Goal: Task Accomplishment & Management: Complete application form

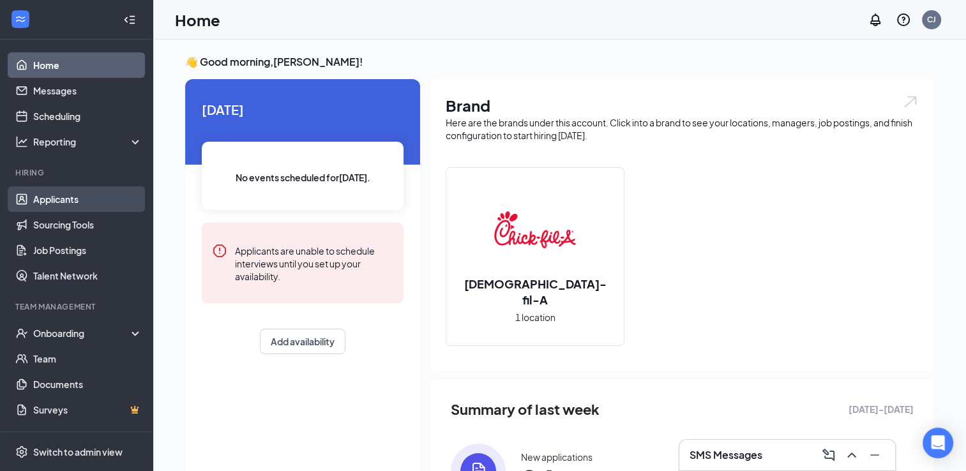
click at [75, 199] on link "Applicants" at bounding box center [87, 199] width 109 height 26
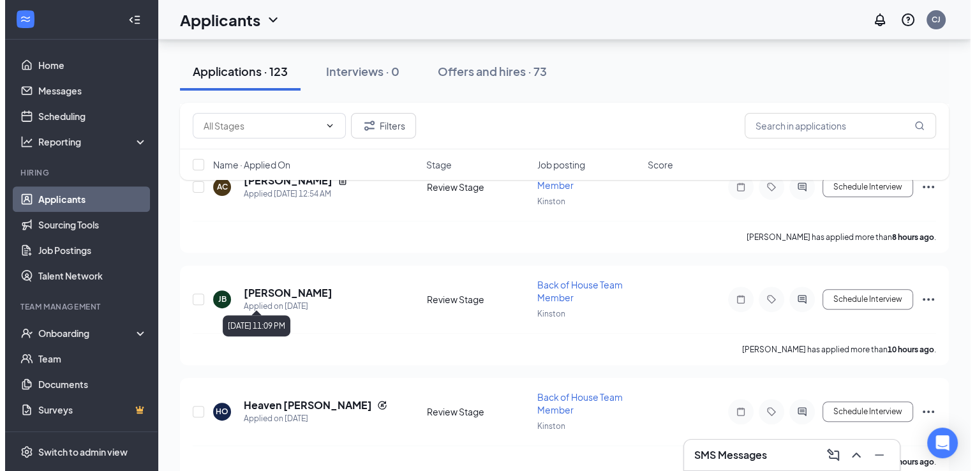
scroll to position [380, 0]
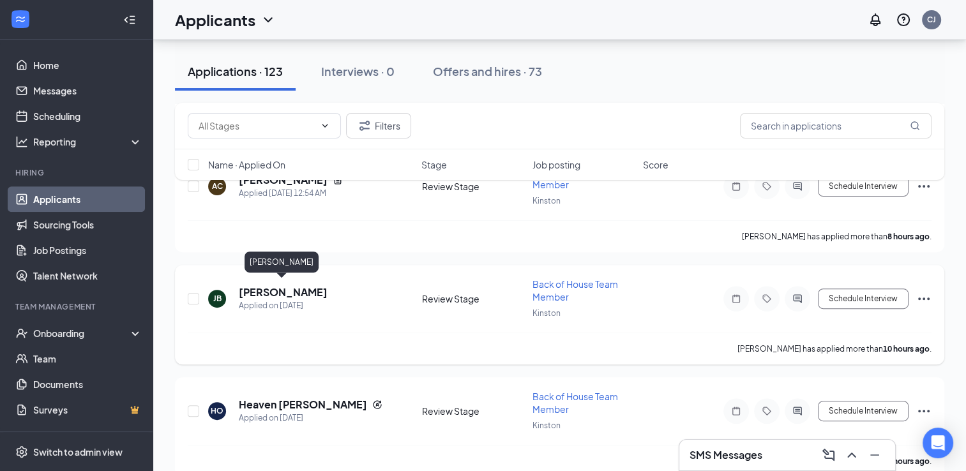
click at [264, 285] on h5 "[PERSON_NAME]" at bounding box center [283, 292] width 89 height 14
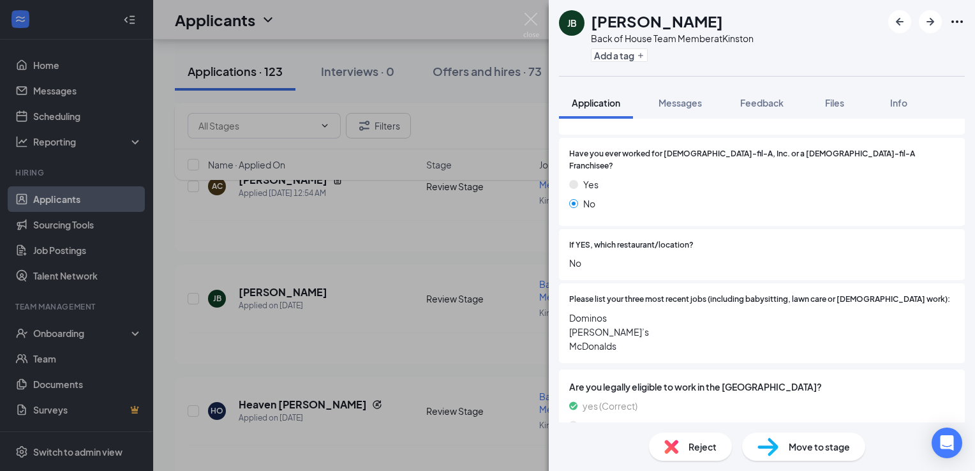
click at [597, 313] on span "Dominos [PERSON_NAME]’s McDonalds" at bounding box center [761, 332] width 385 height 42
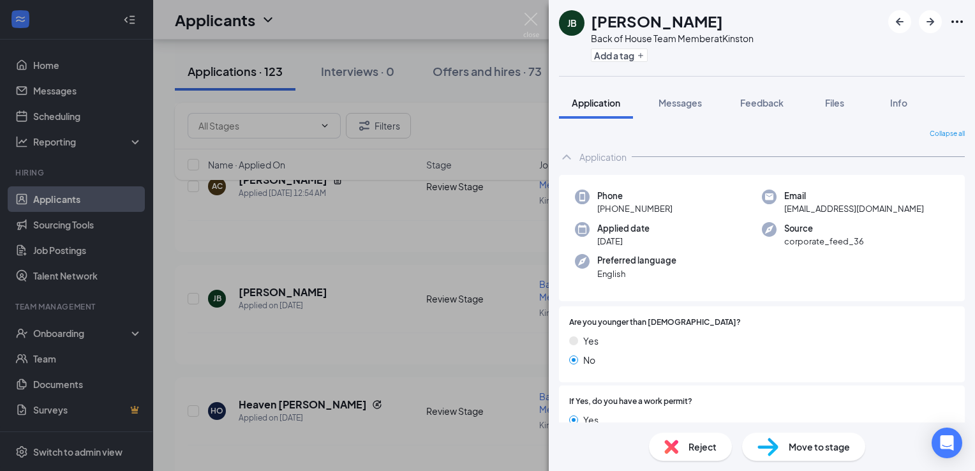
click at [79, 200] on div "[PERSON_NAME] Back of House Team Member at [GEOGRAPHIC_DATA] Add a tag Applicat…" at bounding box center [487, 235] width 975 height 471
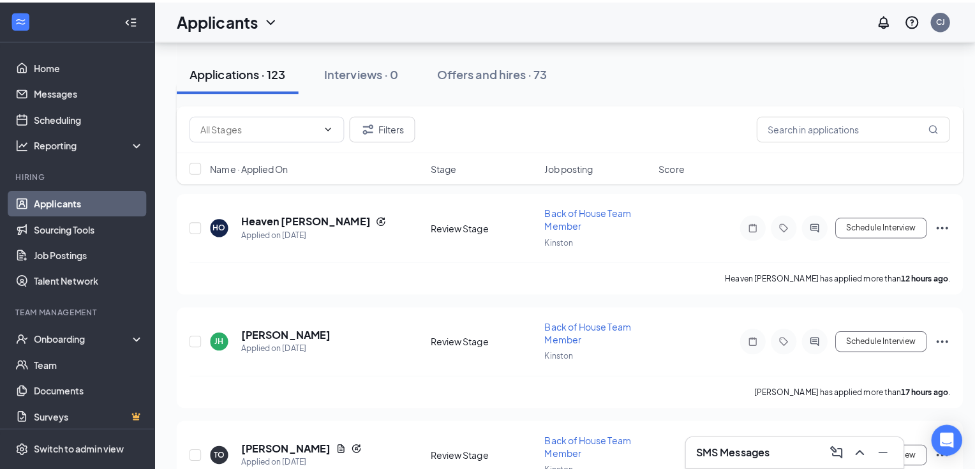
scroll to position [571, 0]
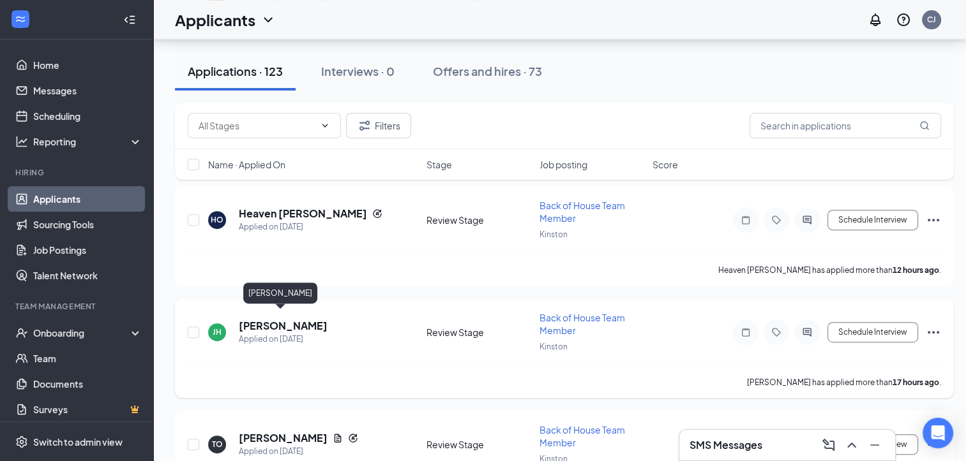
click at [262, 319] on h5 "[PERSON_NAME]" at bounding box center [283, 326] width 89 height 14
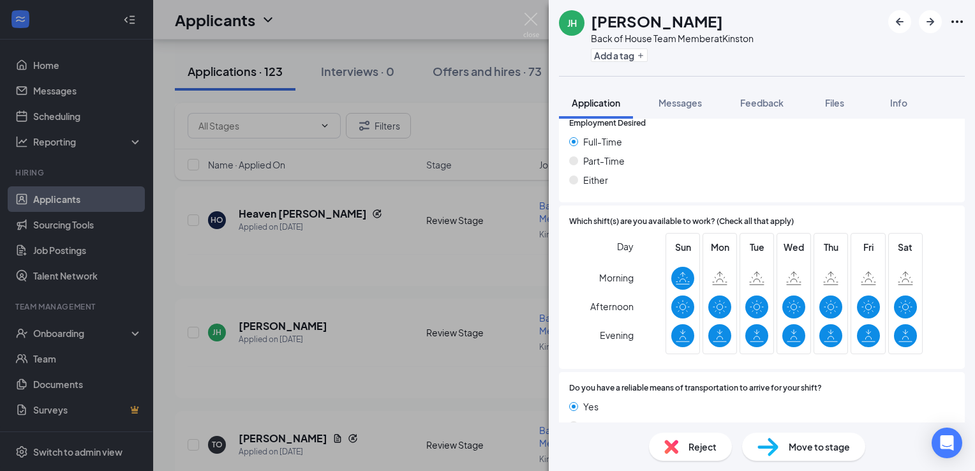
scroll to position [991, 0]
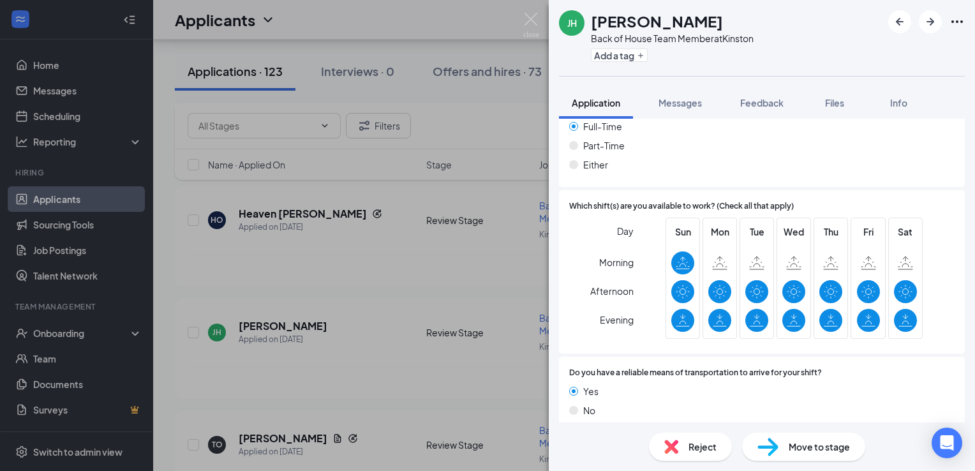
click at [112, 198] on div "[PERSON_NAME] Back of House Team Member at [GEOGRAPHIC_DATA] Add a tag Applicat…" at bounding box center [487, 235] width 975 height 471
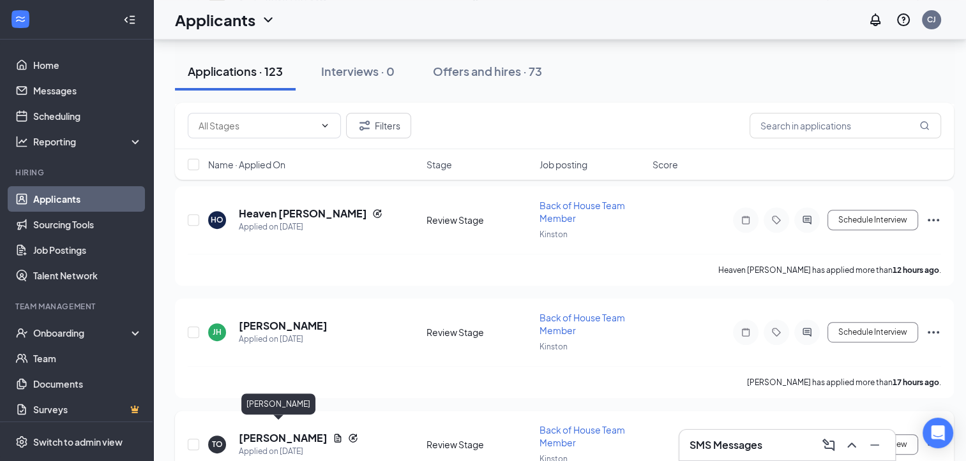
click at [250, 431] on h5 "[PERSON_NAME]" at bounding box center [283, 438] width 89 height 14
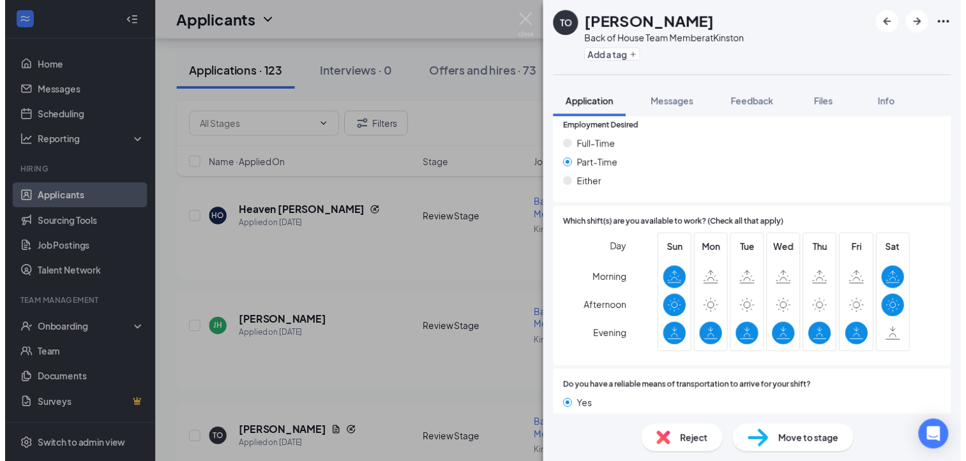
scroll to position [1096, 0]
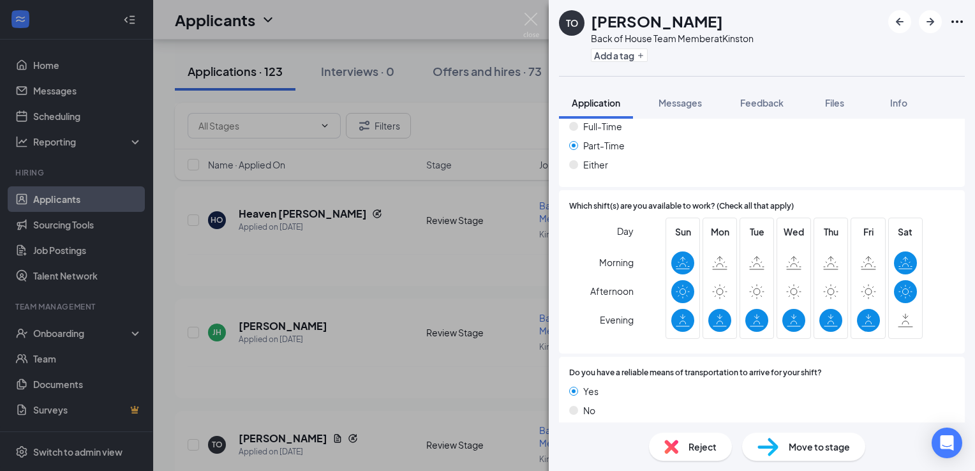
click at [130, 199] on div "TO [PERSON_NAME] Back of House Team Member at [GEOGRAPHIC_DATA] Add a tag Appli…" at bounding box center [487, 235] width 975 height 471
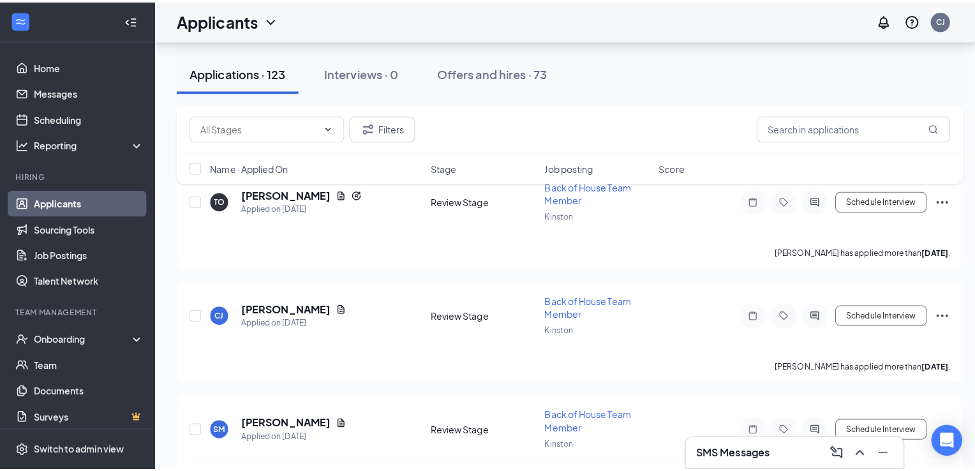
scroll to position [825, 0]
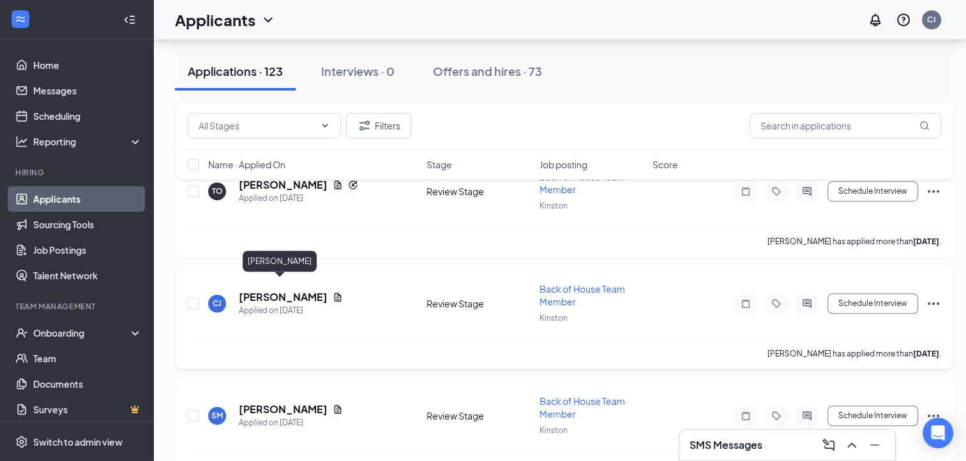
click at [271, 290] on h5 "[PERSON_NAME]" at bounding box center [283, 297] width 89 height 14
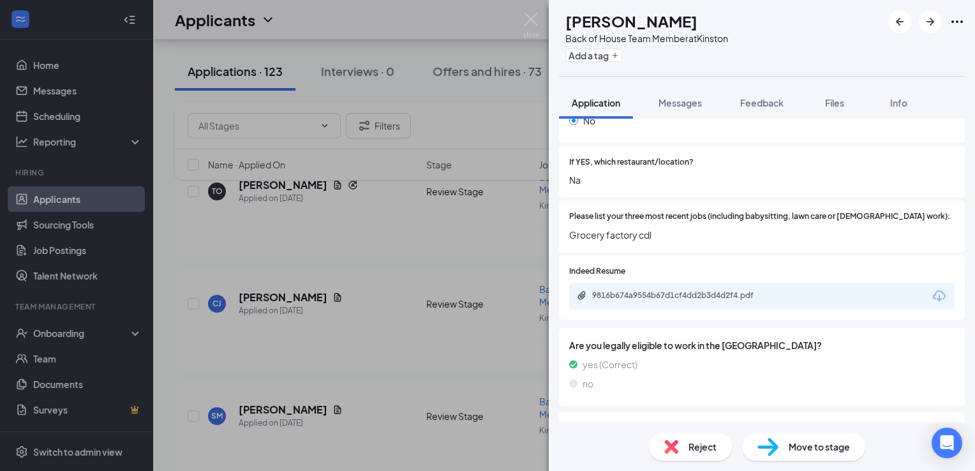
scroll to position [408, 0]
click at [648, 292] on div "9816b674a9554b67d1cf4dd2b3d4d2f4.pdf" at bounding box center [681, 297] width 179 height 10
click at [68, 195] on div "[PERSON_NAME] Back of House Team Member at Kinston Add a tag Application Messag…" at bounding box center [487, 235] width 975 height 471
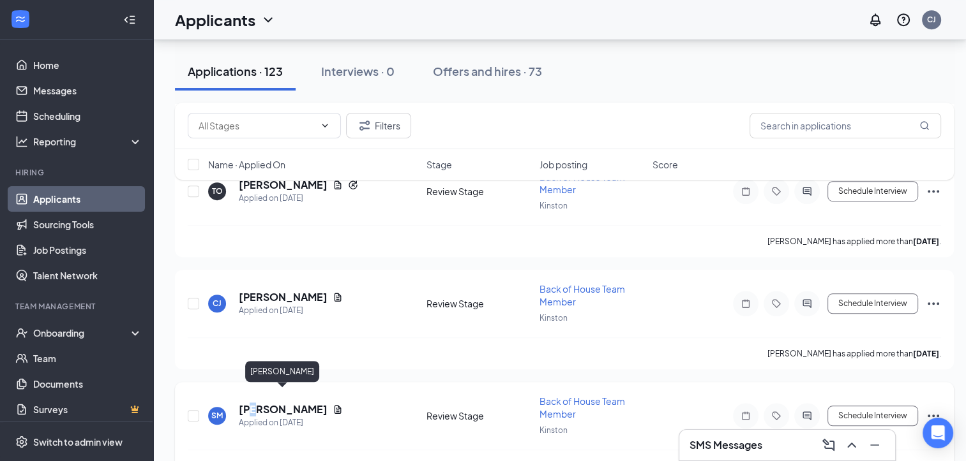
drag, startPoint x: 254, startPoint y: 391, endPoint x: 258, endPoint y: 400, distance: 10.0
click at [258, 403] on h5 "[PERSON_NAME]" at bounding box center [283, 410] width 89 height 14
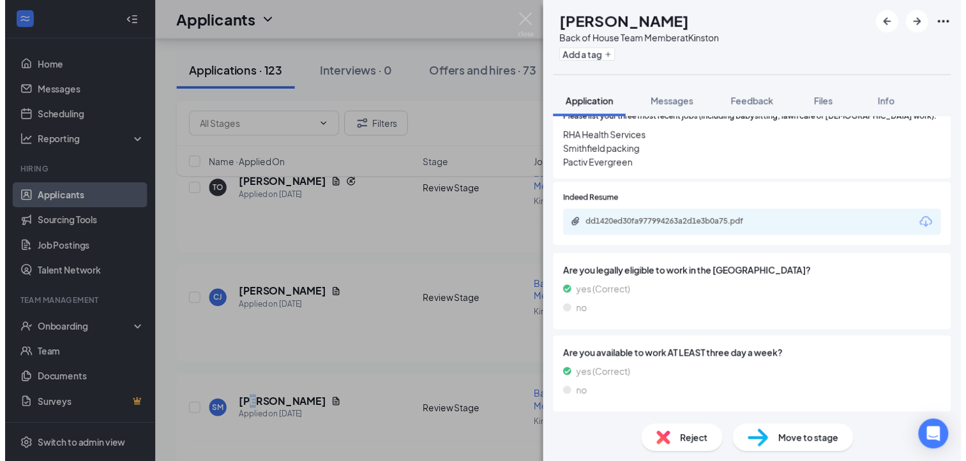
scroll to position [502, 0]
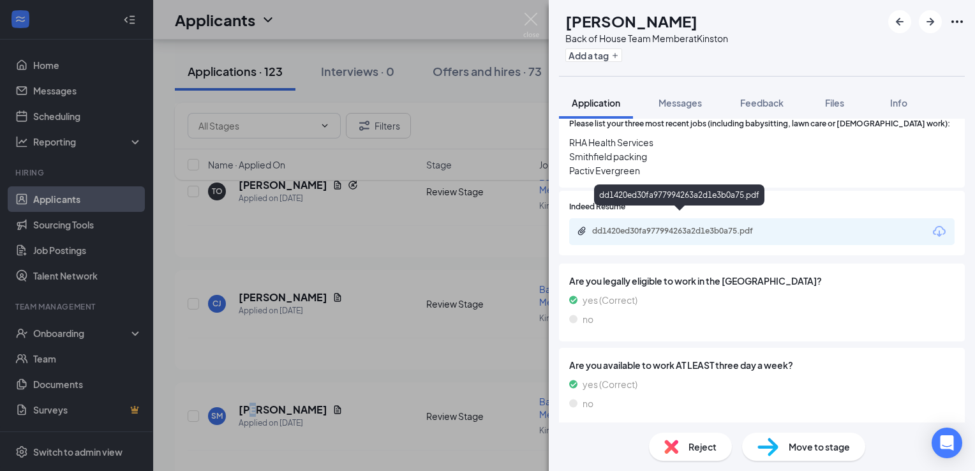
click at [687, 226] on div "dd1420ed30fa977994263a2d1e3b0a75.pdf" at bounding box center [680, 232] width 207 height 12
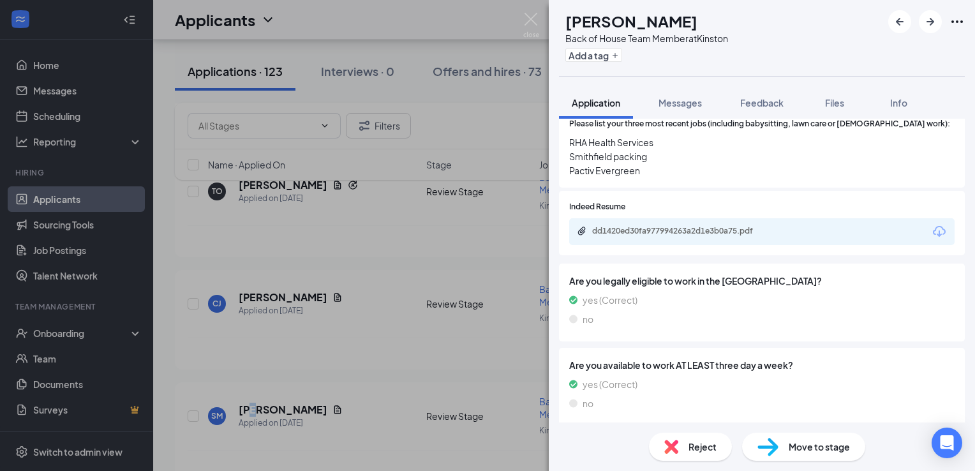
click at [121, 198] on div "SM [PERSON_NAME] Back of House Team Member at [GEOGRAPHIC_DATA] Add a tag Appli…" at bounding box center [487, 235] width 975 height 471
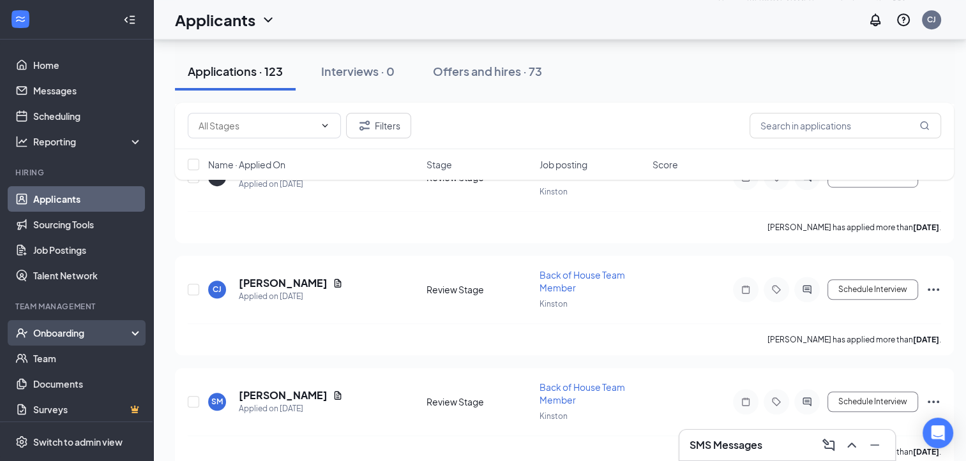
scroll to position [839, 0]
click at [105, 330] on div "Onboarding" at bounding box center [82, 333] width 98 height 13
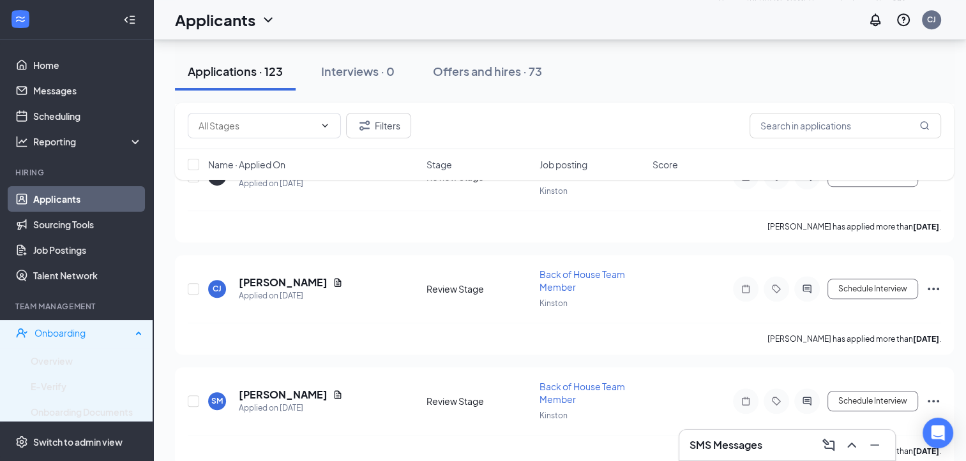
scroll to position [26, 0]
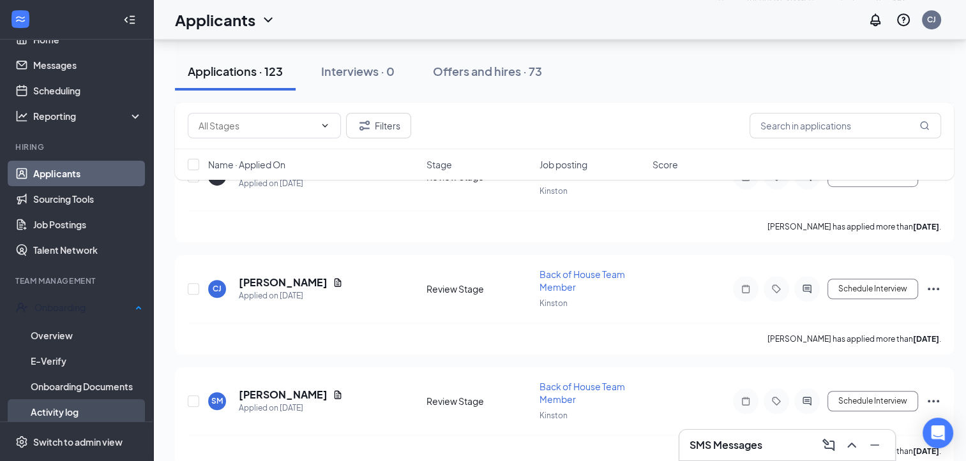
click at [68, 407] on link "Activity log" at bounding box center [87, 413] width 112 height 26
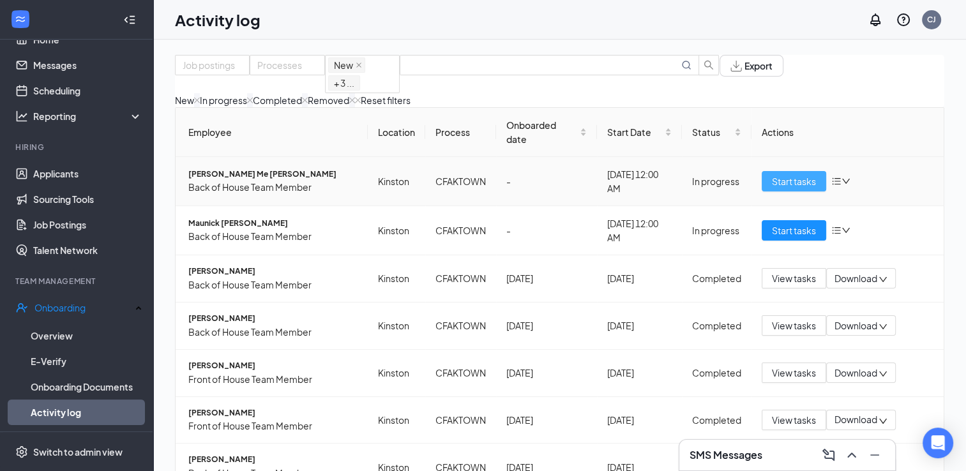
click at [784, 188] on span "Start tasks" at bounding box center [794, 181] width 44 height 14
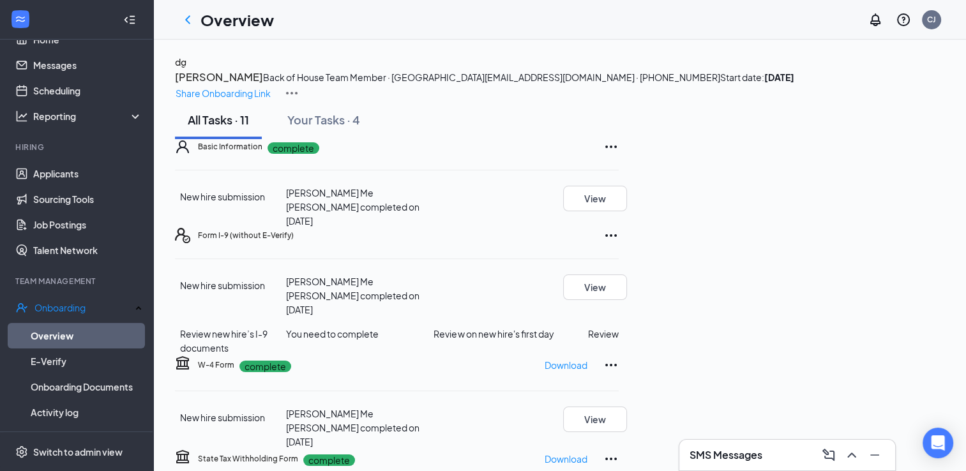
click at [617, 148] on icon "Ellipses" at bounding box center [610, 147] width 11 height 3
click at [897, 281] on span "Restart" at bounding box center [898, 284] width 31 height 14
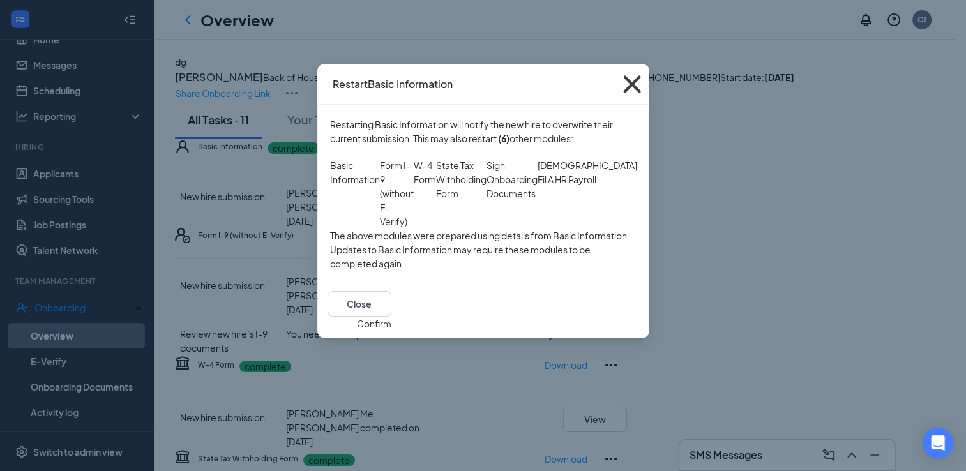
click at [631, 81] on icon "Cross" at bounding box center [632, 84] width 34 height 34
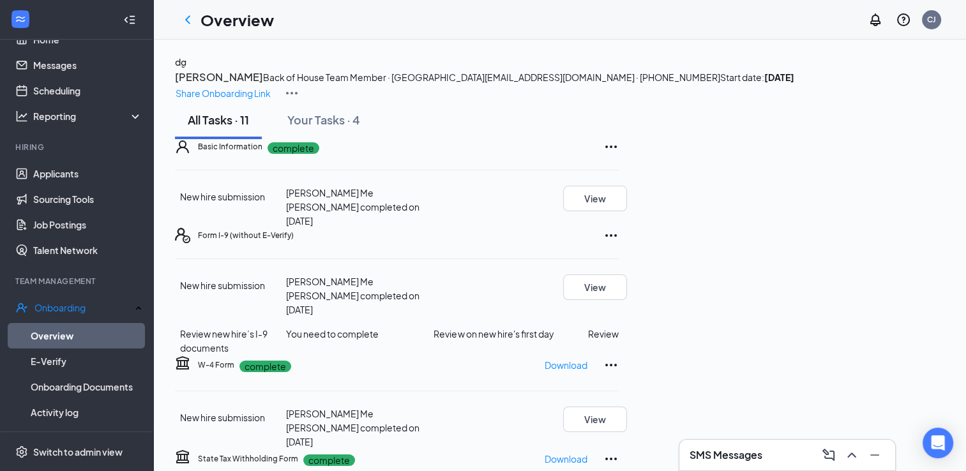
drag, startPoint x: 631, startPoint y: 81, endPoint x: 604, endPoint y: 241, distance: 162.4
click at [604, 241] on div "dg [PERSON_NAME] Back of House Team Member · Kinston [EMAIL_ADDRESS][DOMAIN_NAM…" at bounding box center [559, 458] width 769 height 806
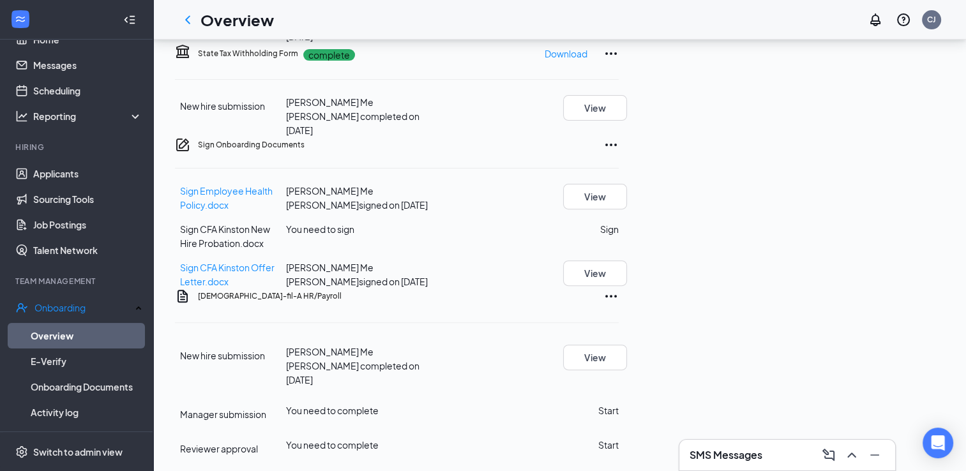
scroll to position [556, 0]
click at [618, 290] on icon "Ellipses" at bounding box center [610, 295] width 15 height 15
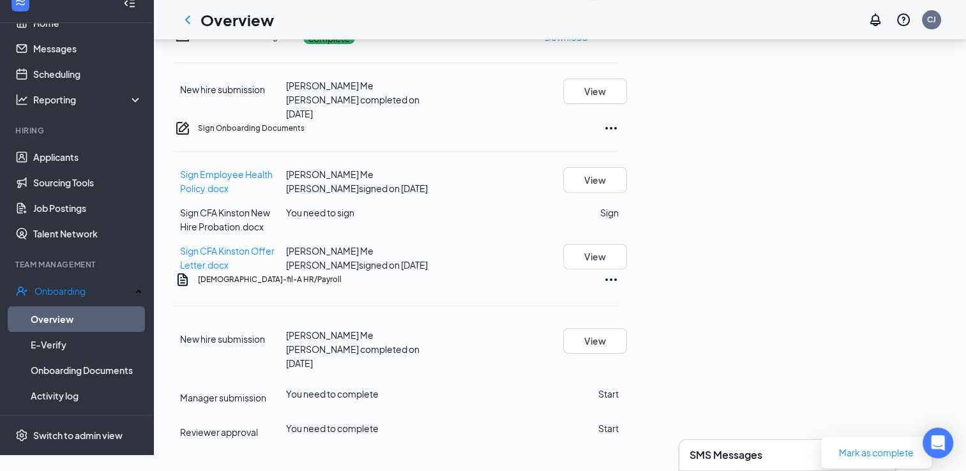
click at [618, 340] on div "New hire submission [PERSON_NAME] Me [PERSON_NAME] completed on [DATE] View" at bounding box center [397, 349] width 444 height 42
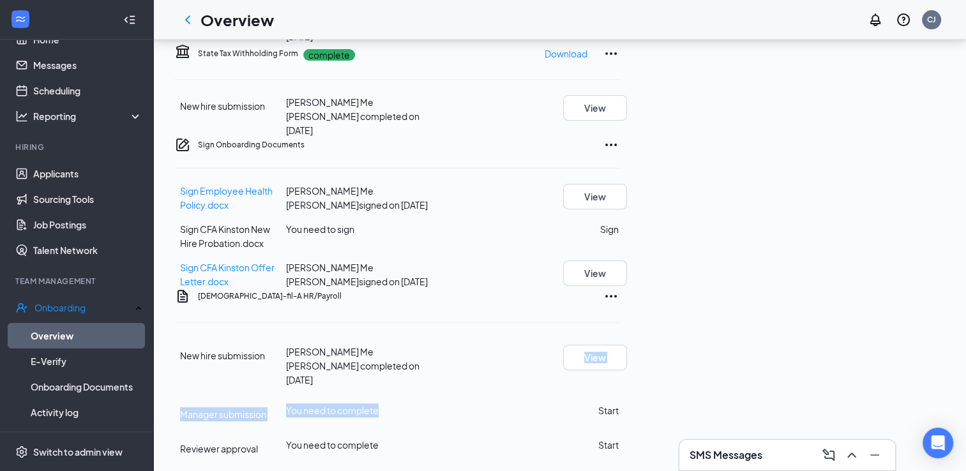
drag, startPoint x: 776, startPoint y: 340, endPoint x: 870, endPoint y: 374, distance: 99.9
click at [618, 374] on div "New hire submission [PERSON_NAME] Me [PERSON_NAME] completed on [DATE] View Man…" at bounding box center [397, 396] width 444 height 117
click at [618, 403] on button "Start" at bounding box center [608, 410] width 20 height 14
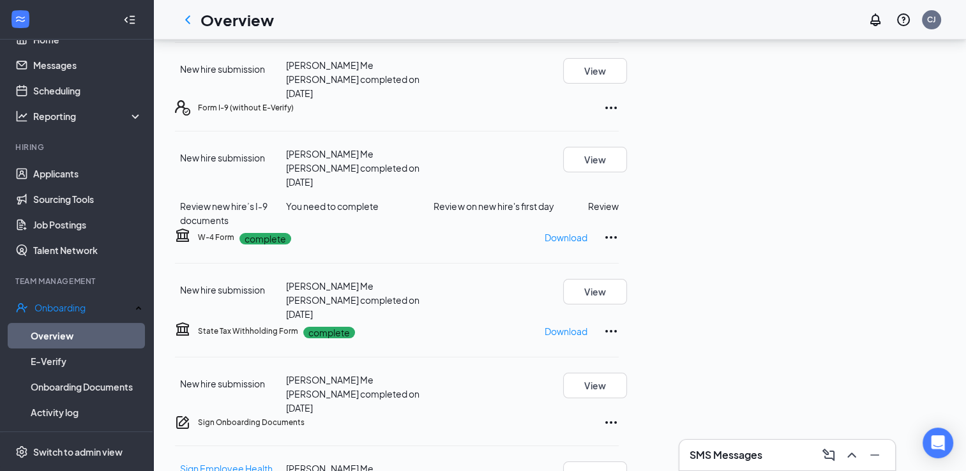
scroll to position [125, 0]
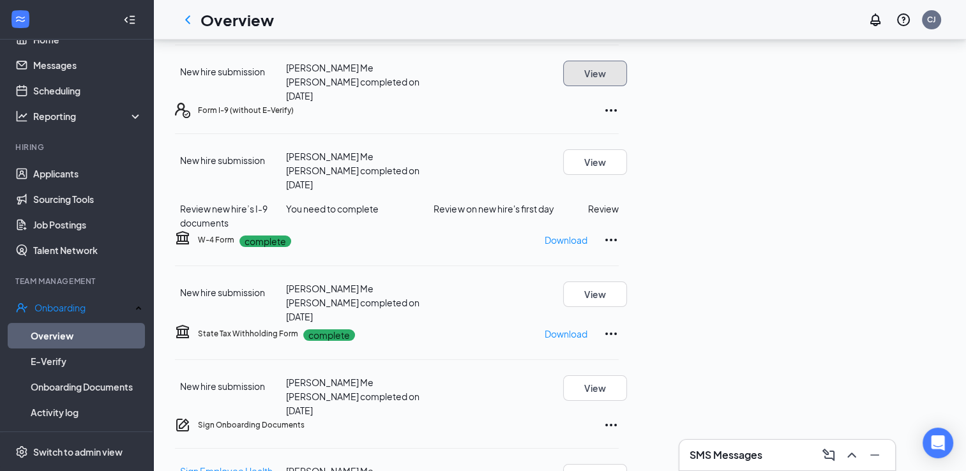
click at [627, 86] on button "View" at bounding box center [595, 74] width 64 height 26
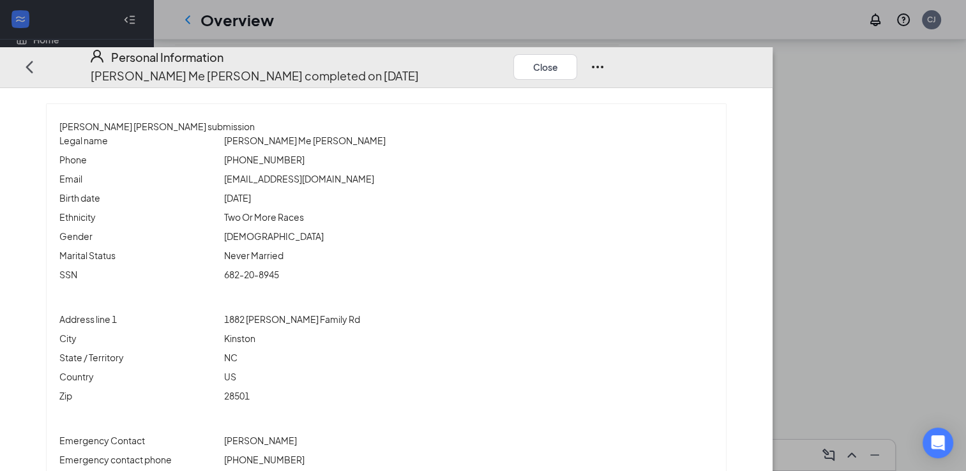
scroll to position [34, 0]
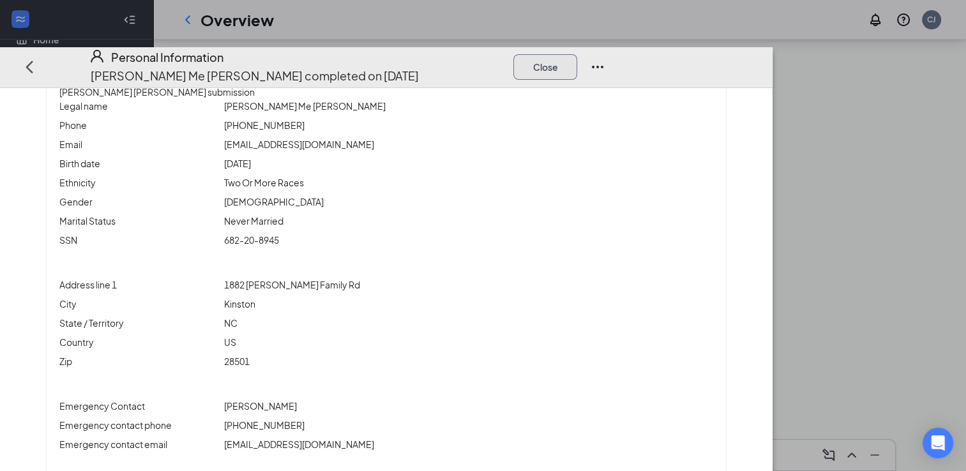
click at [577, 54] on button "Close" at bounding box center [545, 67] width 64 height 26
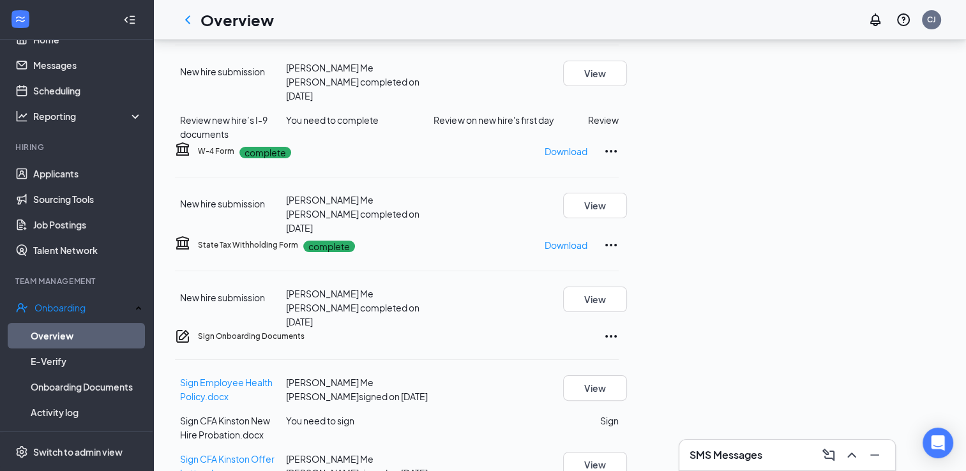
scroll to position [214, 0]
click at [618, 126] on button "Review" at bounding box center [603, 119] width 31 height 14
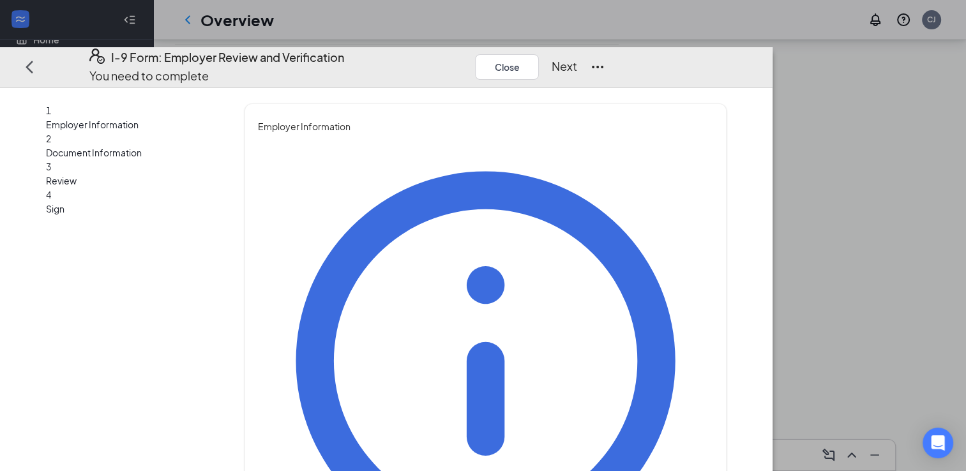
type input "[PERSON_NAME]"
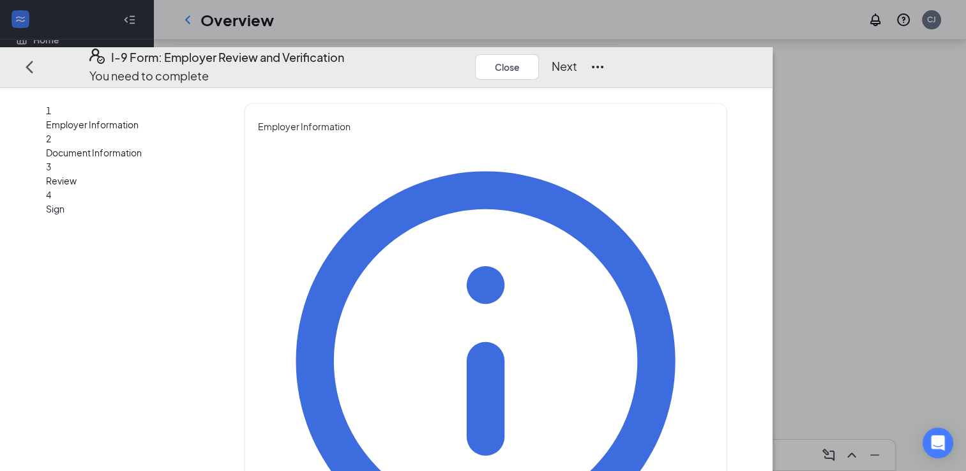
type input "HR Director"
click at [577, 57] on button "Next" at bounding box center [564, 66] width 26 height 18
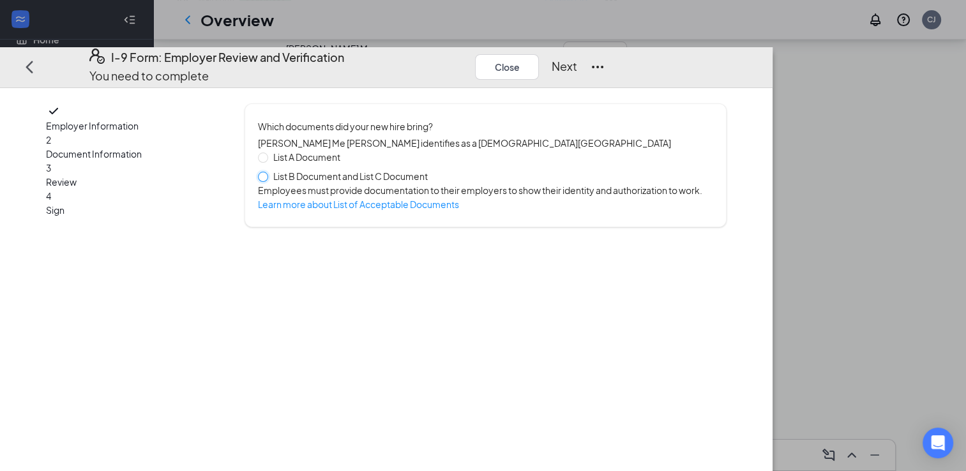
click at [267, 172] on input "List B Document and List C Document" at bounding box center [262, 176] width 9 height 9
radio input "true"
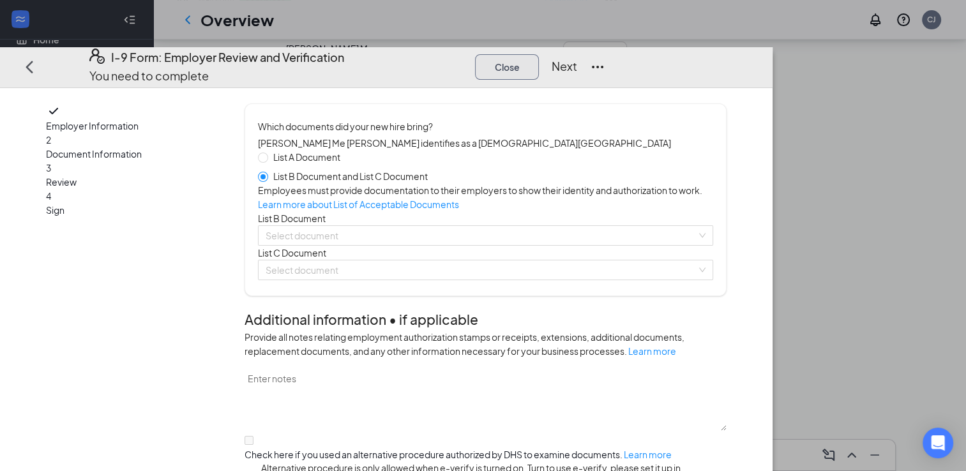
click at [539, 54] on button "Close" at bounding box center [507, 67] width 64 height 26
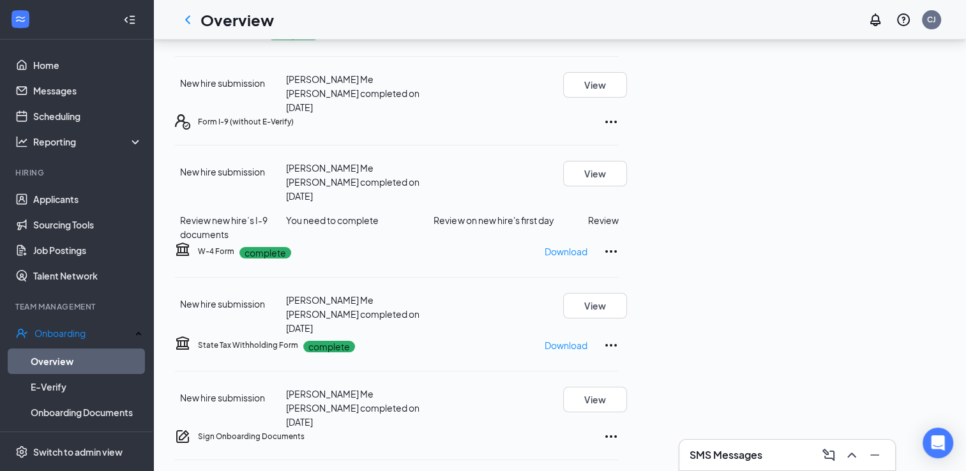
scroll to position [116, 0]
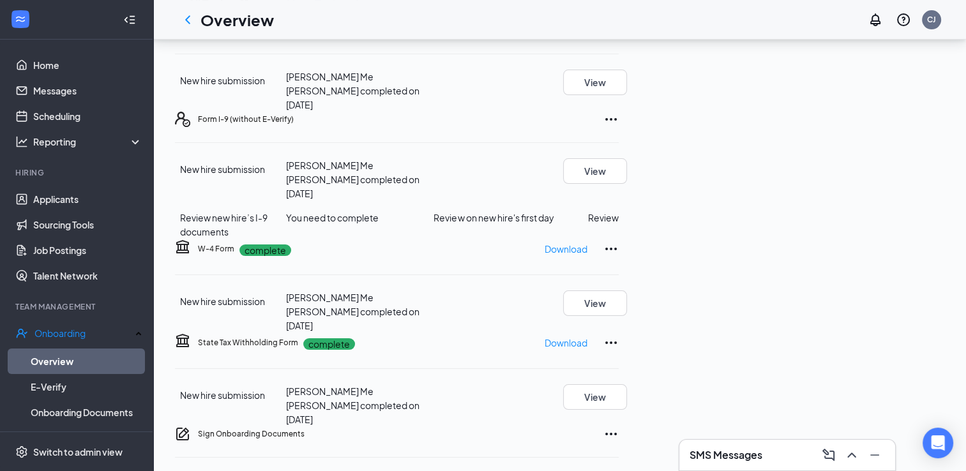
click at [618, 225] on button "Review" at bounding box center [603, 218] width 31 height 14
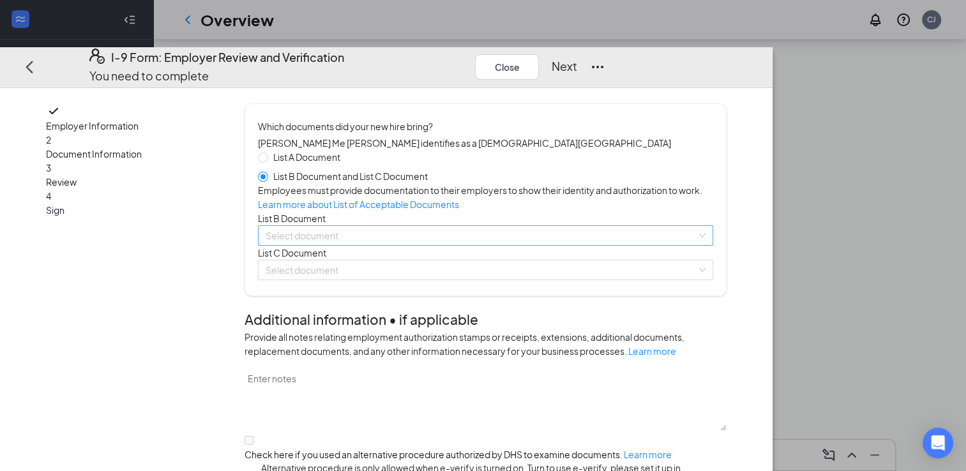
click at [394, 245] on input "search" at bounding box center [480, 235] width 431 height 19
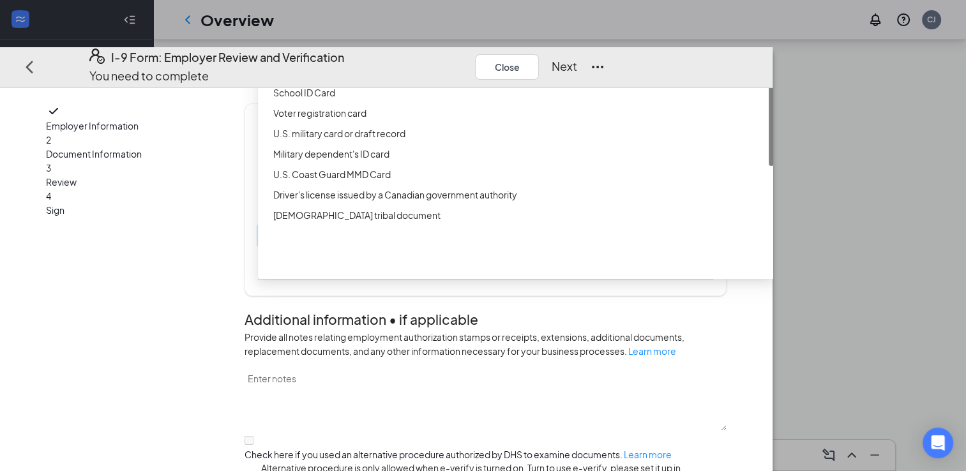
click at [426, 59] on div "Driver’s License issued by U.S State or outlying US possession" at bounding box center [519, 52] width 493 height 14
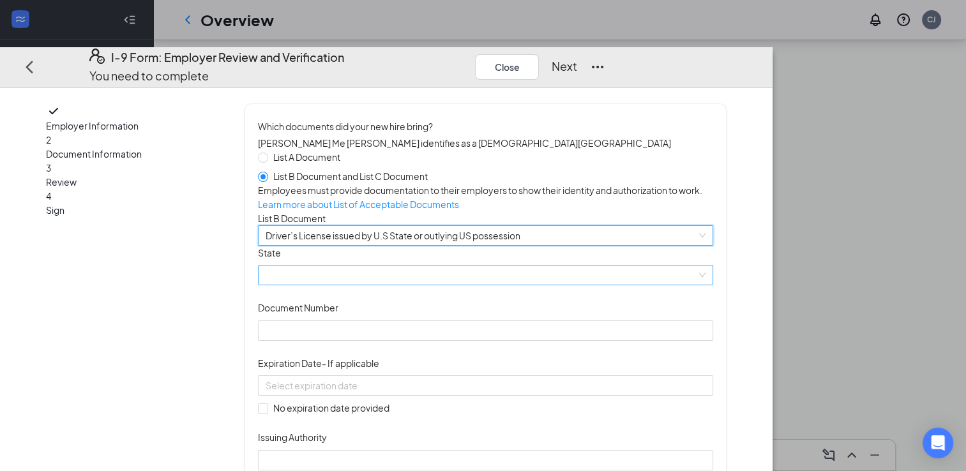
click at [440, 285] on span at bounding box center [485, 274] width 440 height 19
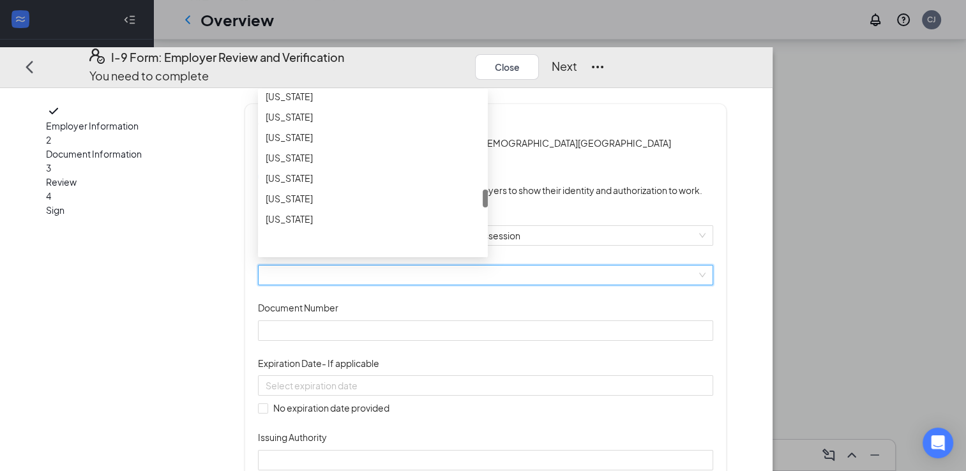
scroll to position [886, 0]
click at [384, 205] on div "[US_STATE]" at bounding box center [372, 198] width 214 height 14
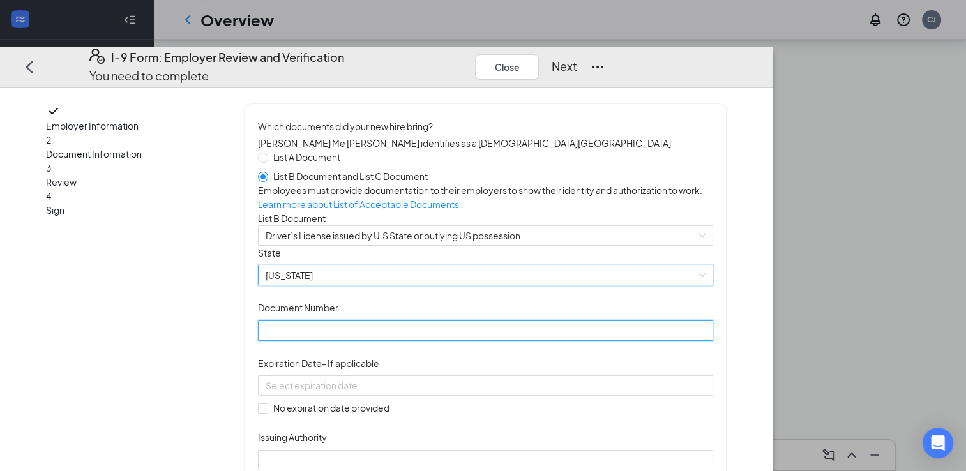
click at [395, 341] on input "Document Number" at bounding box center [485, 330] width 455 height 20
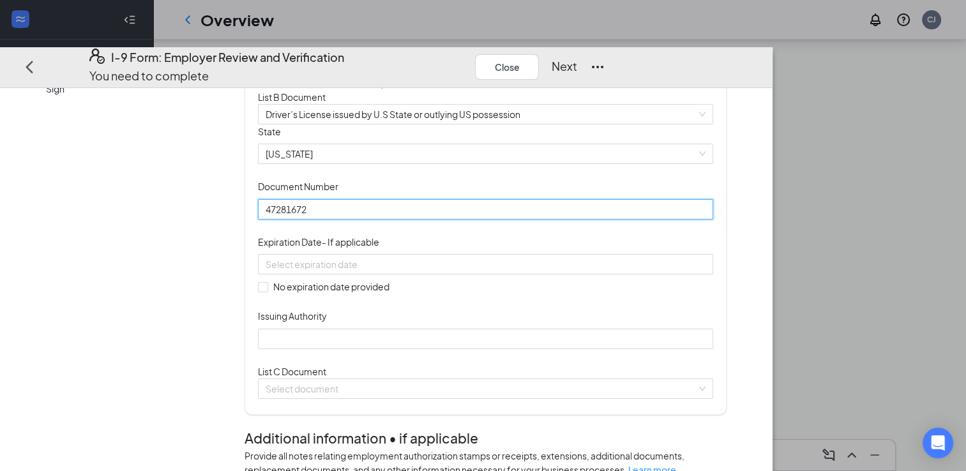
scroll to position [126, 0]
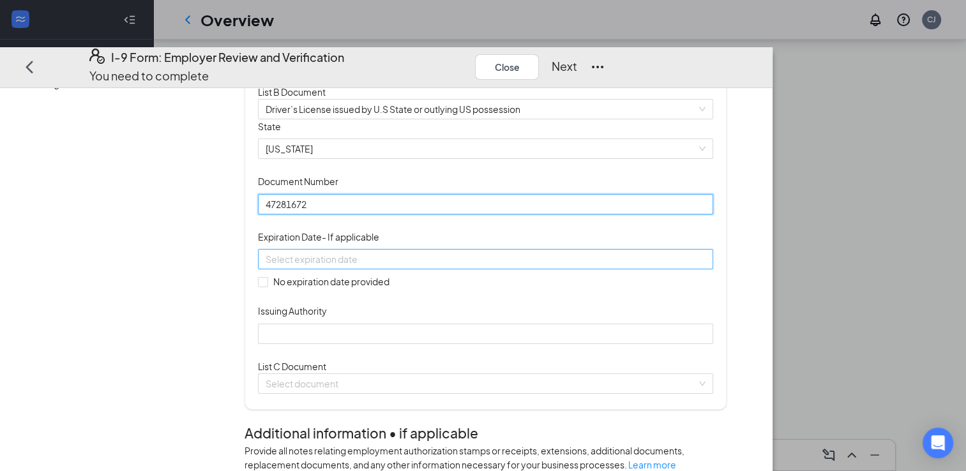
type input "47281672"
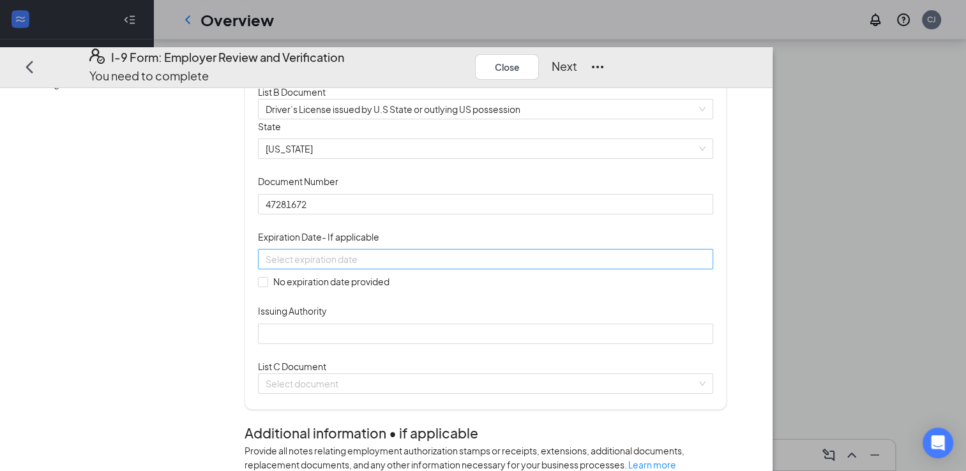
click at [550, 266] on div at bounding box center [485, 259] width 440 height 14
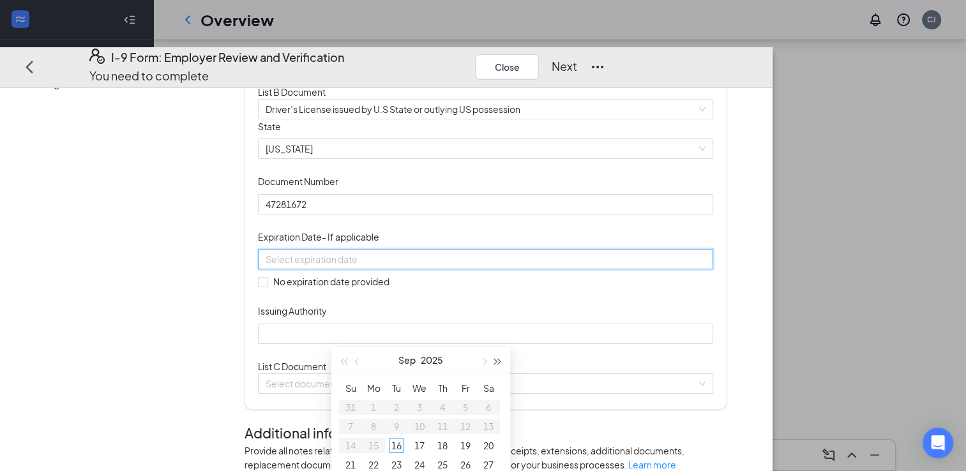
click at [497, 361] on span "button" at bounding box center [498, 361] width 6 height 6
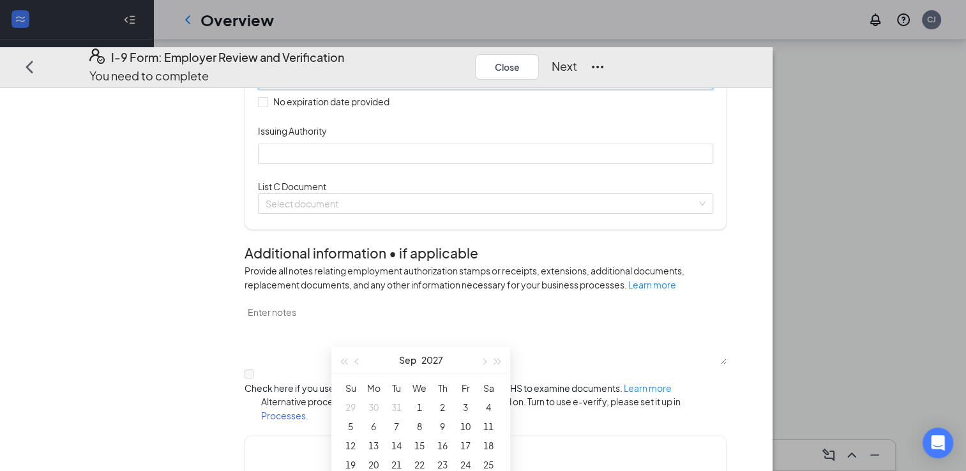
scroll to position [340, 0]
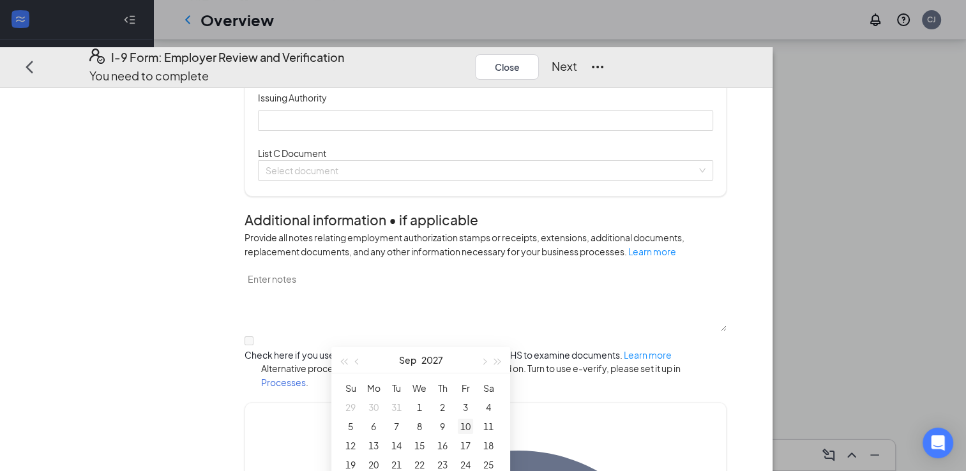
type input "[DATE]"
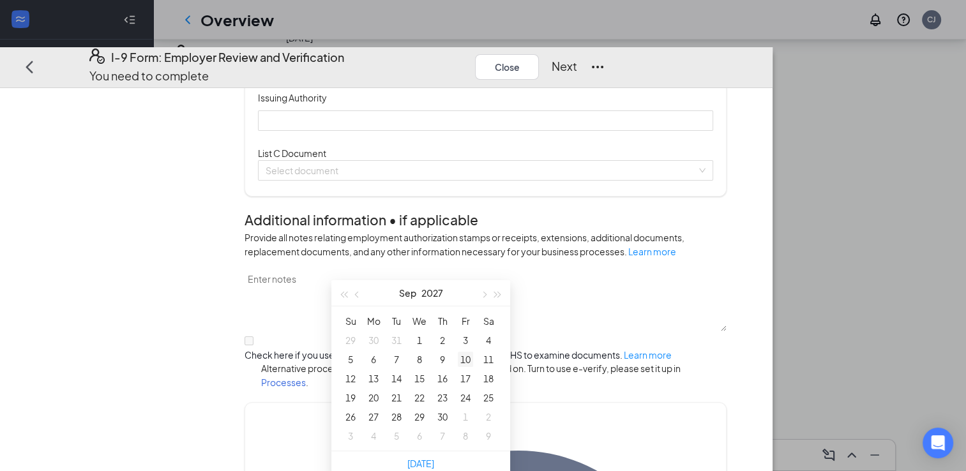
scroll to position [202, 0]
type input "[DATE]"
click at [357, 273] on span "button" at bounding box center [358, 276] width 6 height 6
type input "[DATE]"
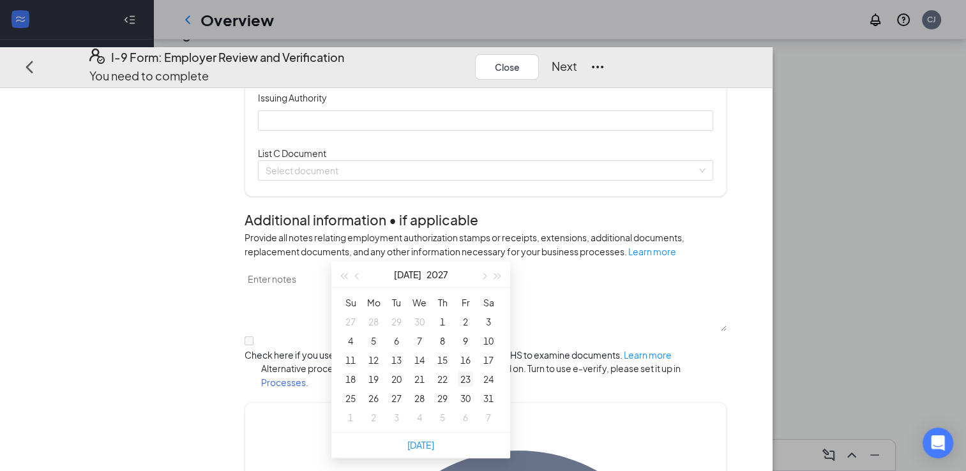
click at [465, 378] on div "23" at bounding box center [465, 378] width 15 height 15
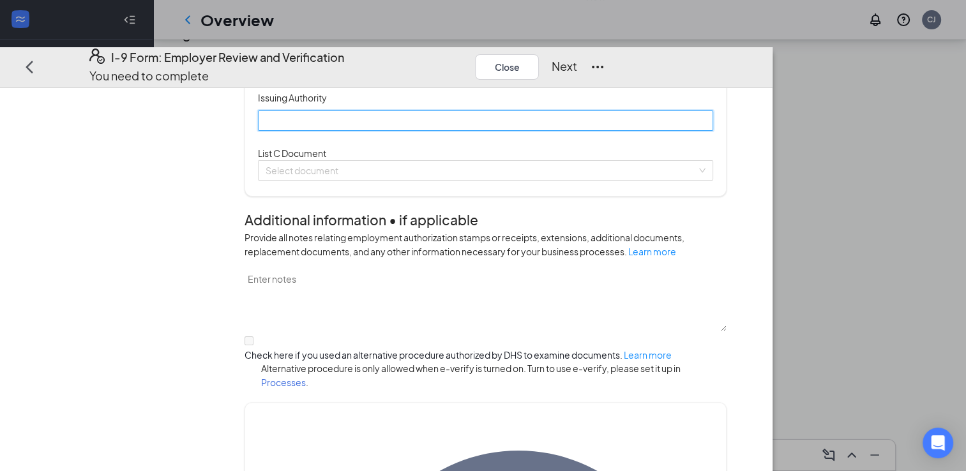
click at [434, 130] on input "Issuing Authority" at bounding box center [485, 120] width 455 height 20
type input "[US_STATE]"
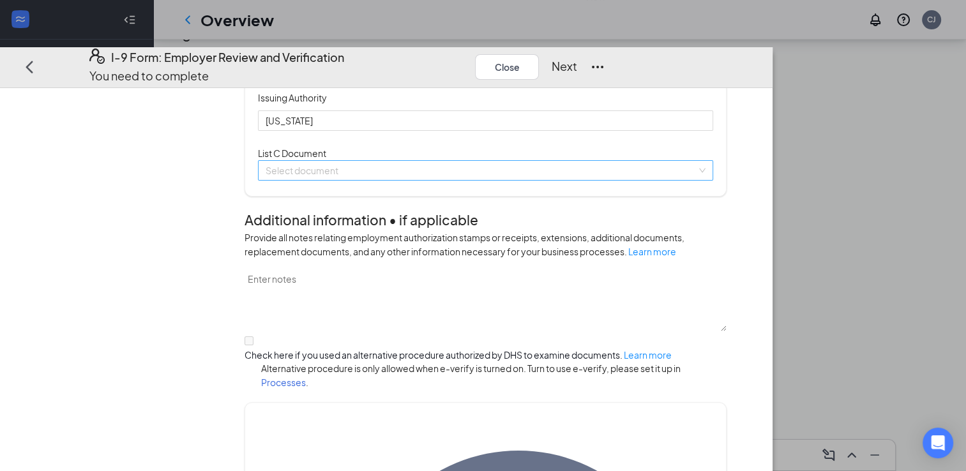
click at [387, 179] on input "search" at bounding box center [480, 169] width 431 height 19
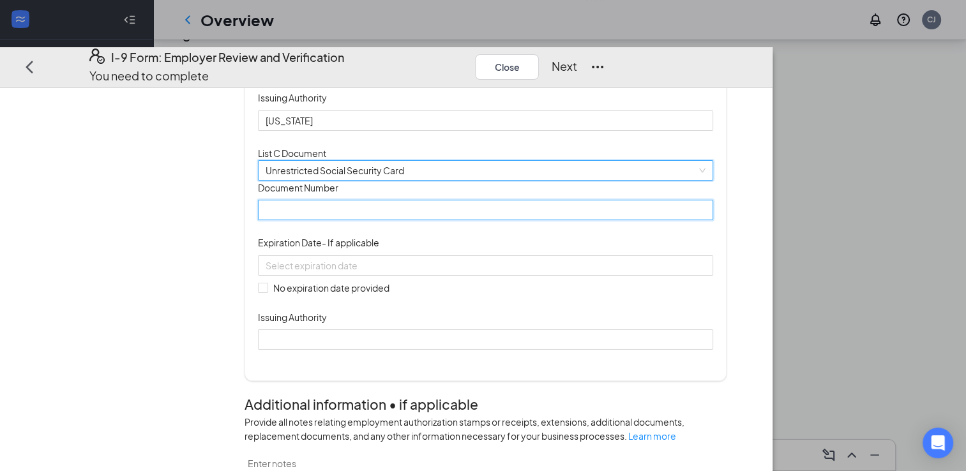
click at [423, 220] on input "Document Number" at bounding box center [485, 210] width 455 height 20
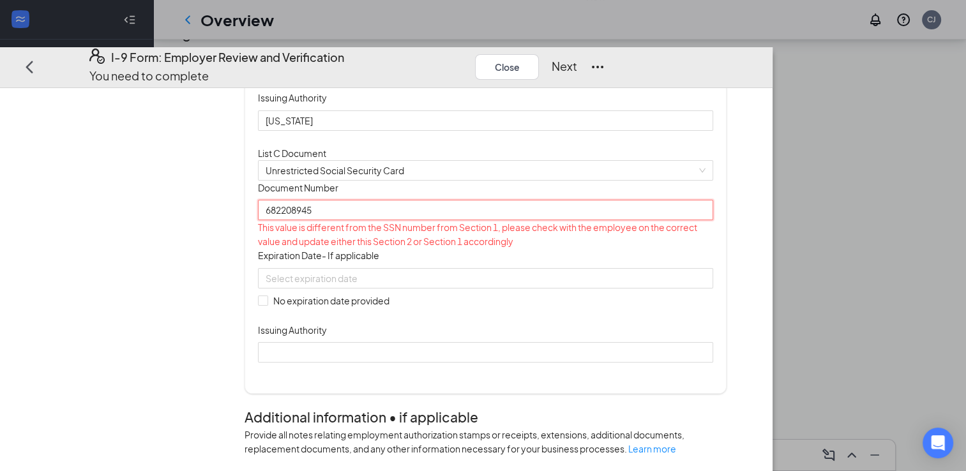
type input "682208945"
click at [583, 362] on div "Document Title Unrestricted Social Security Card Document Number 682208945 This…" at bounding box center [485, 271] width 455 height 182
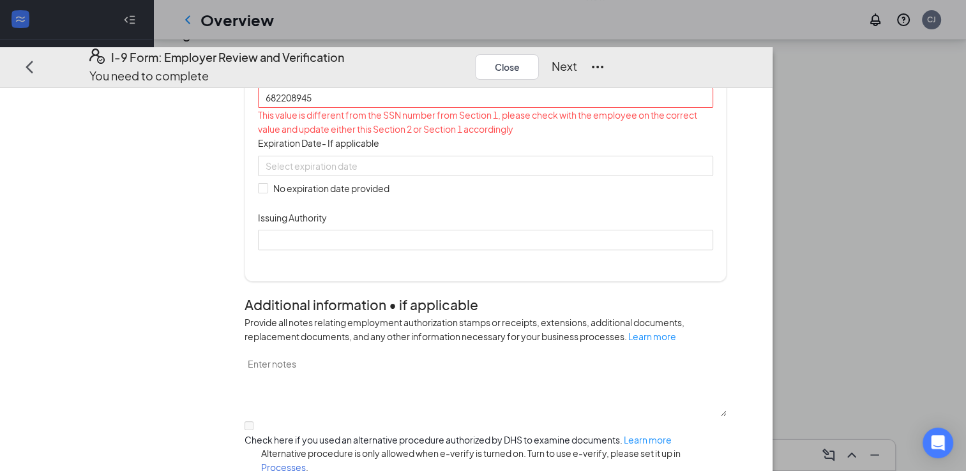
scroll to position [453, 0]
click at [267, 191] on input "No expiration date provided" at bounding box center [262, 186] width 9 height 9
checkbox input "true"
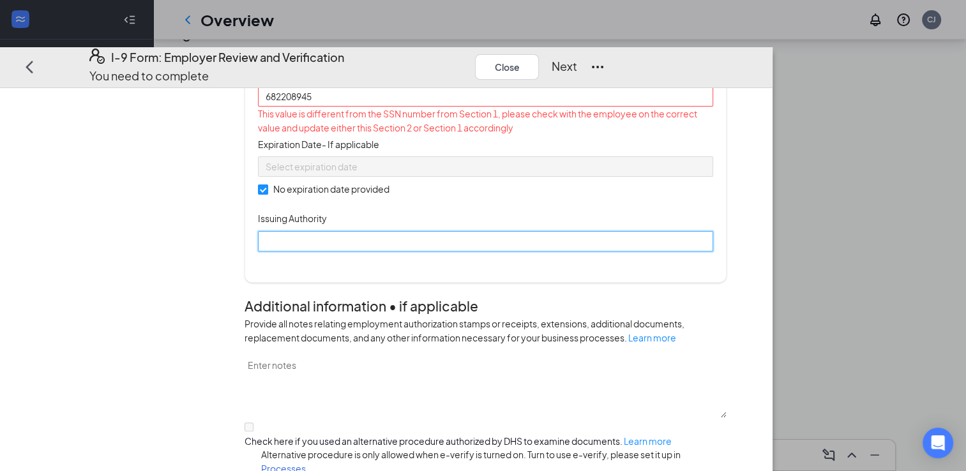
click at [363, 251] on input "Issuing Authority" at bounding box center [485, 240] width 455 height 20
type input "Social Security Administration"
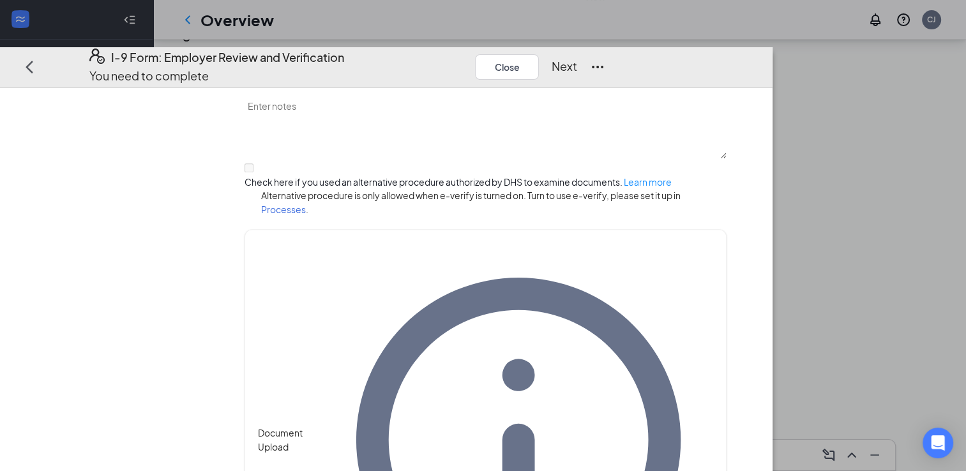
scroll to position [776, 0]
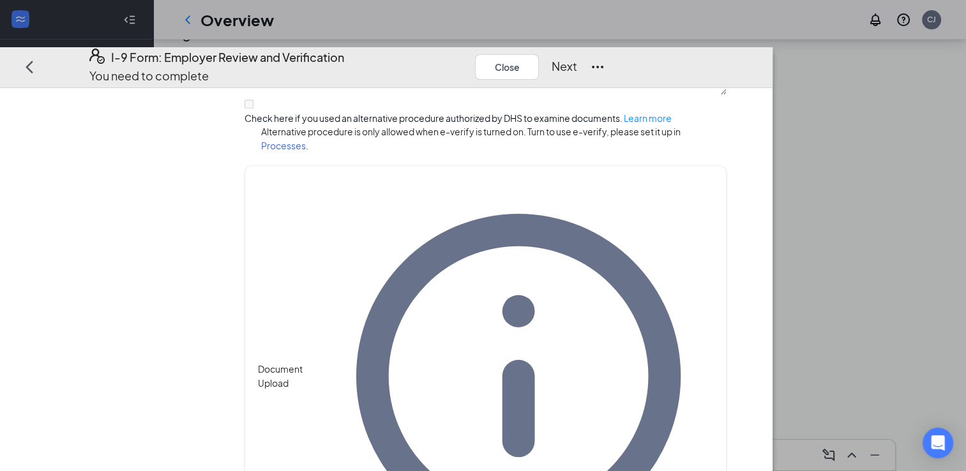
click at [577, 57] on button "Next" at bounding box center [564, 66] width 26 height 18
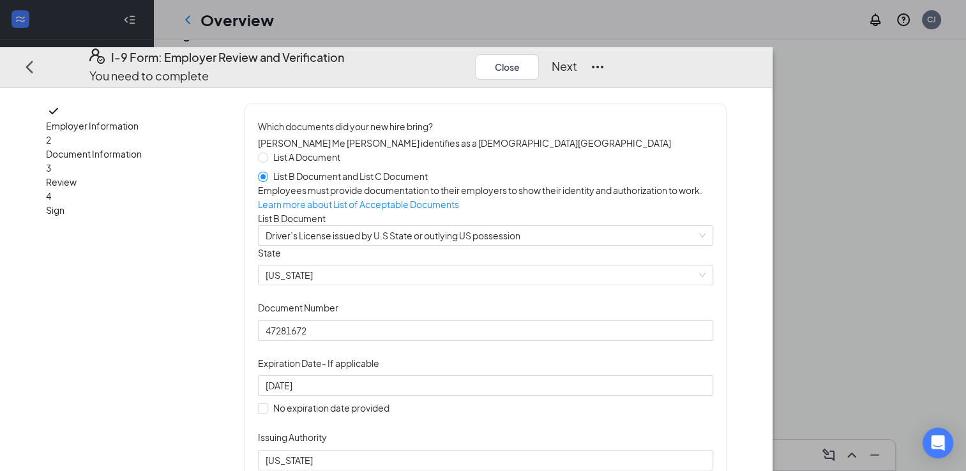
scroll to position [0, 0]
click at [539, 54] on button "Close" at bounding box center [507, 67] width 64 height 26
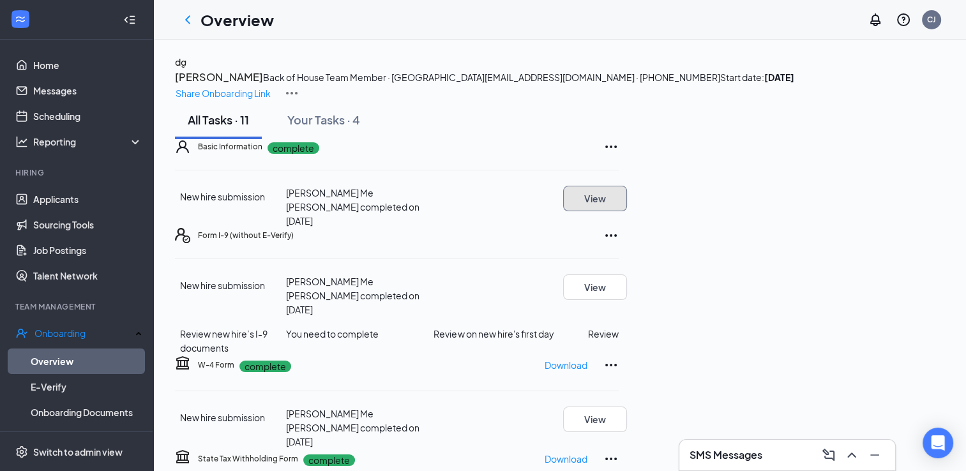
click at [627, 211] on button "View" at bounding box center [595, 199] width 64 height 26
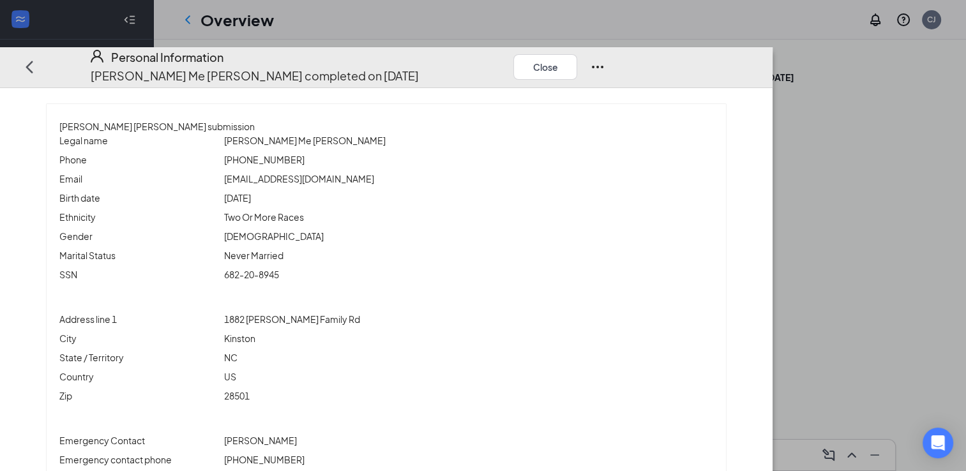
scroll to position [34, 0]
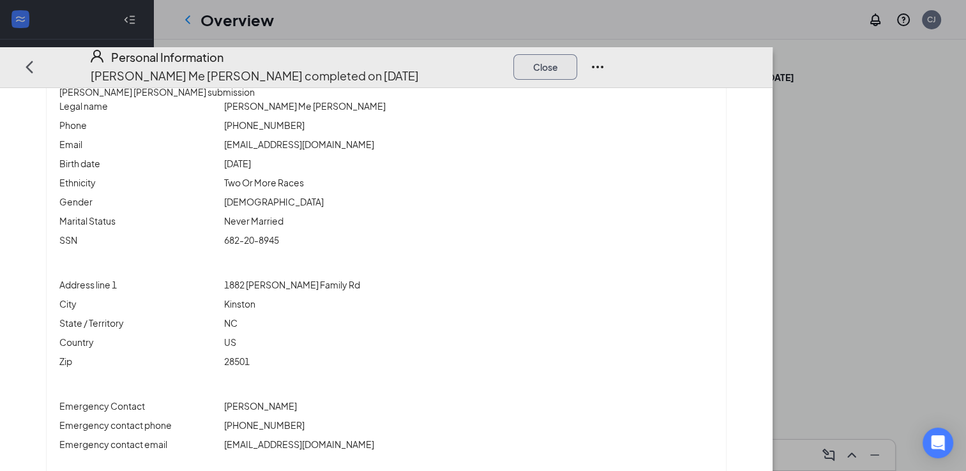
click at [577, 54] on button "Close" at bounding box center [545, 67] width 64 height 26
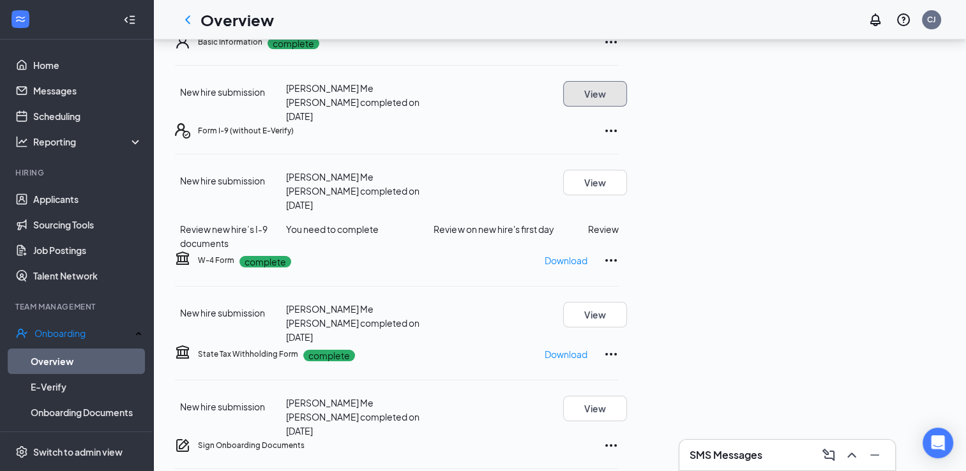
scroll to position [112, 0]
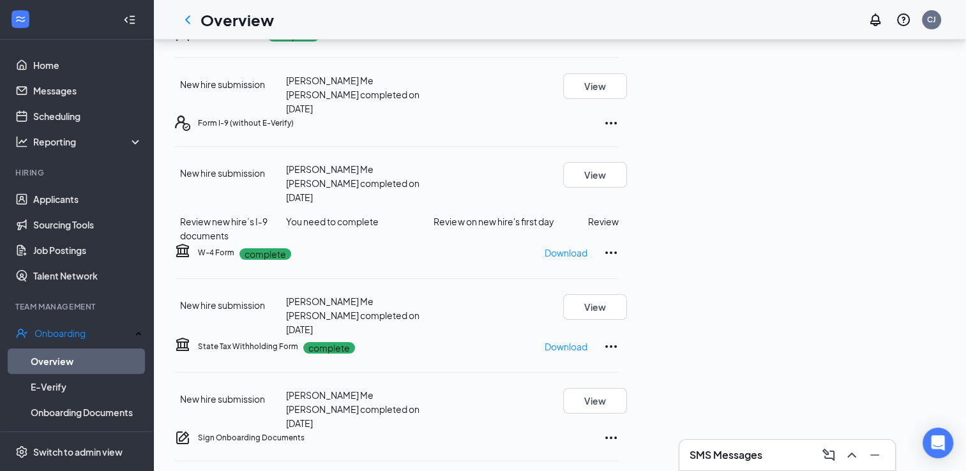
click at [618, 228] on button "Review" at bounding box center [603, 221] width 31 height 14
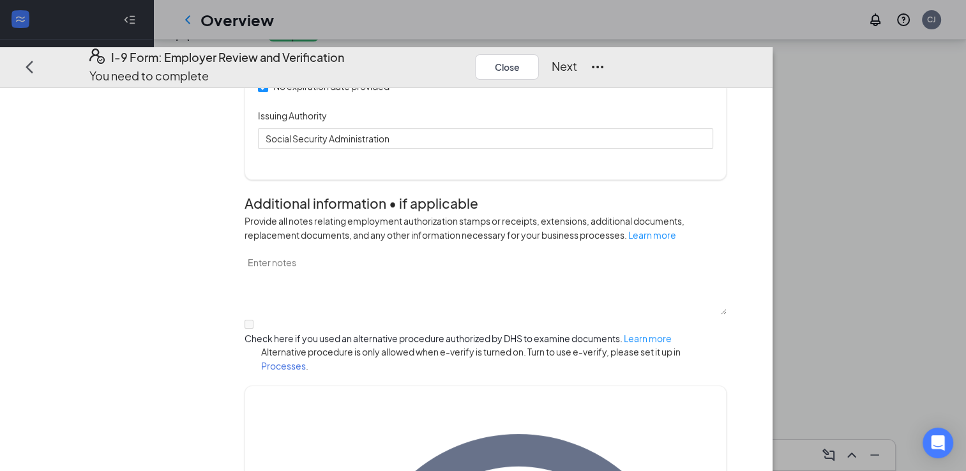
scroll to position [541, 0]
click at [354, 19] on input "682208945" at bounding box center [485, 8] width 455 height 20
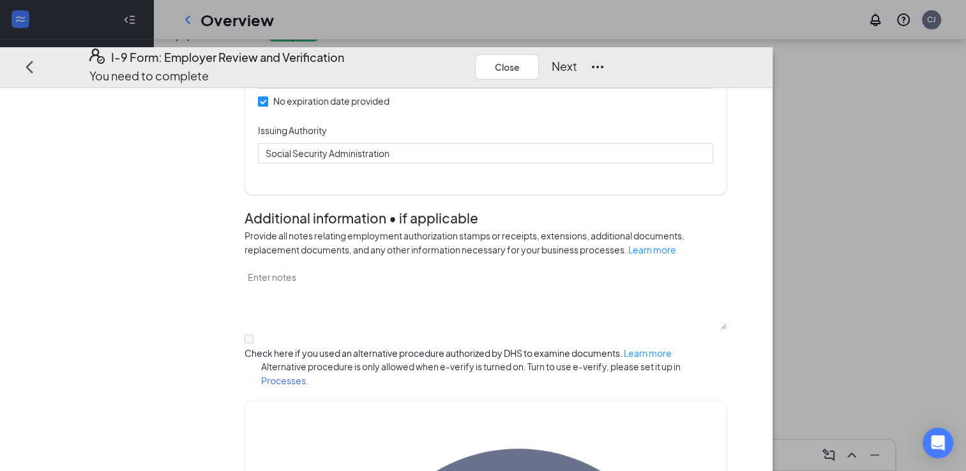
click at [605, 163] on div "Document Title Unrestricted Social Security Card Document Number 682-20-8945 Th…" at bounding box center [485, 70] width 455 height 184
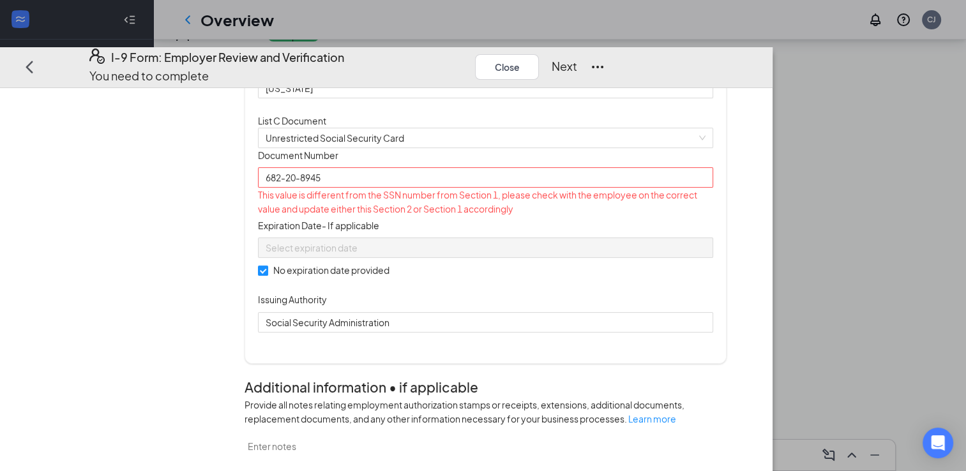
scroll to position [361, 0]
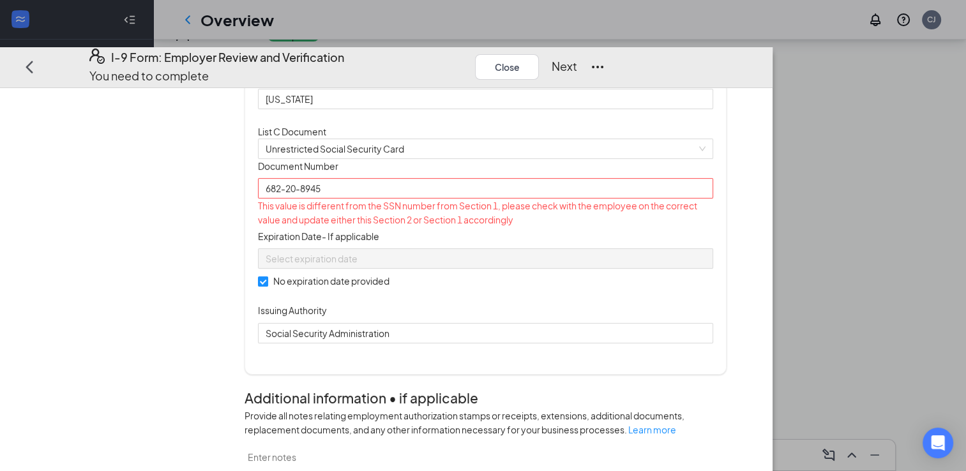
click at [577, 57] on button "Next" at bounding box center [564, 66] width 26 height 18
click at [360, 198] on input "682-20-8945" at bounding box center [485, 188] width 455 height 20
click at [577, 57] on button "Next" at bounding box center [564, 66] width 26 height 18
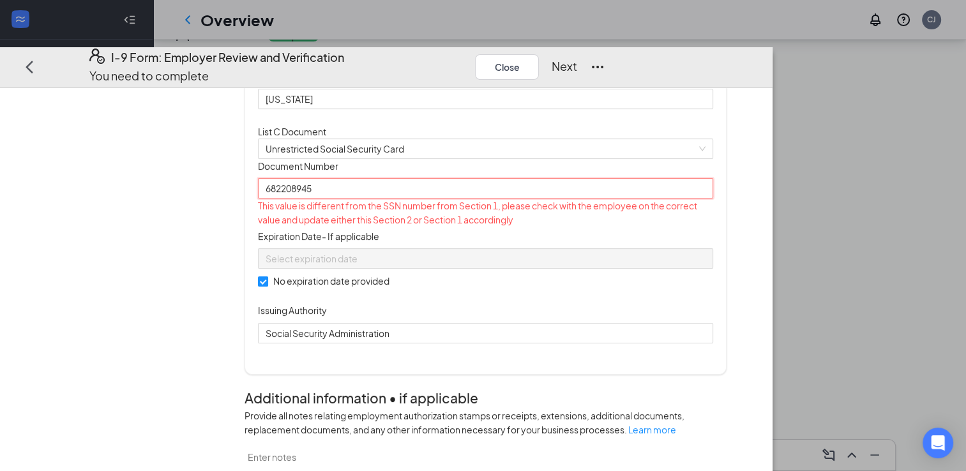
click at [467, 198] on input "682208945" at bounding box center [485, 188] width 455 height 20
type input "6"
type input "682208945"
click at [539, 54] on button "Close" at bounding box center [507, 67] width 64 height 26
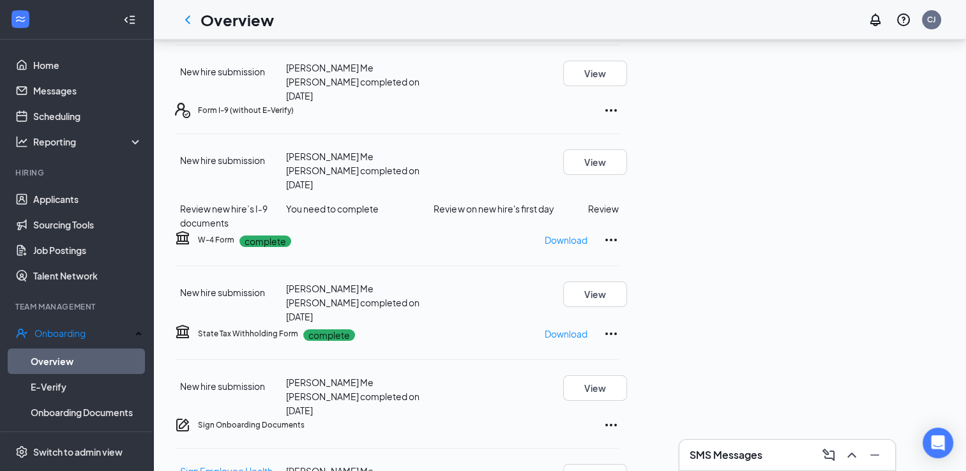
scroll to position [124, 0]
click at [627, 176] on button "View" at bounding box center [595, 164] width 64 height 26
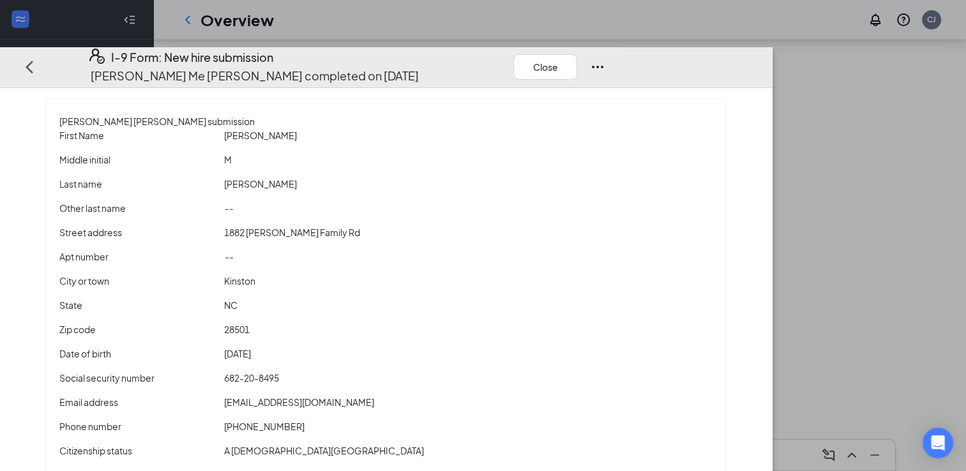
scroll to position [0, 0]
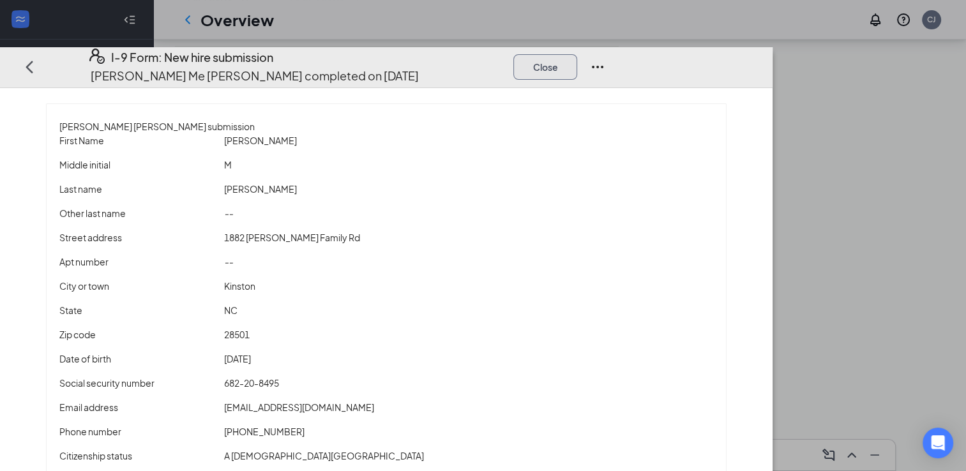
click at [577, 54] on button "Close" at bounding box center [545, 67] width 64 height 26
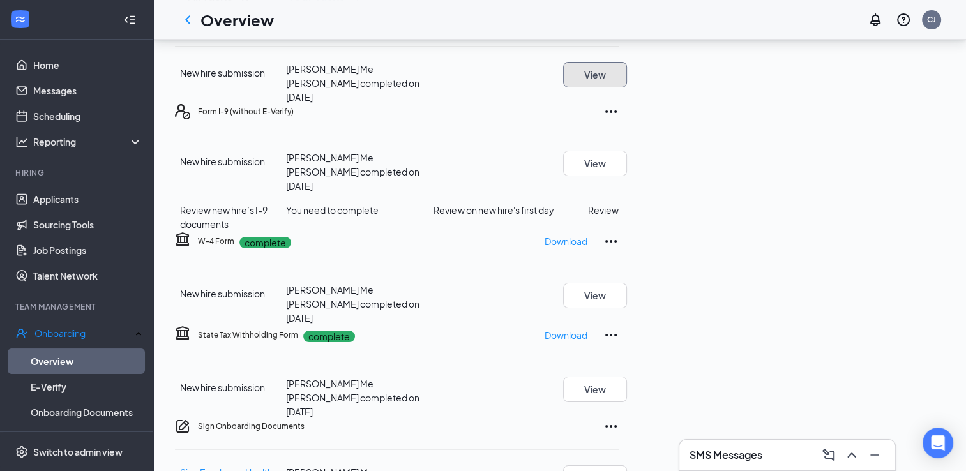
click at [627, 87] on button "View" at bounding box center [595, 75] width 64 height 26
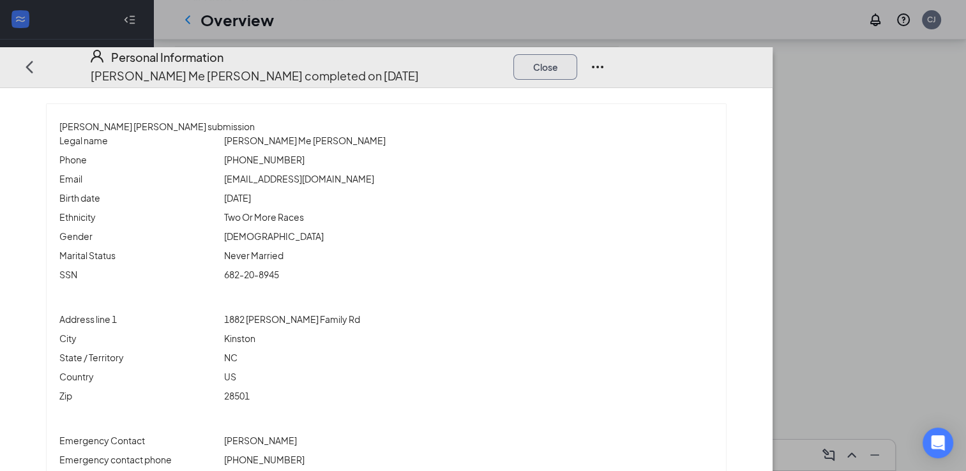
click at [577, 54] on button "Close" at bounding box center [545, 67] width 64 height 26
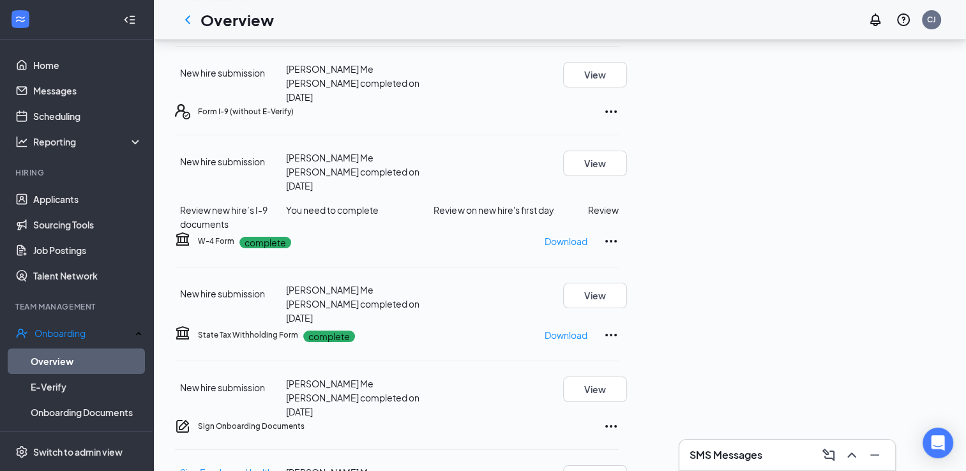
click at [617, 113] on icon "Ellipses" at bounding box center [610, 111] width 11 height 3
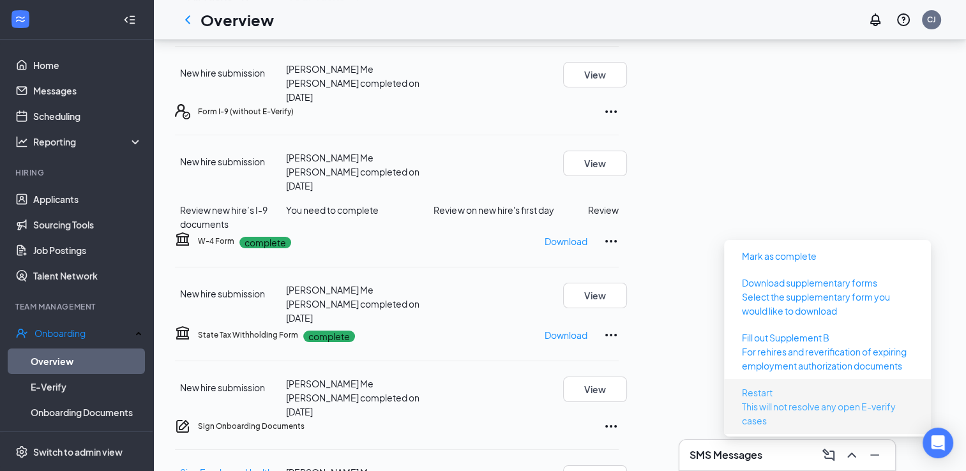
click at [758, 386] on span "Restart" at bounding box center [757, 392] width 31 height 14
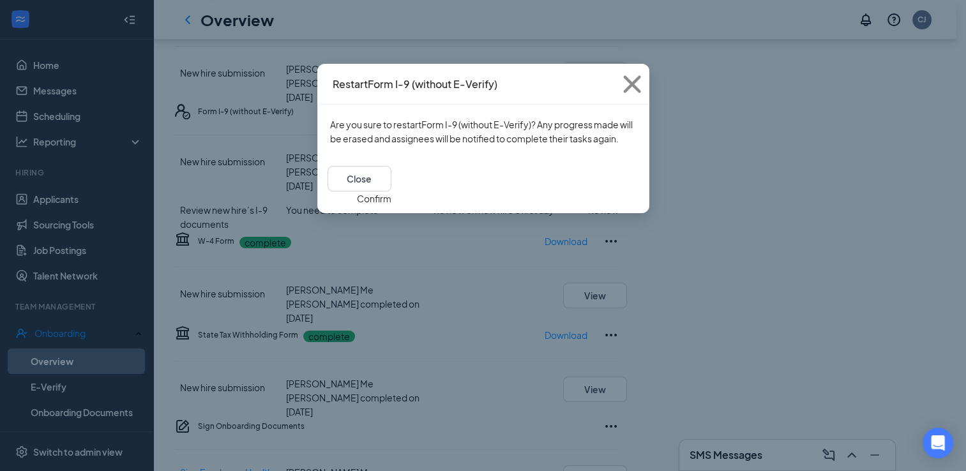
click at [391, 191] on button "Confirm" at bounding box center [374, 198] width 34 height 14
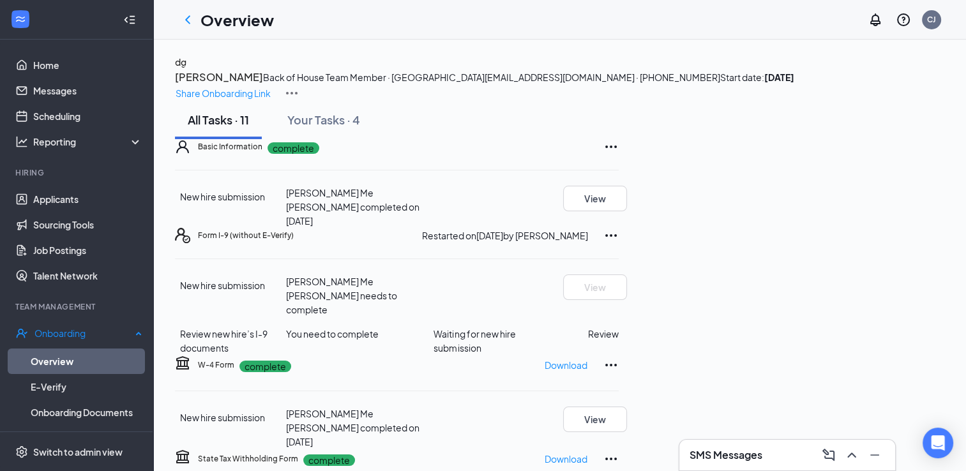
click at [82, 354] on link "Overview" at bounding box center [87, 361] width 112 height 26
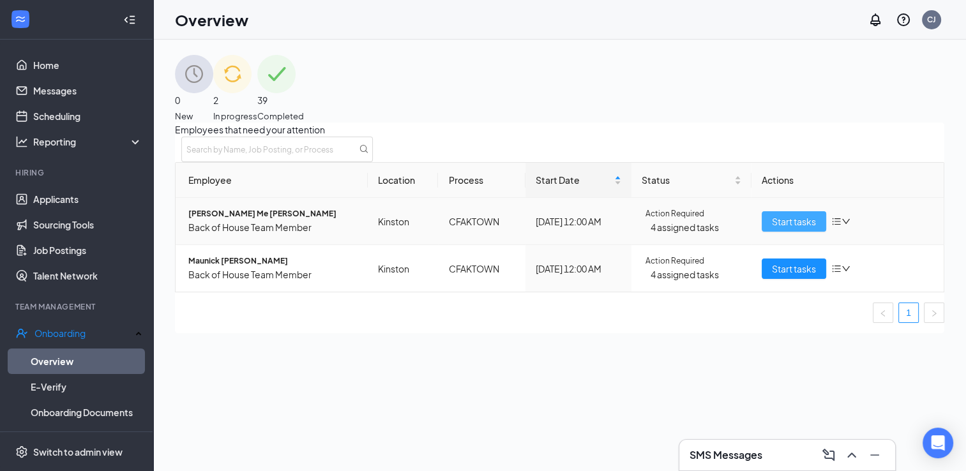
click at [777, 228] on span "Start tasks" at bounding box center [794, 221] width 44 height 14
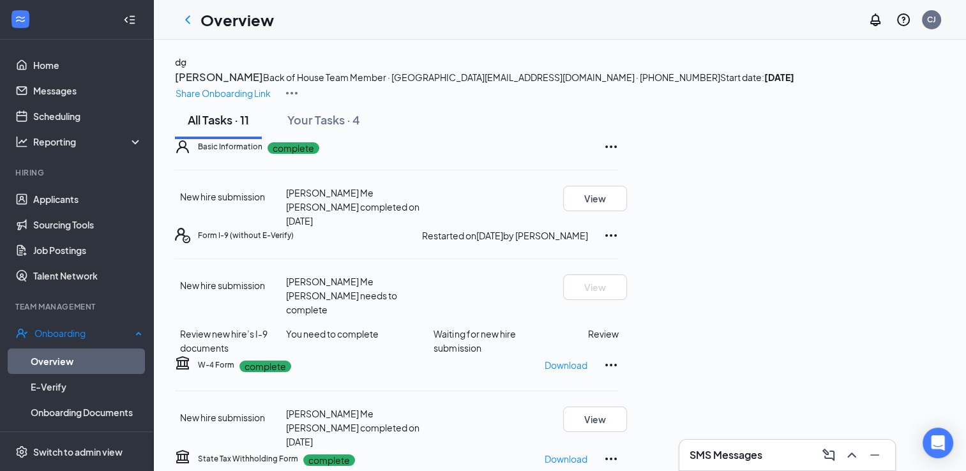
click at [84, 351] on link "Overview" at bounding box center [87, 361] width 112 height 26
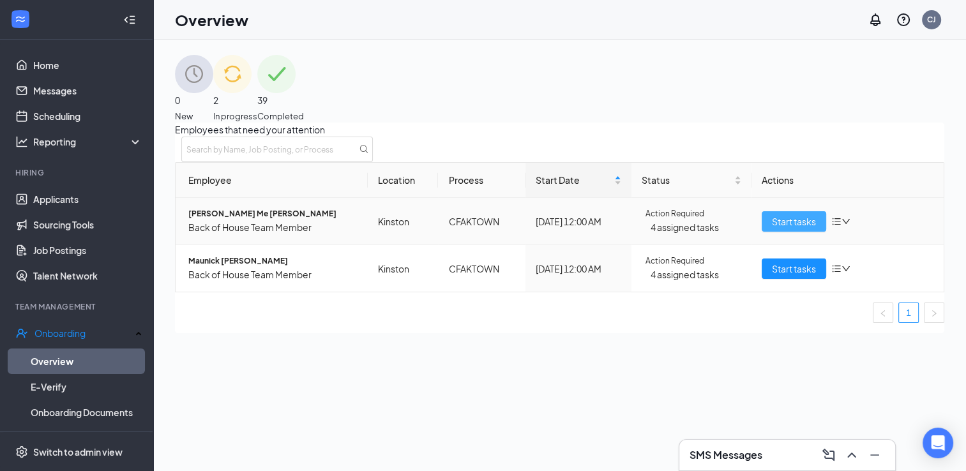
click at [777, 229] on button "Start tasks" at bounding box center [793, 221] width 64 height 20
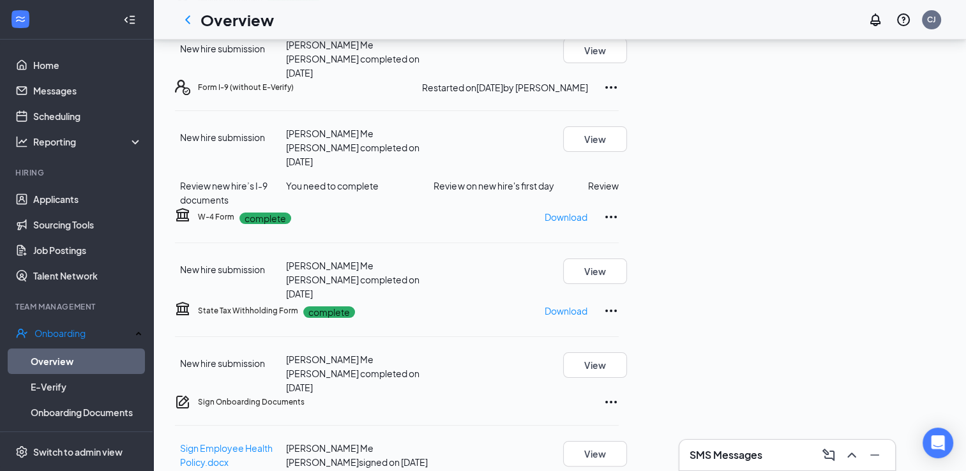
scroll to position [148, 0]
click at [618, 193] on button "Review" at bounding box center [603, 186] width 31 height 14
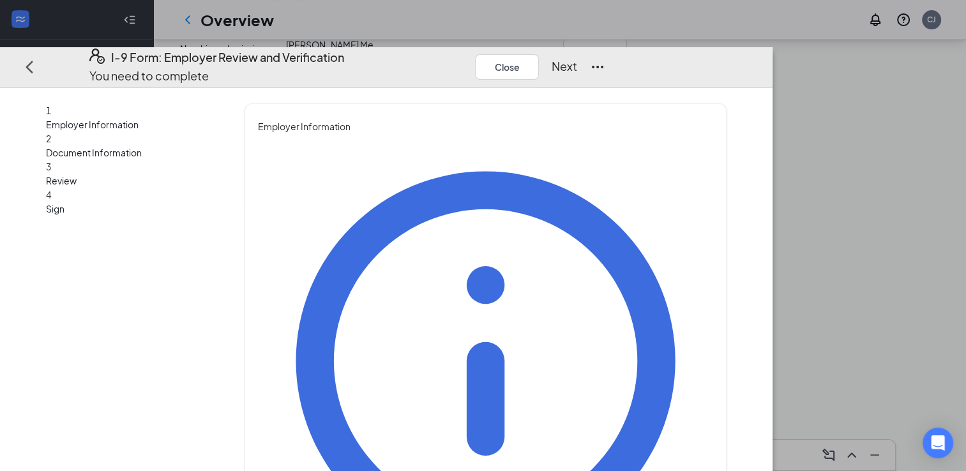
type input "[PERSON_NAME]"
type input "HR Director"
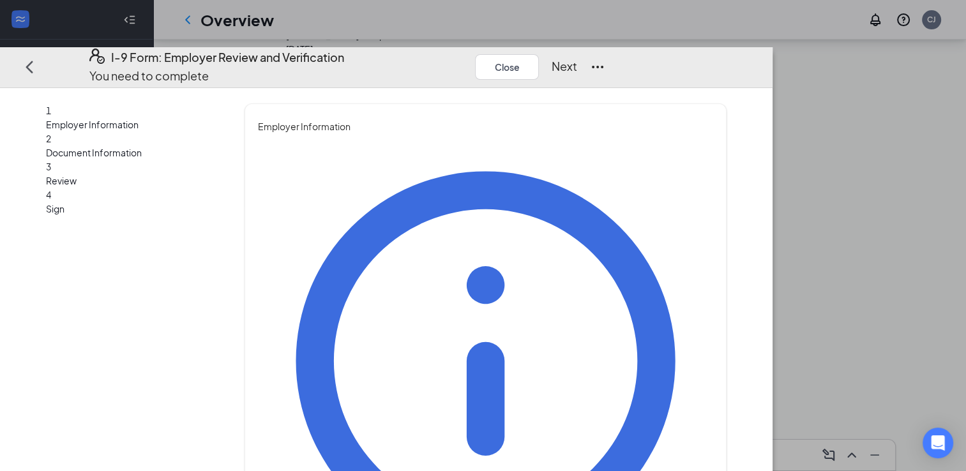
click at [577, 57] on button "Next" at bounding box center [564, 66] width 26 height 18
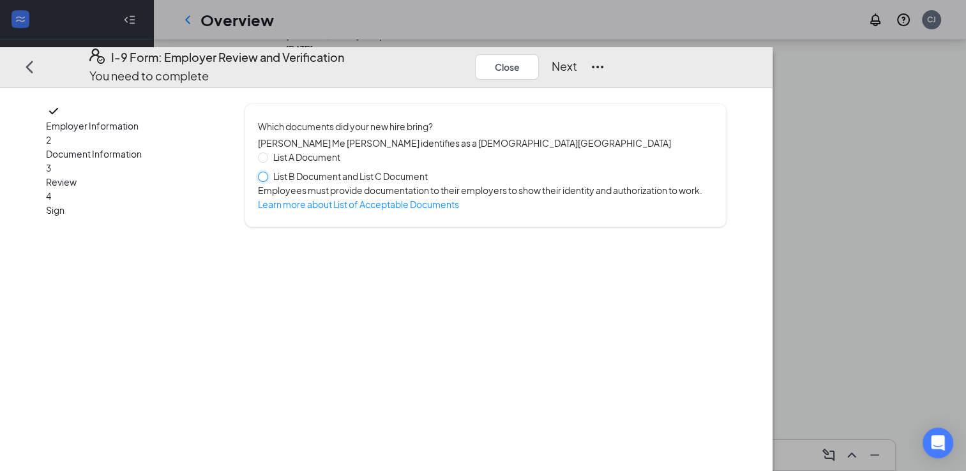
click at [267, 172] on input "List B Document and List C Document" at bounding box center [262, 176] width 9 height 9
radio input "true"
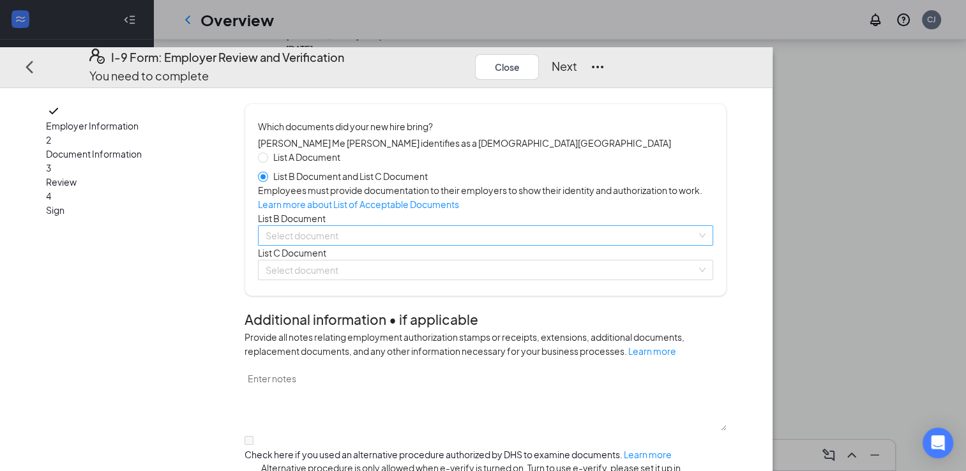
click at [354, 245] on input "search" at bounding box center [480, 235] width 431 height 19
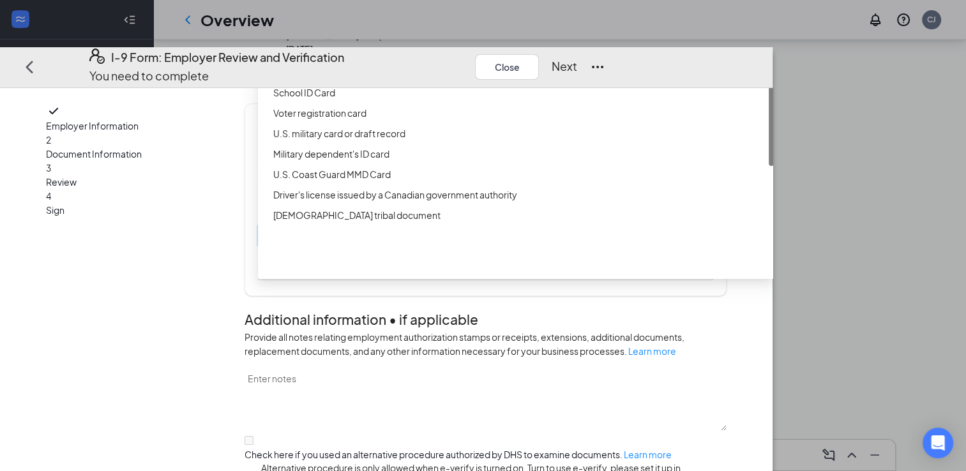
click at [393, 59] on div "Driver’s License issued by U.S State or outlying US possession" at bounding box center [519, 52] width 493 height 14
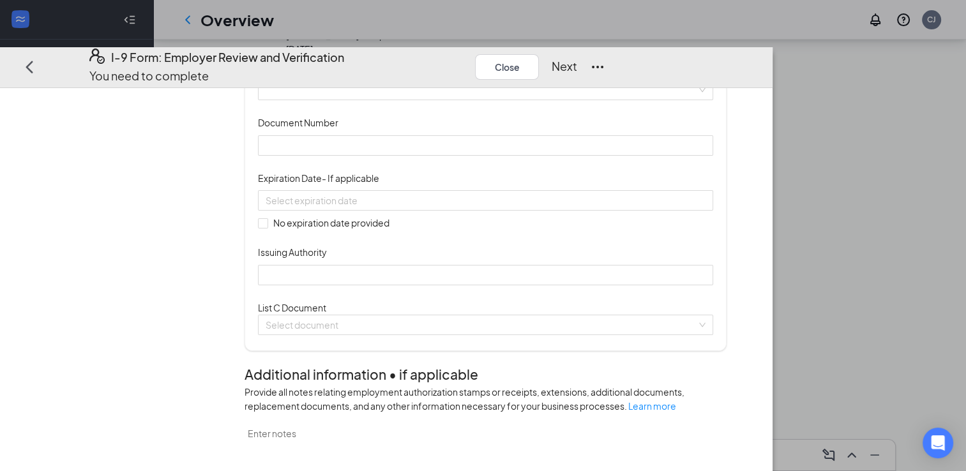
scroll to position [186, 0]
click at [454, 98] on span at bounding box center [485, 88] width 440 height 19
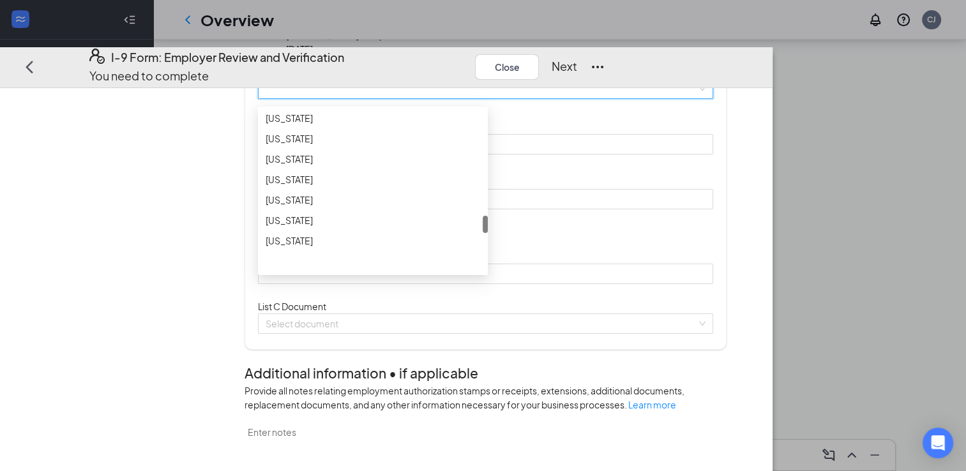
scroll to position [971, 0]
click at [396, 165] on div "[US_STATE]" at bounding box center [372, 158] width 214 height 14
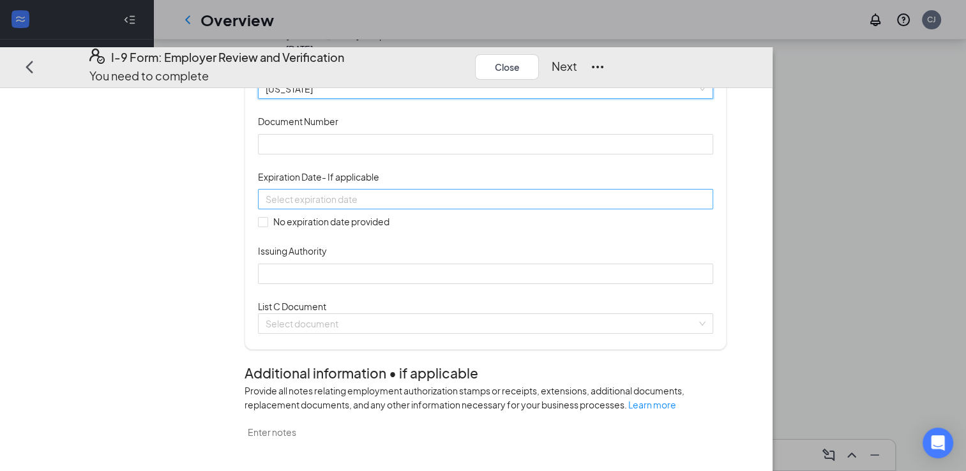
click at [390, 206] on input at bounding box center [483, 199] width 437 height 14
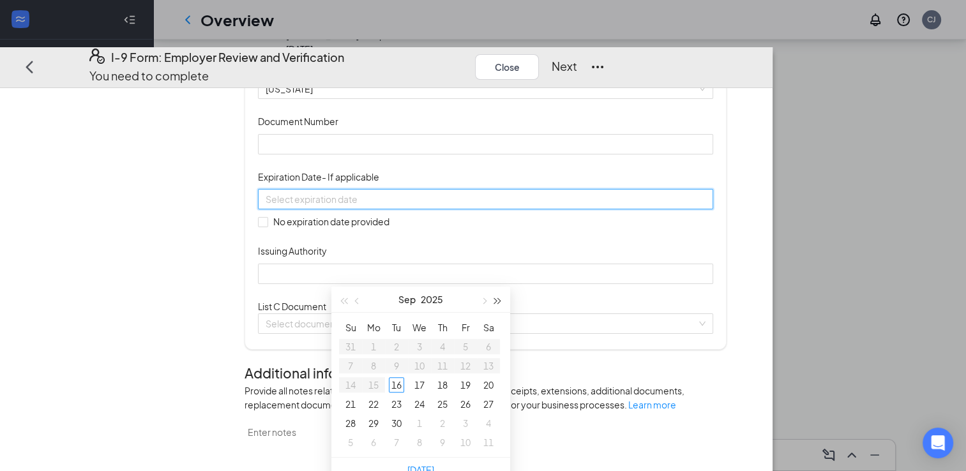
click at [499, 304] on button "button" at bounding box center [498, 300] width 14 height 26
click at [357, 298] on span "button" at bounding box center [358, 301] width 6 height 6
type input "[DATE]"
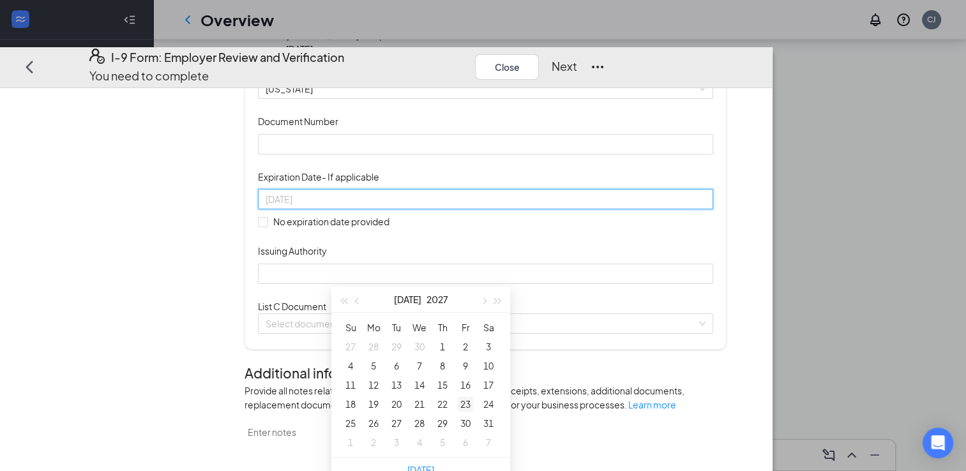
click at [465, 401] on div "23" at bounding box center [465, 403] width 15 height 15
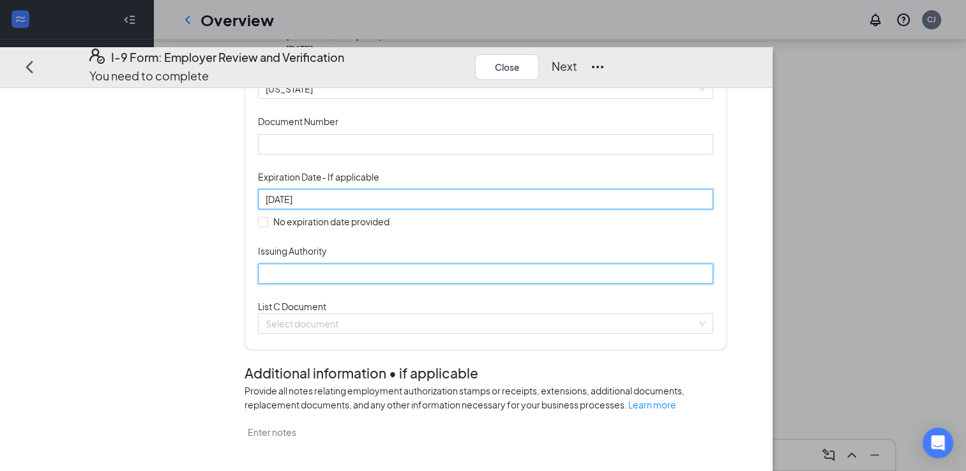
click at [452, 283] on input "Issuing Authority" at bounding box center [485, 273] width 455 height 20
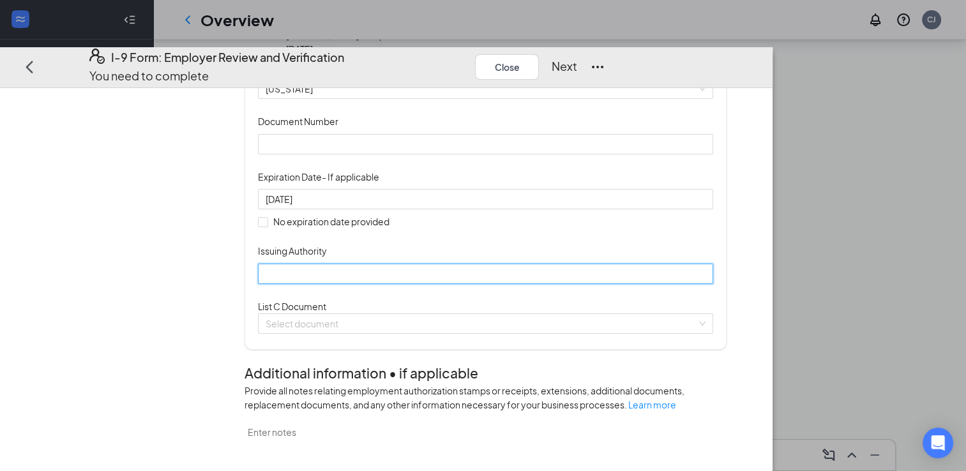
type input "[US_STATE]"
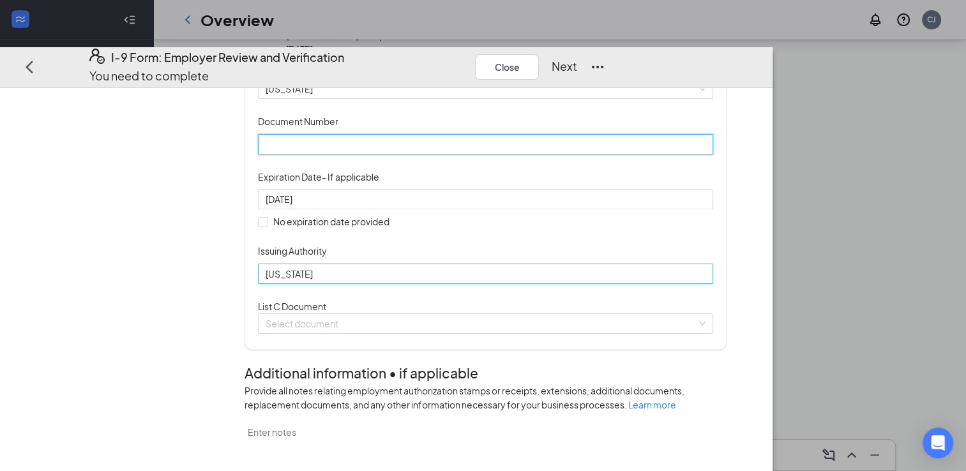
type input "47281672"
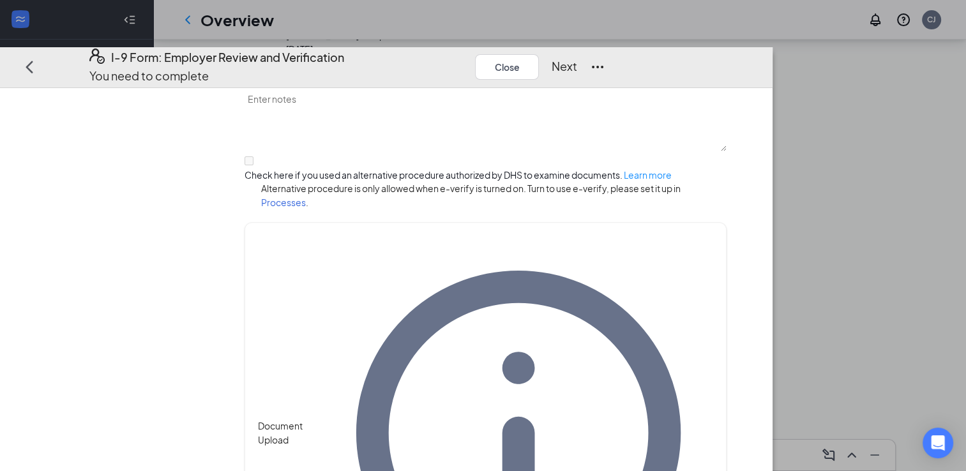
scroll to position [518, 0]
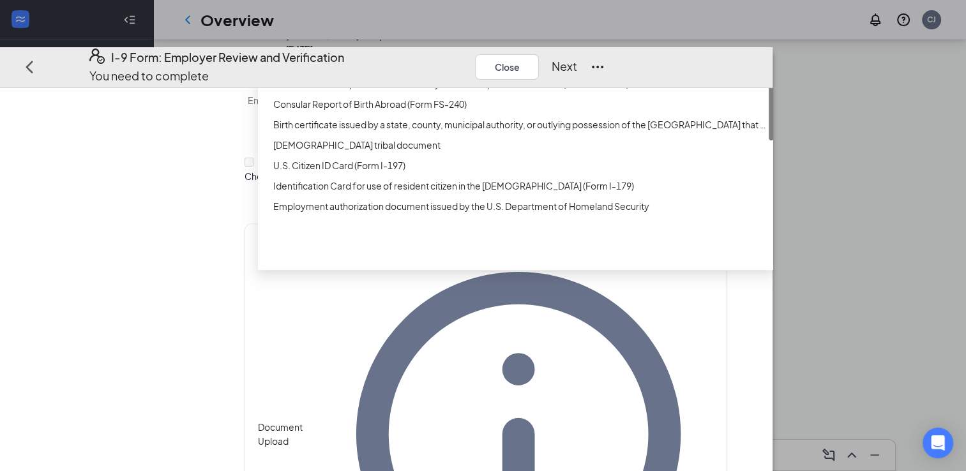
click at [375, 49] on div "Unrestricted Social Security Card" at bounding box center [519, 42] width 493 height 14
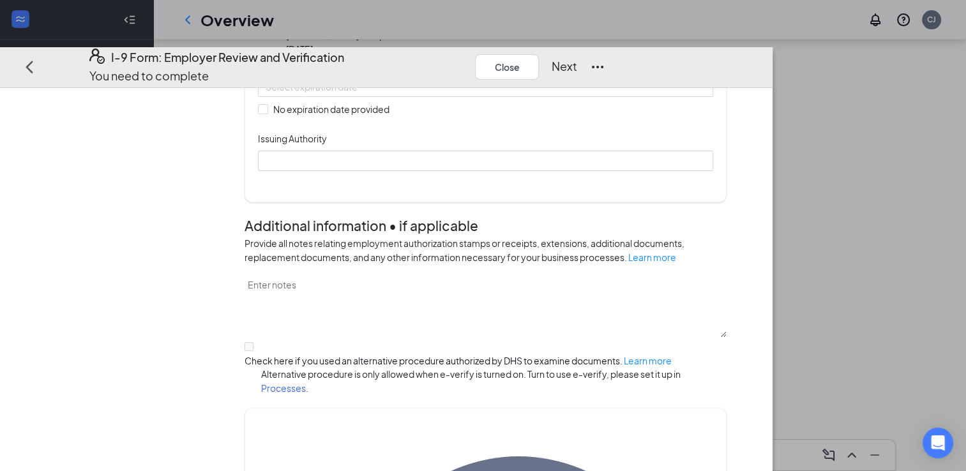
click at [375, 41] on input "Document Number" at bounding box center [485, 31] width 455 height 20
type input "682208945"
click at [267, 113] on input "No expiration date provided" at bounding box center [262, 108] width 9 height 9
checkbox input "true"
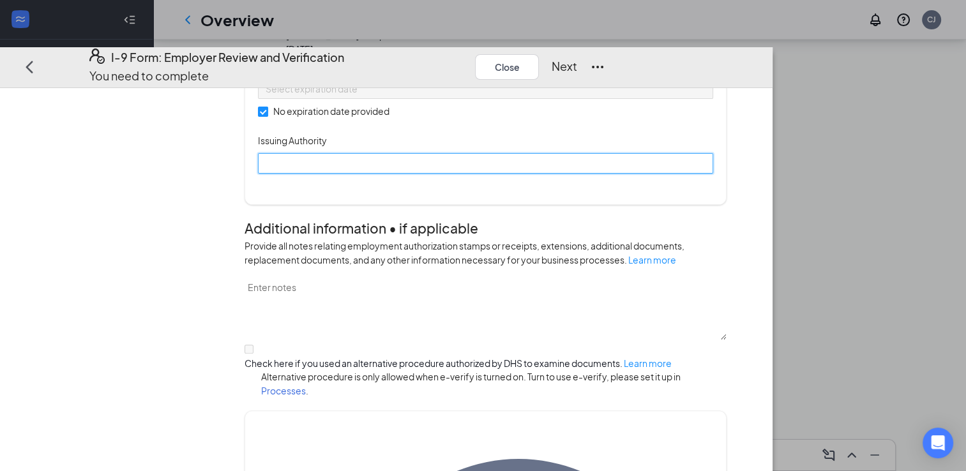
click at [343, 173] on input "Issuing Authority" at bounding box center [485, 163] width 455 height 20
type input "Social Security Administration"
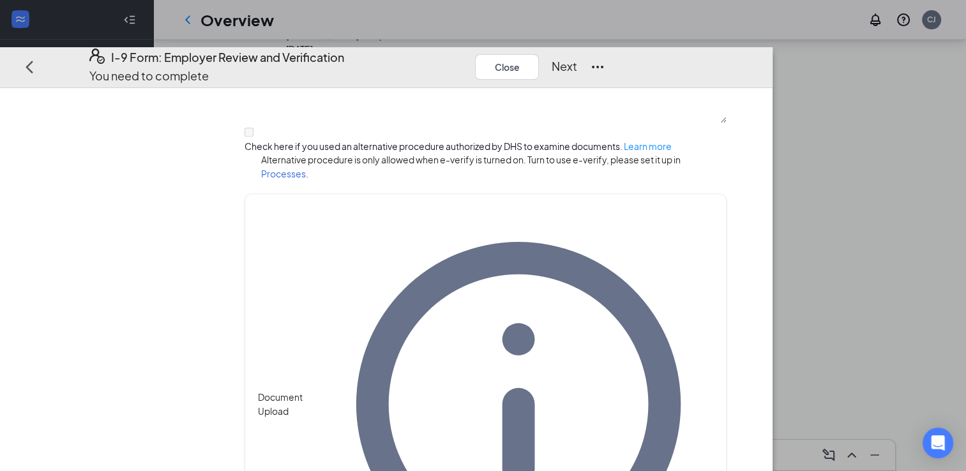
scroll to position [324, 0]
click at [577, 57] on button "Next" at bounding box center [564, 66] width 26 height 18
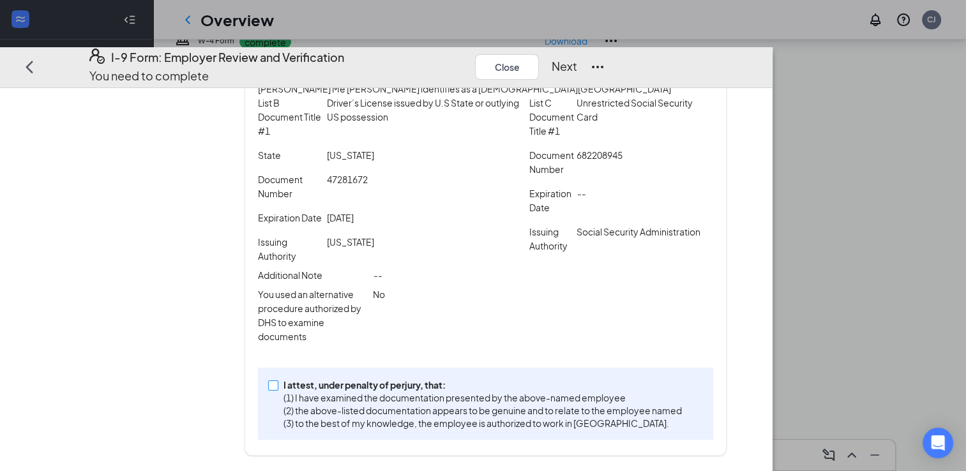
click at [277, 387] on input "I attest, under penalty of [PERSON_NAME], that: (1) I have examined the documen…" at bounding box center [272, 384] width 9 height 9
checkbox input "true"
click at [577, 57] on button "Next" at bounding box center [564, 66] width 26 height 18
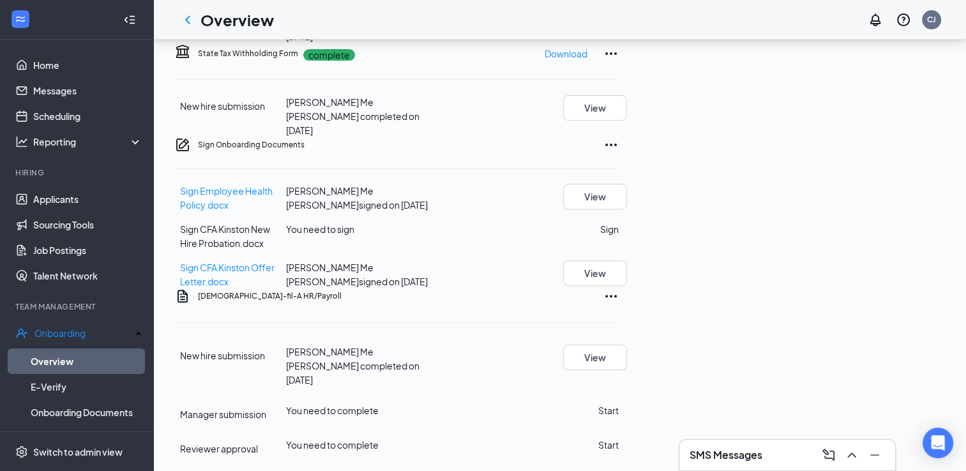
scroll to position [556, 0]
click at [618, 222] on button "Sign" at bounding box center [609, 229] width 19 height 14
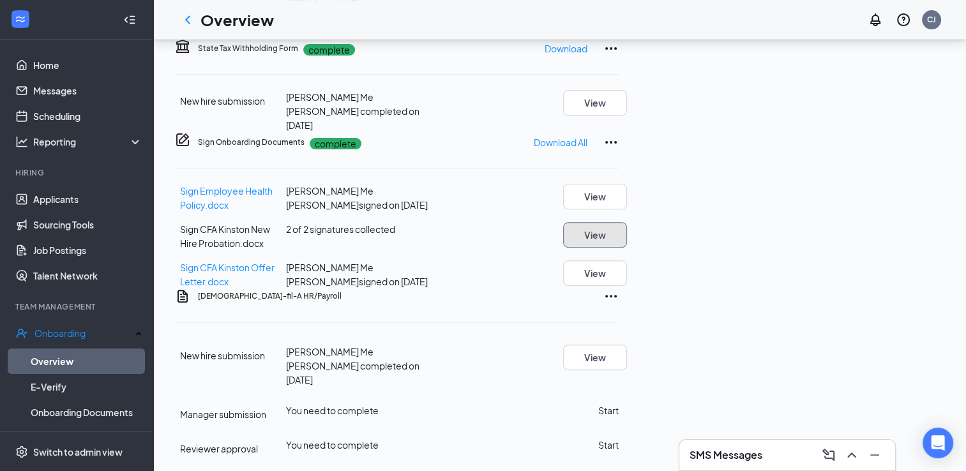
scroll to position [566, 0]
click at [618, 403] on button "Start" at bounding box center [608, 410] width 20 height 14
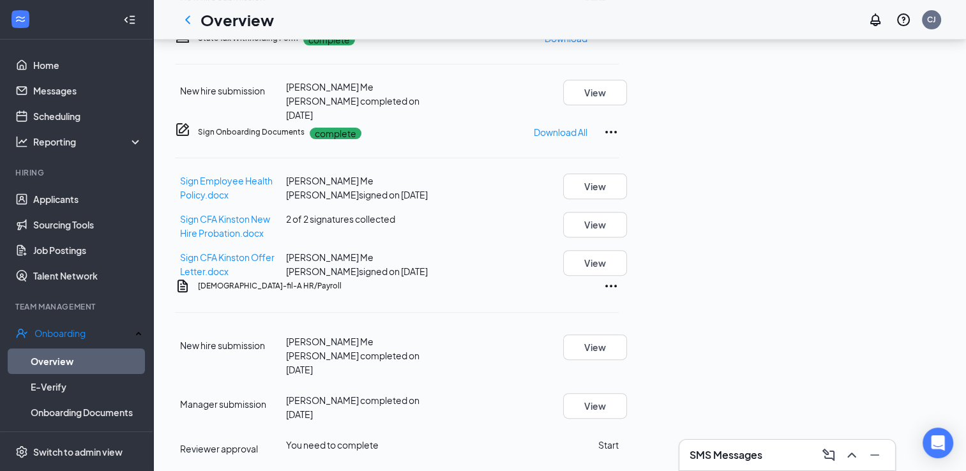
click at [618, 438] on button "Start" at bounding box center [608, 445] width 20 height 14
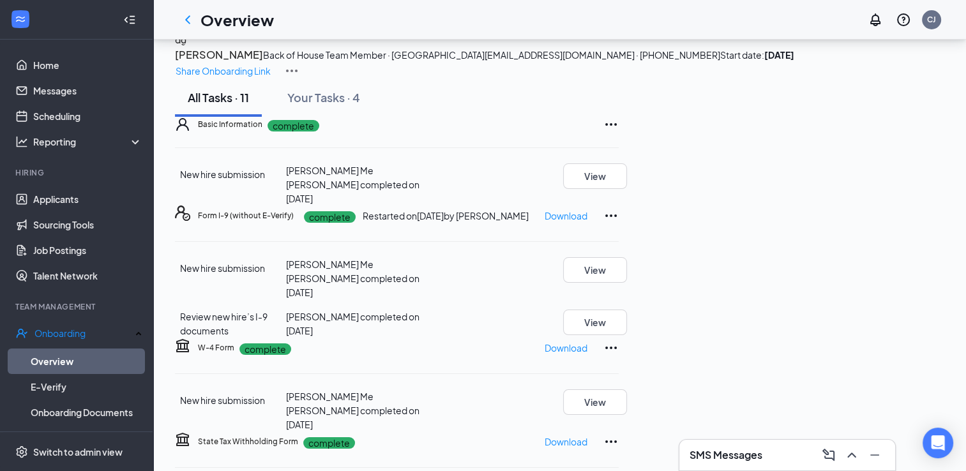
scroll to position [0, 0]
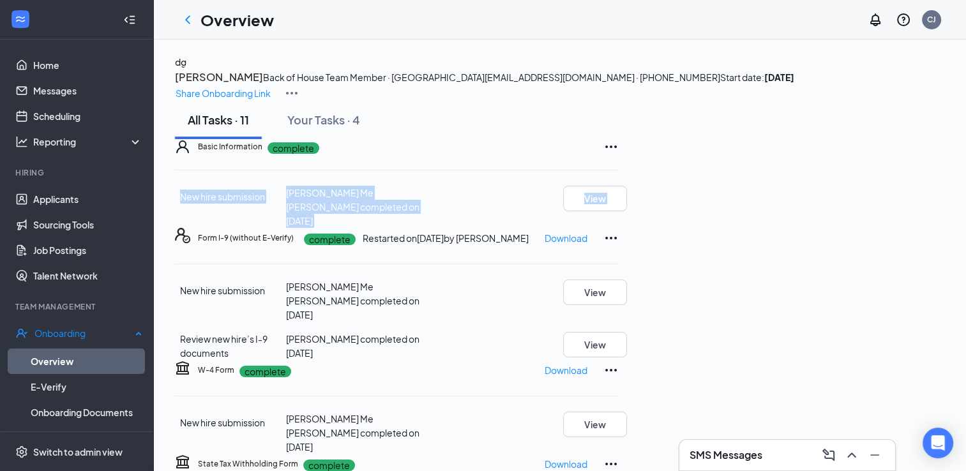
drag, startPoint x: 675, startPoint y: 239, endPoint x: 142, endPoint y: 361, distance: 546.5
click at [142, 361] on div "Home Messages Scheduling Reporting Hiring Applicants Sourcing Tools Job Posting…" at bounding box center [483, 453] width 966 height 907
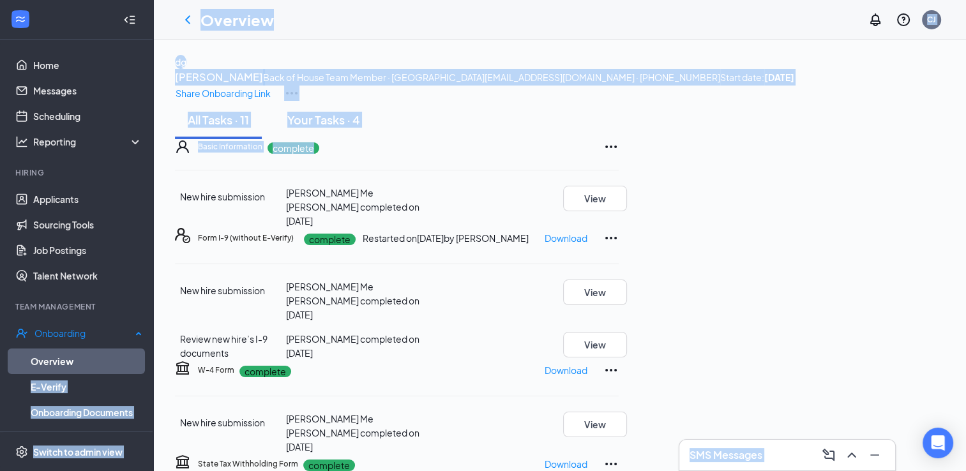
click at [71, 355] on link "Overview" at bounding box center [87, 361] width 112 height 26
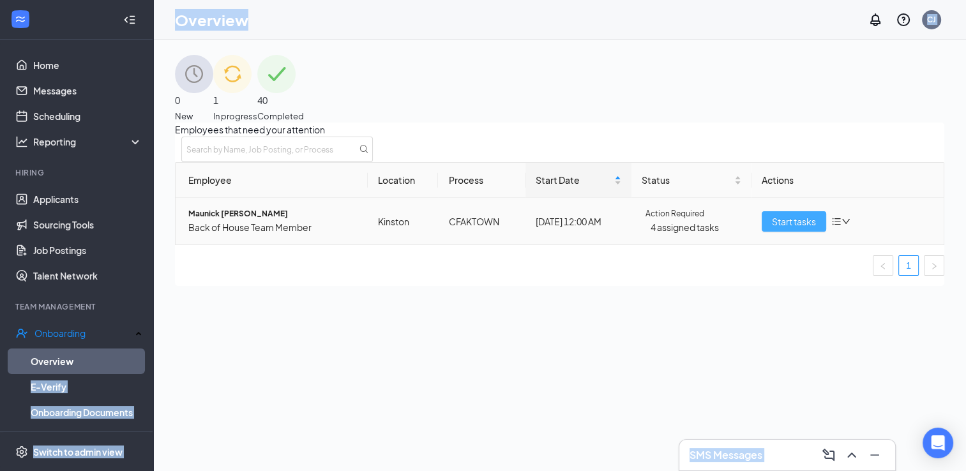
click at [772, 228] on span "Start tasks" at bounding box center [794, 221] width 44 height 14
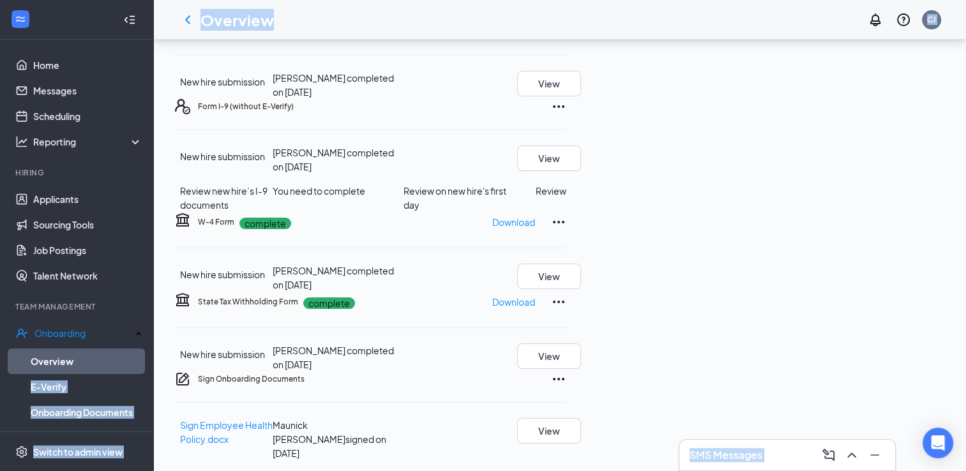
scroll to position [148, 0]
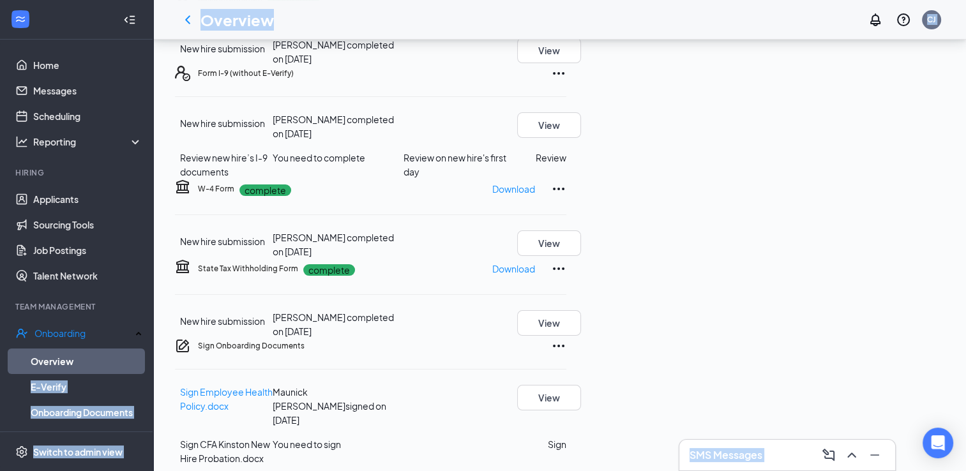
click at [566, 165] on button "Review" at bounding box center [550, 158] width 31 height 14
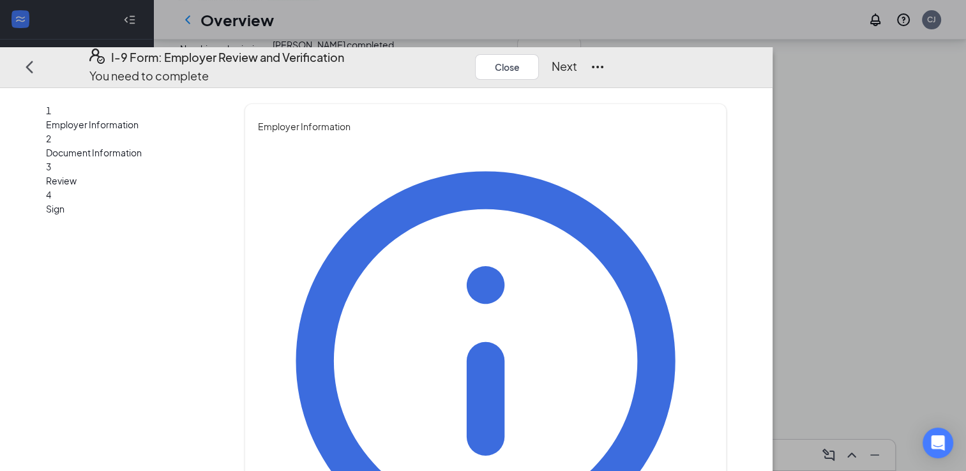
type input "[PERSON_NAME]"
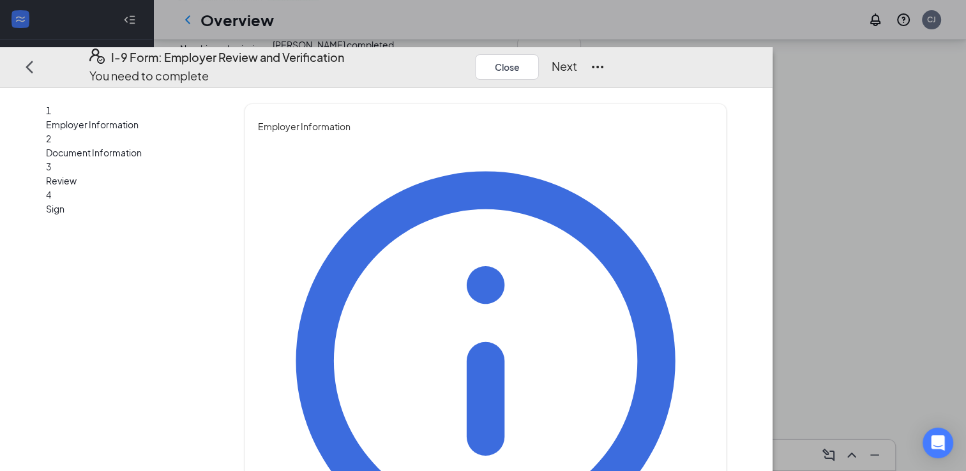
type input "HR Director"
click at [577, 57] on button "Next" at bounding box center [564, 66] width 26 height 18
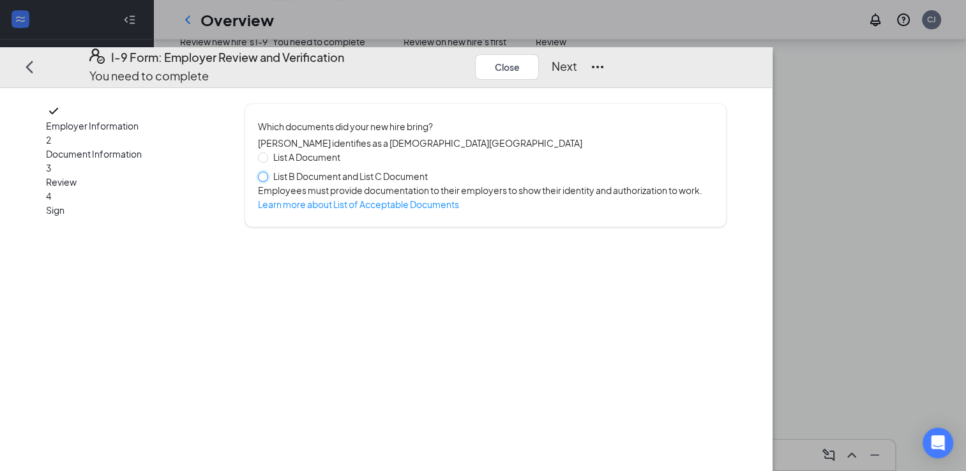
click at [267, 172] on input "List B Document and List C Document" at bounding box center [262, 176] width 9 height 9
radio input "true"
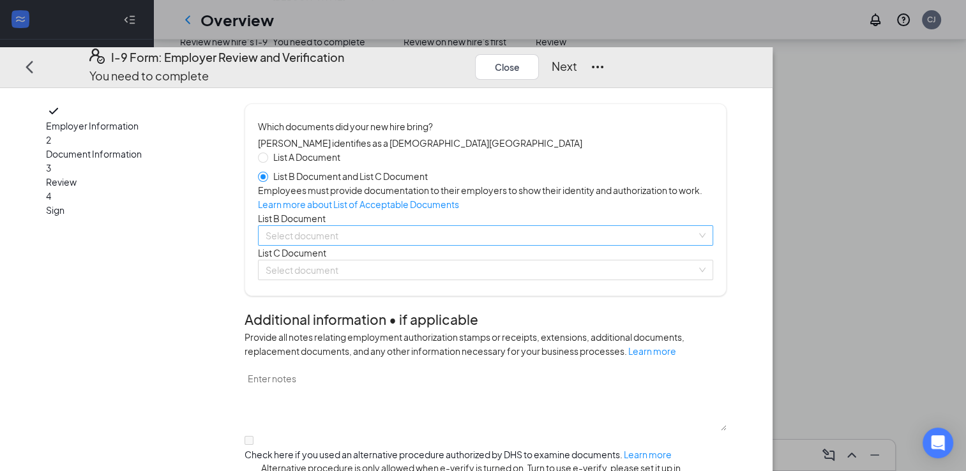
click at [352, 245] on input "search" at bounding box center [480, 235] width 431 height 19
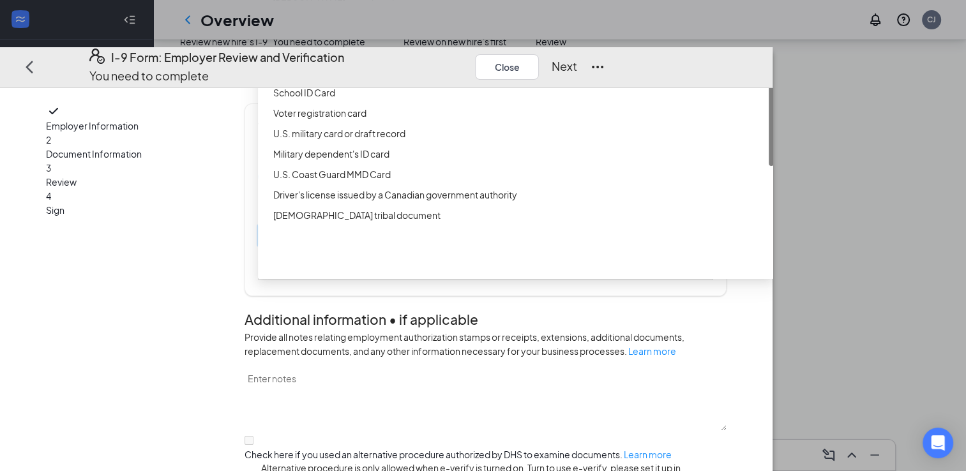
click at [384, 59] on div "Driver’s License issued by U.S State or outlying US possession" at bounding box center [519, 52] width 493 height 14
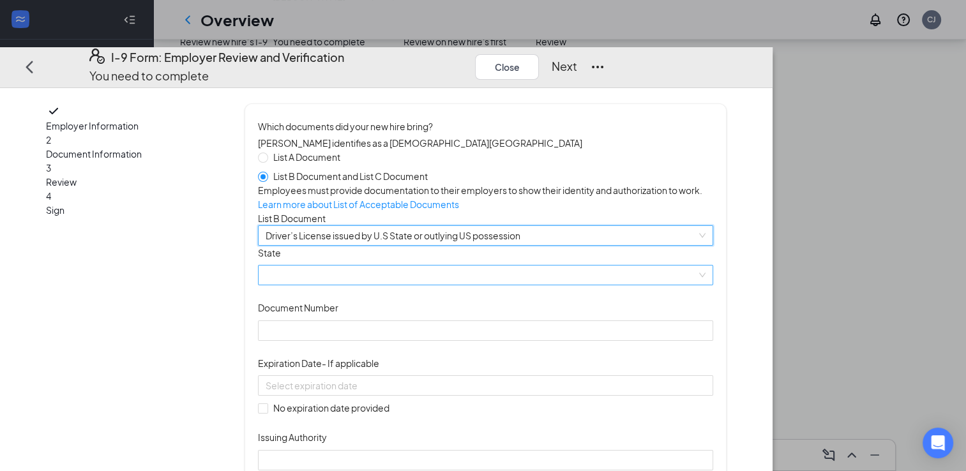
click at [544, 285] on span at bounding box center [485, 274] width 440 height 19
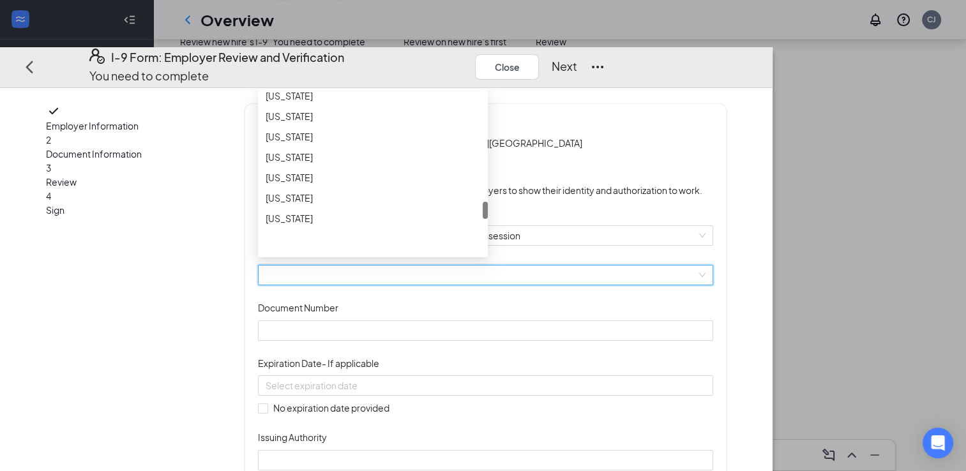
scroll to position [1026, 0]
click at [393, 101] on div "[US_STATE]" at bounding box center [372, 94] width 214 height 14
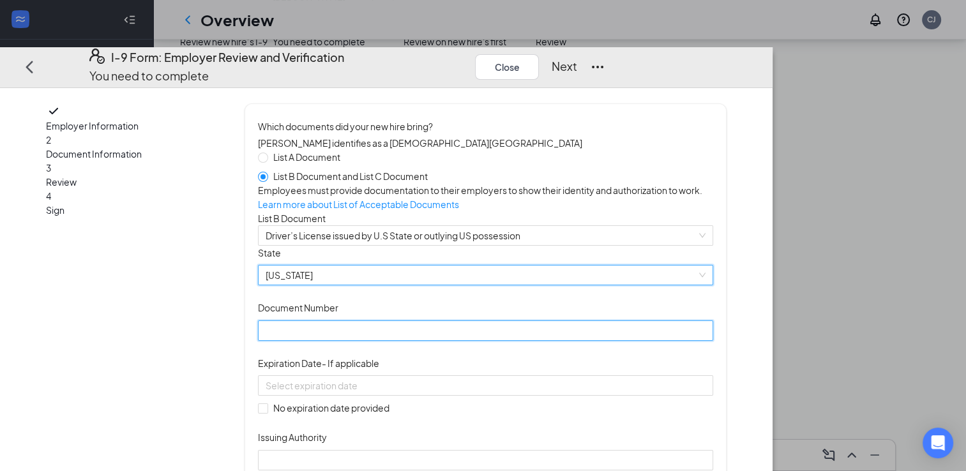
click at [444, 341] on input "Document Number" at bounding box center [485, 330] width 455 height 20
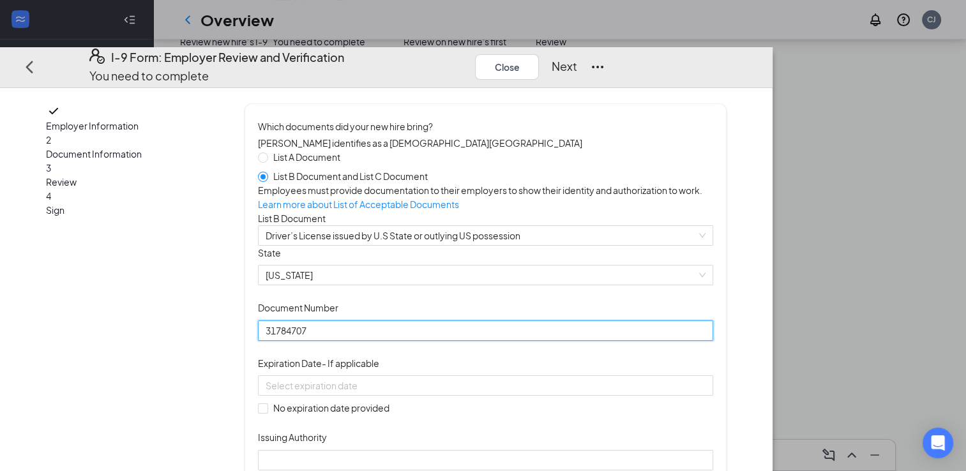
type input "31784707"
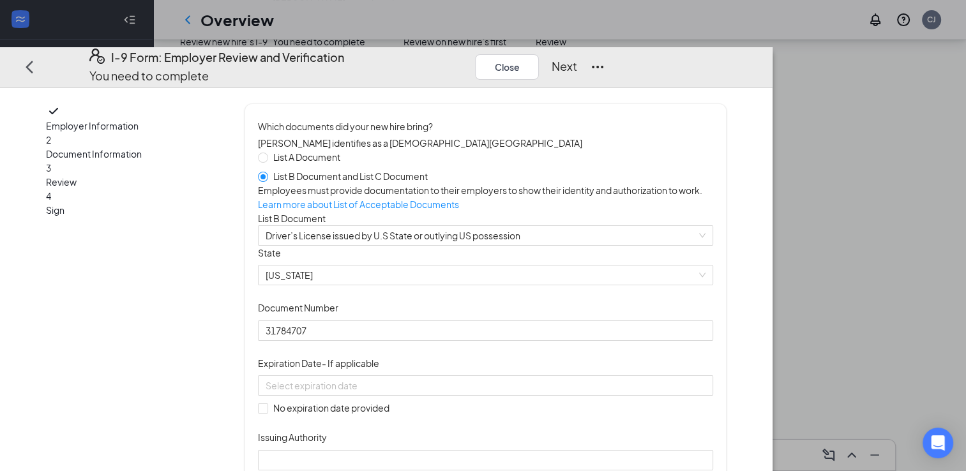
click at [713, 396] on div "Document Title Driver’s License issued by U.S State or outlying US possession S…" at bounding box center [485, 358] width 455 height 225
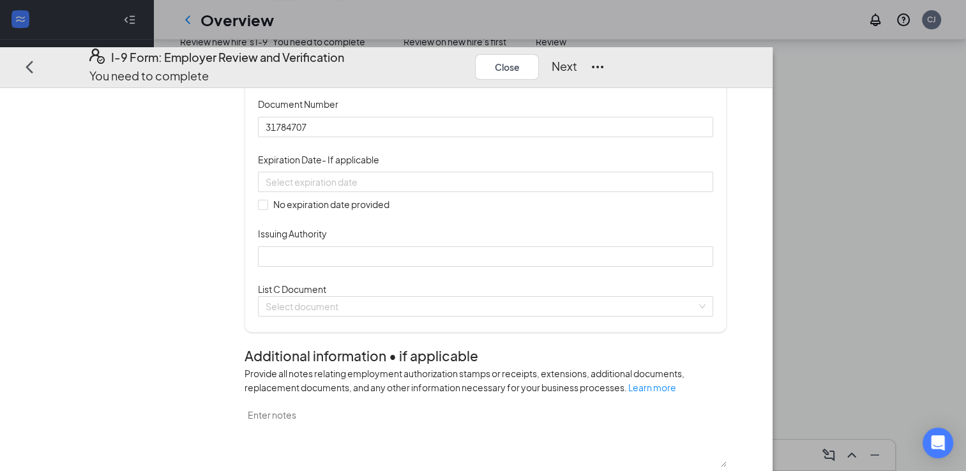
scroll to position [254, 0]
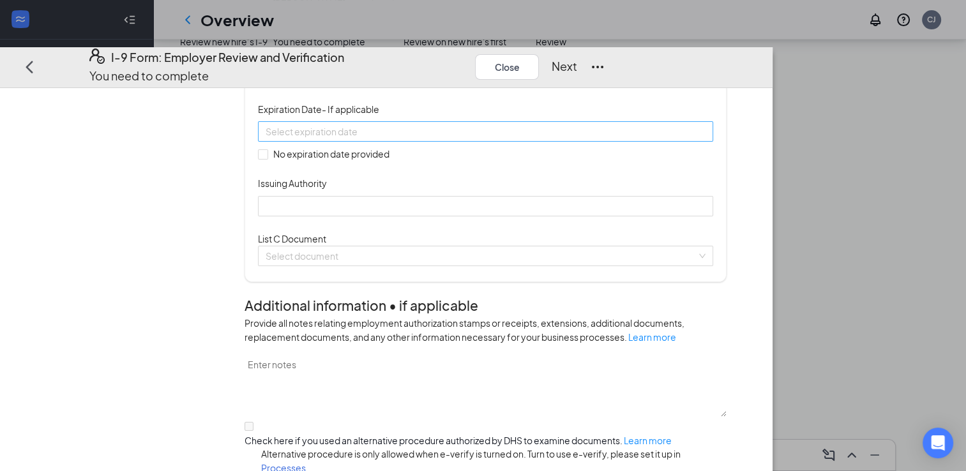
click at [549, 138] on div at bounding box center [485, 131] width 440 height 14
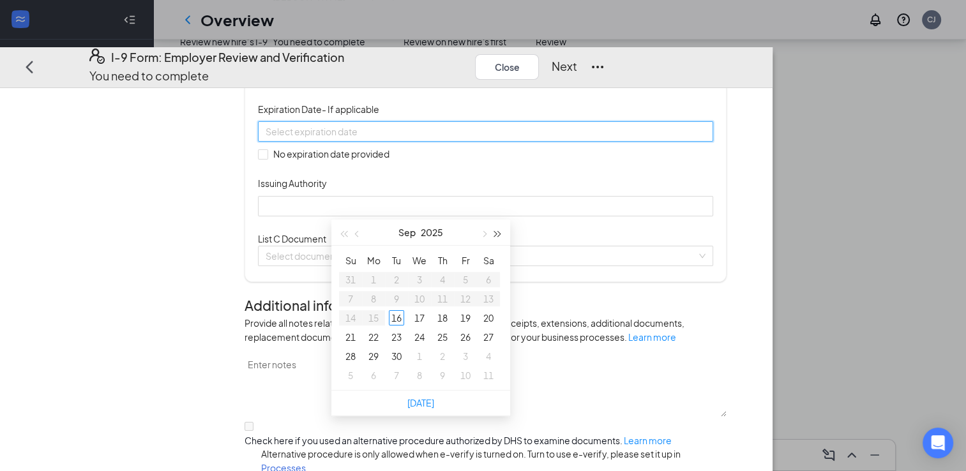
click at [500, 234] on button "button" at bounding box center [498, 233] width 14 height 26
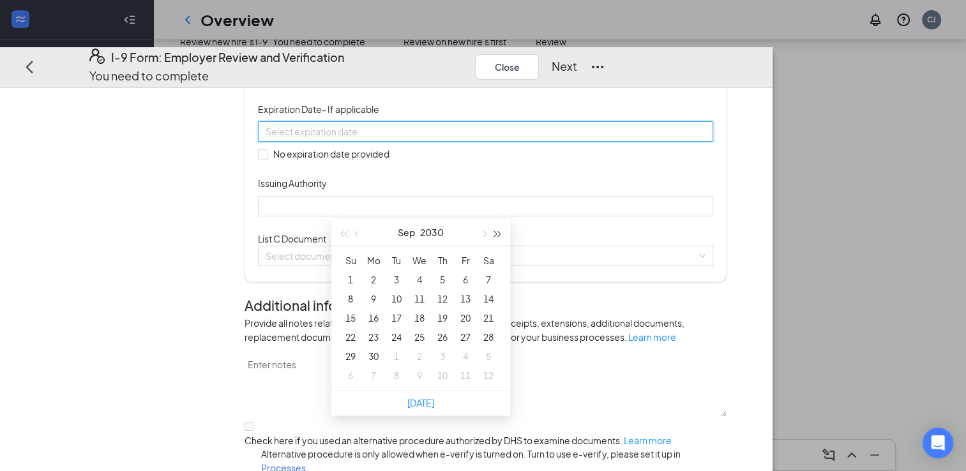
click at [500, 234] on button "button" at bounding box center [498, 233] width 14 height 26
click at [358, 229] on button "button" at bounding box center [357, 233] width 14 height 26
type input "[DATE]"
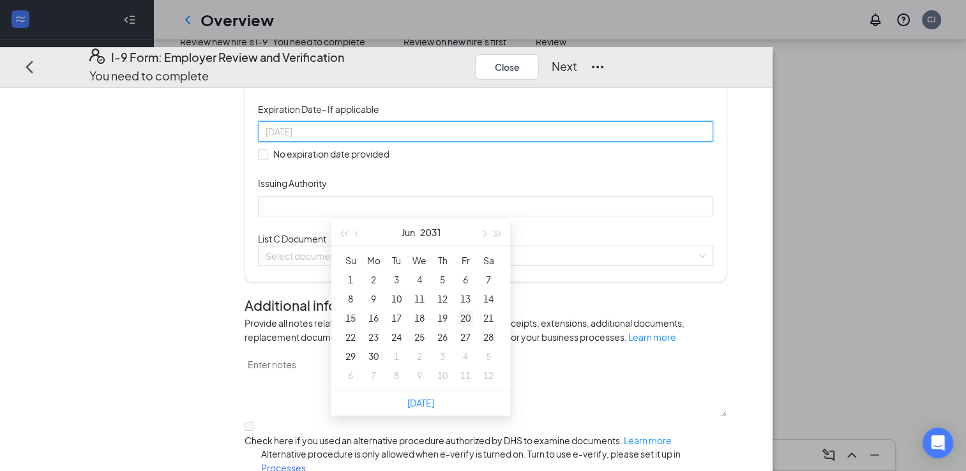
click at [463, 317] on div "20" at bounding box center [465, 317] width 15 height 15
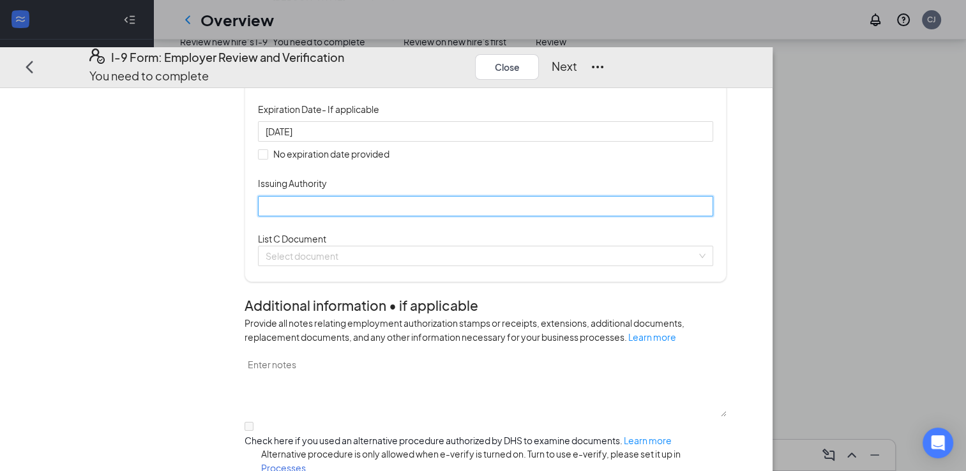
click at [498, 216] on input "Issuing Authority" at bounding box center [485, 205] width 455 height 20
type input "[US_STATE]"
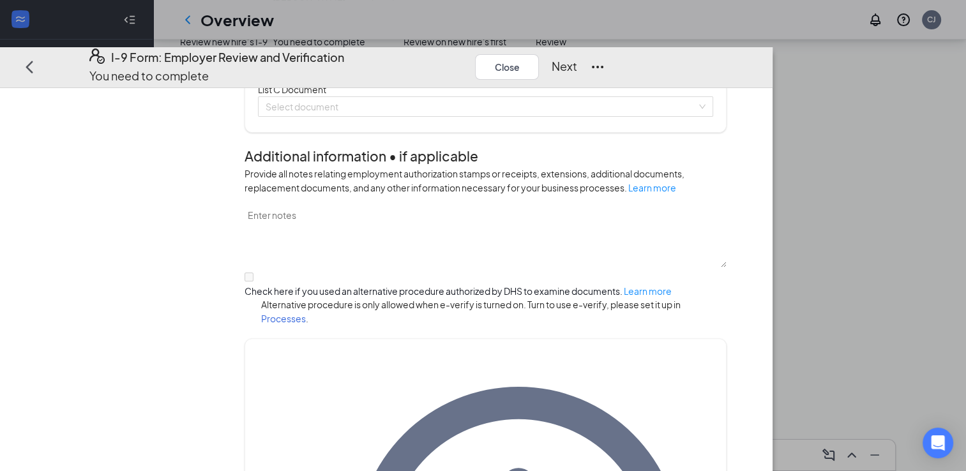
scroll to position [403, 0]
click at [549, 116] on div "Select document List C Documents Unrestricted Social Security Card Certificatio…" at bounding box center [485, 106] width 455 height 20
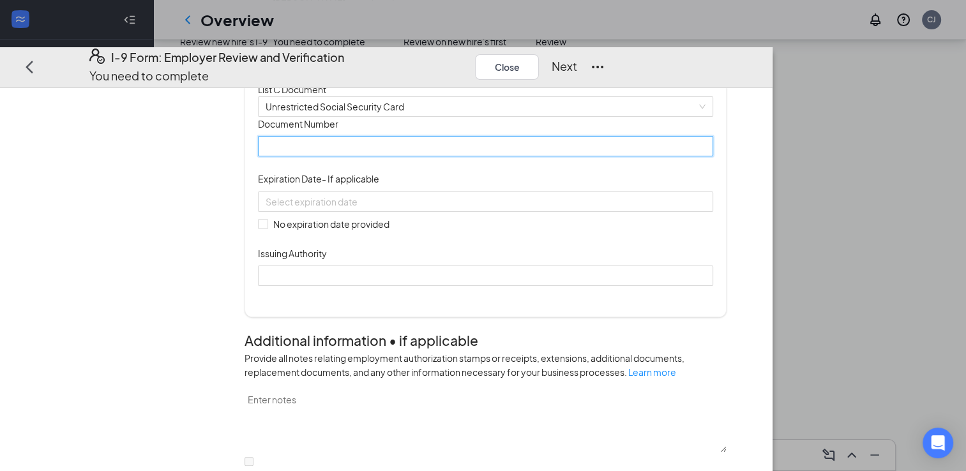
click at [437, 156] on input "Document Number" at bounding box center [485, 146] width 455 height 20
type input "243834358"
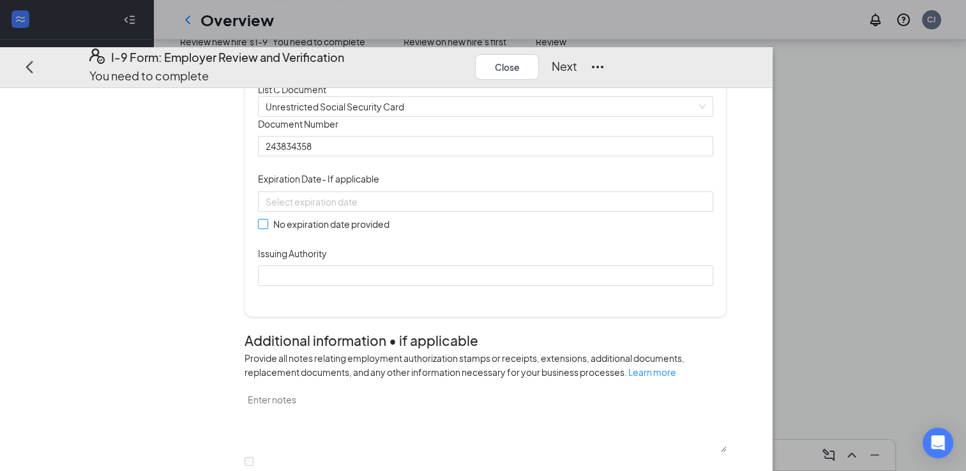
click at [267, 228] on input "No expiration date provided" at bounding box center [262, 223] width 9 height 9
checkbox input "true"
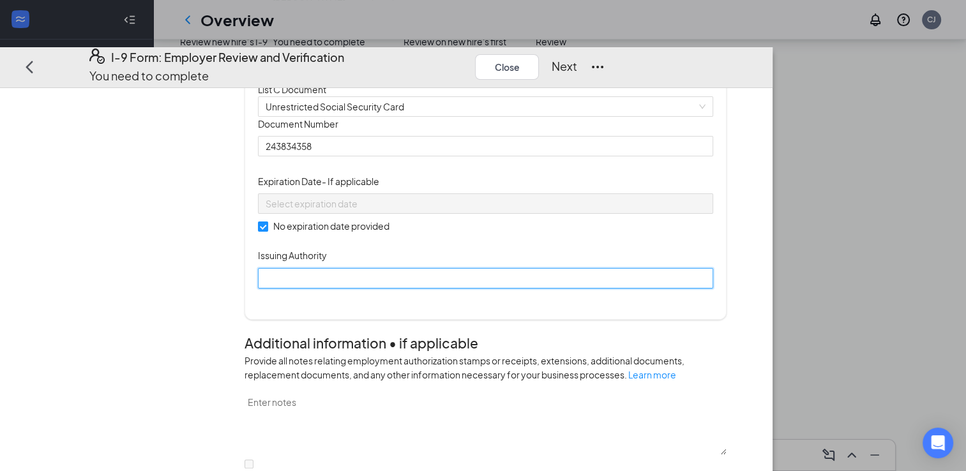
click at [419, 288] on input "Issuing Authority" at bounding box center [485, 277] width 455 height 20
type input "Social Security Administration"
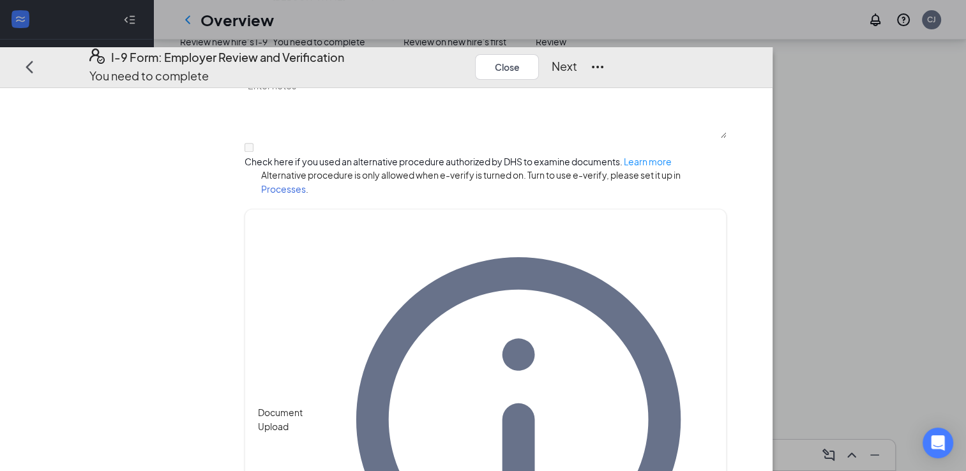
scroll to position [735, 0]
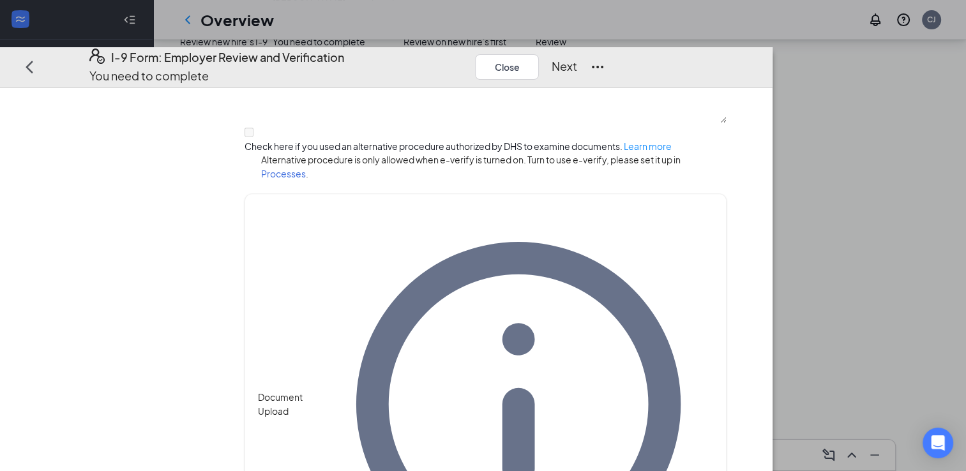
click at [577, 57] on button "Next" at bounding box center [564, 66] width 26 height 18
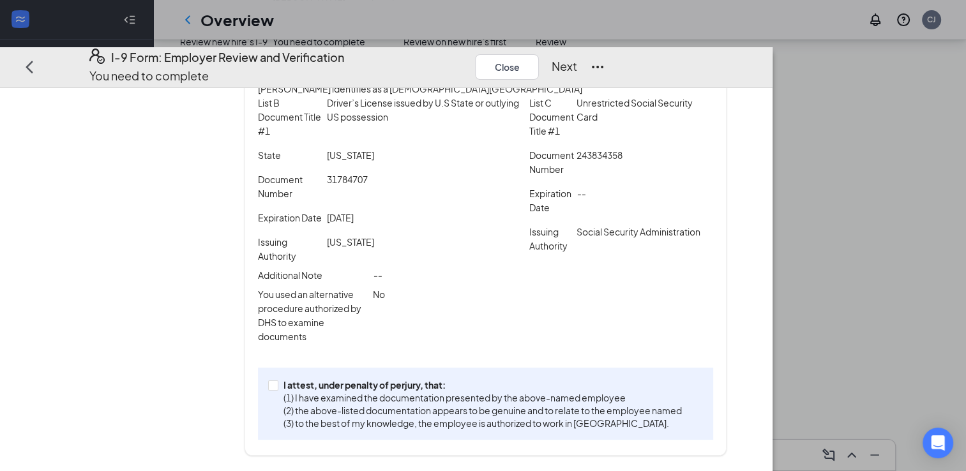
scroll to position [274, 0]
click at [277, 389] on input "I attest, under penalty of [PERSON_NAME], that: (1) I have examined the documen…" at bounding box center [272, 384] width 9 height 9
checkbox input "true"
click at [577, 57] on button "Next" at bounding box center [564, 66] width 26 height 18
click at [577, 66] on button "button" at bounding box center [577, 66] width 0 height 0
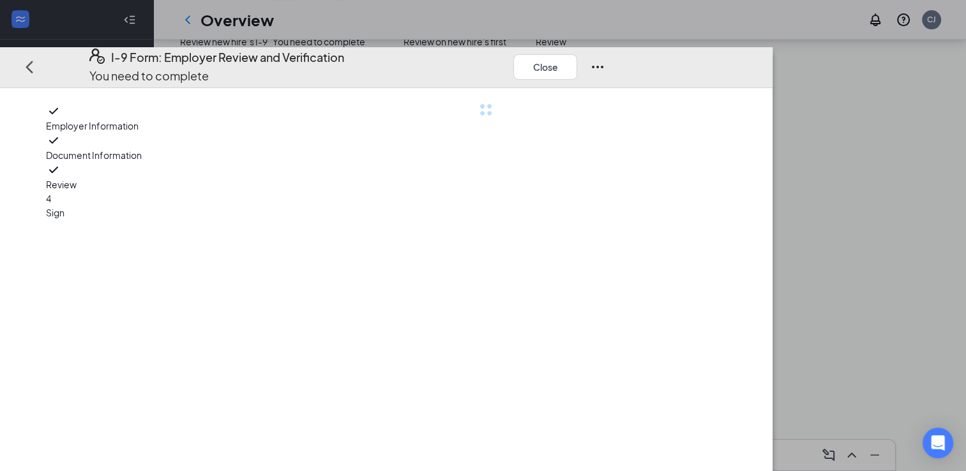
scroll to position [0, 0]
click at [726, 144] on div at bounding box center [485, 358] width 482 height 511
click at [577, 54] on button "Close" at bounding box center [545, 67] width 64 height 26
click at [183, 206] on span "Sign" at bounding box center [131, 213] width 170 height 14
drag, startPoint x: 183, startPoint y: 200, endPoint x: 174, endPoint y: 165, distance: 36.8
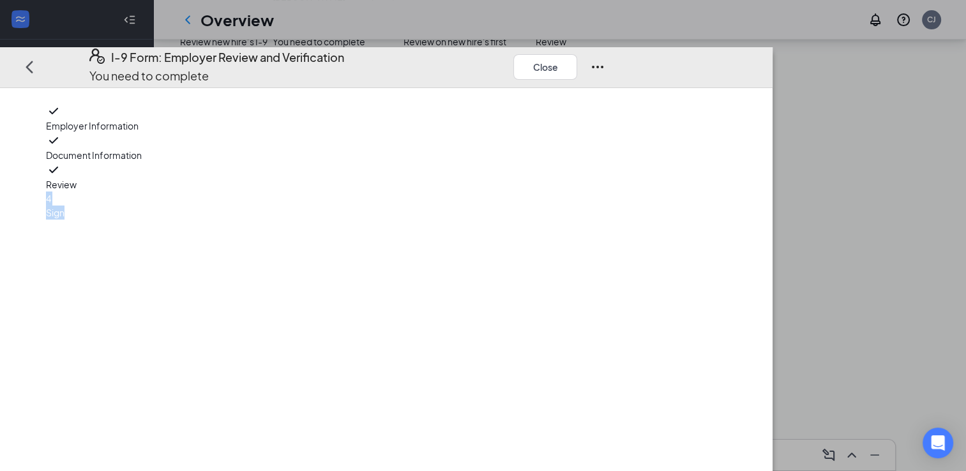
click at [174, 165] on div "Employer Information Document Information Review 4 Sign" at bounding box center [131, 161] width 170 height 116
drag, startPoint x: 174, startPoint y: 165, endPoint x: 144, endPoint y: 202, distance: 48.1
click at [144, 206] on span "Sign" at bounding box center [131, 213] width 170 height 14
click at [51, 200] on span "4" at bounding box center [48, 198] width 5 height 11
click at [146, 206] on span "Sign" at bounding box center [131, 213] width 170 height 14
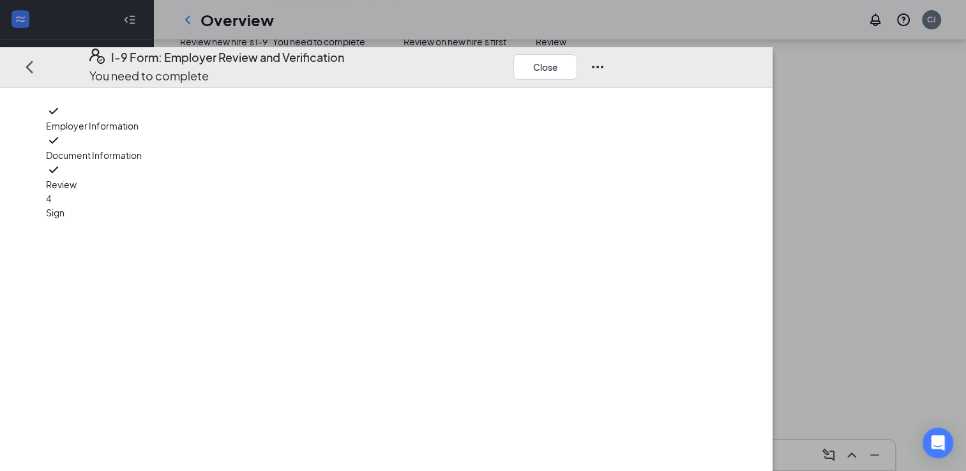
click at [51, 198] on span "4" at bounding box center [48, 198] width 5 height 11
click at [577, 54] on button "Close" at bounding box center [545, 67] width 64 height 26
click at [605, 59] on icon "Ellipses" at bounding box center [597, 66] width 15 height 15
click at [577, 54] on button "Close" at bounding box center [545, 67] width 64 height 26
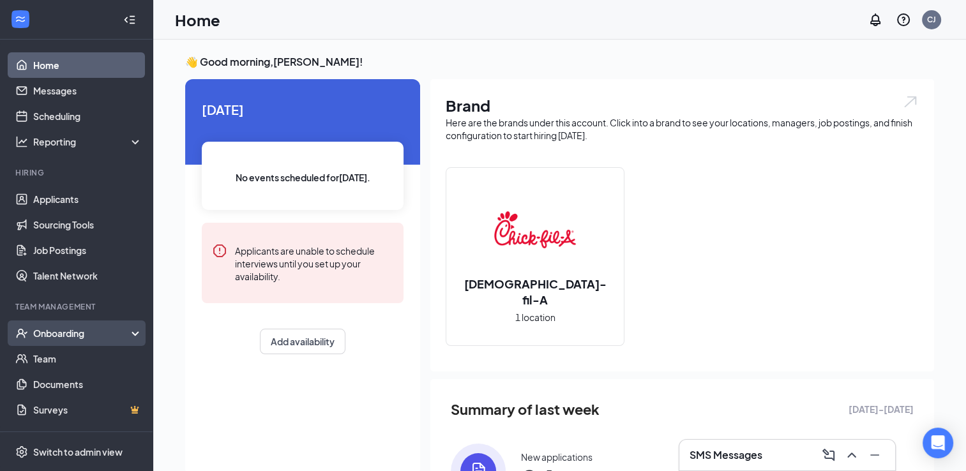
click at [138, 328] on div "Onboarding" at bounding box center [76, 333] width 153 height 26
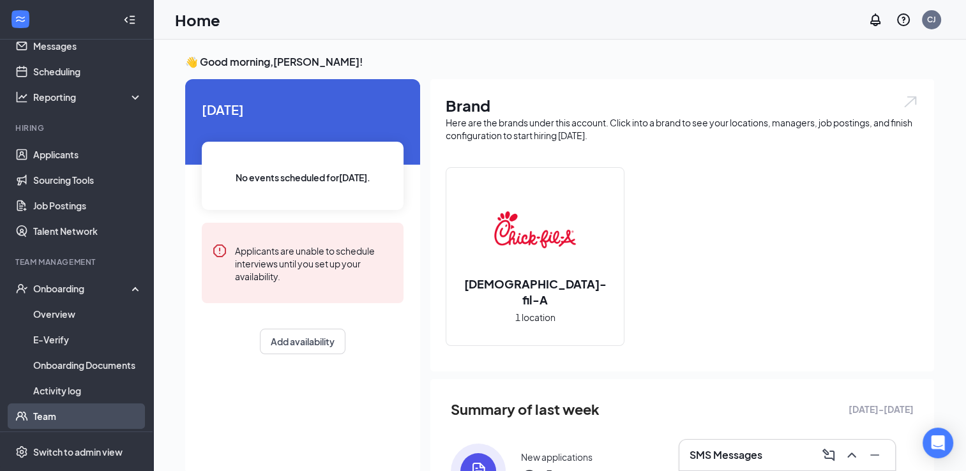
scroll to position [45, 0]
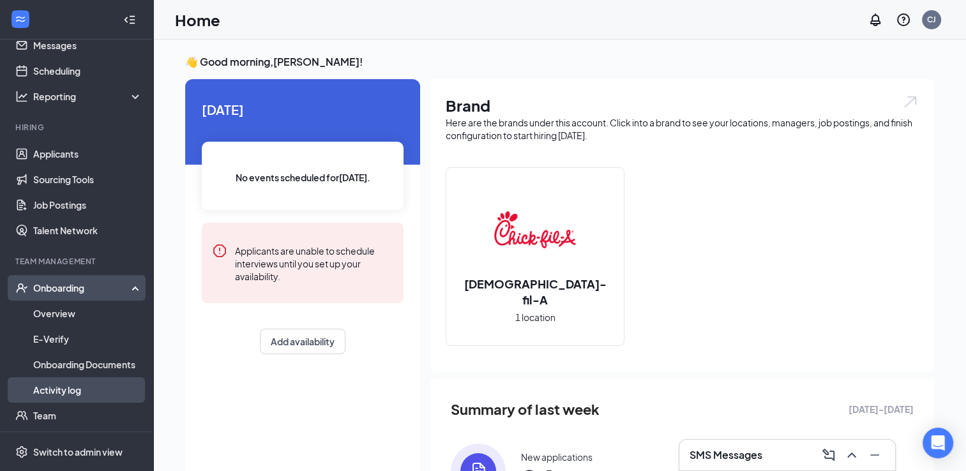
click at [68, 393] on link "Activity log" at bounding box center [87, 390] width 109 height 26
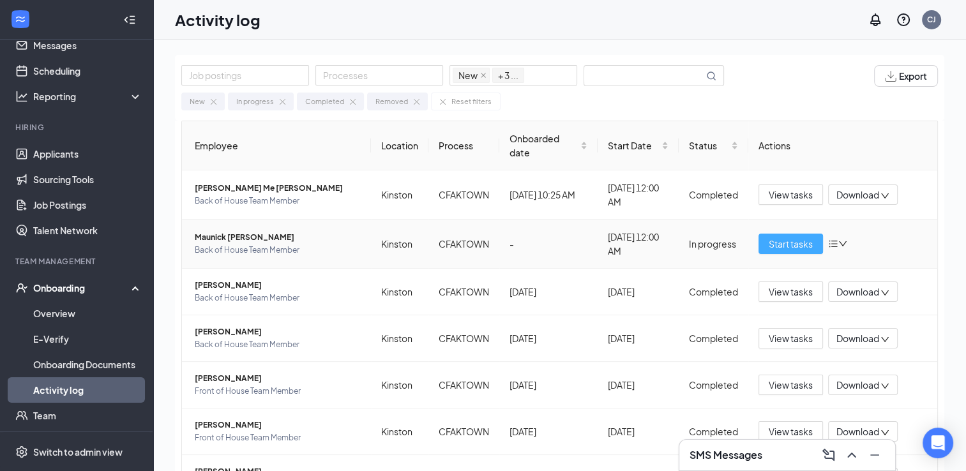
click at [768, 244] on span "Start tasks" at bounding box center [790, 244] width 44 height 14
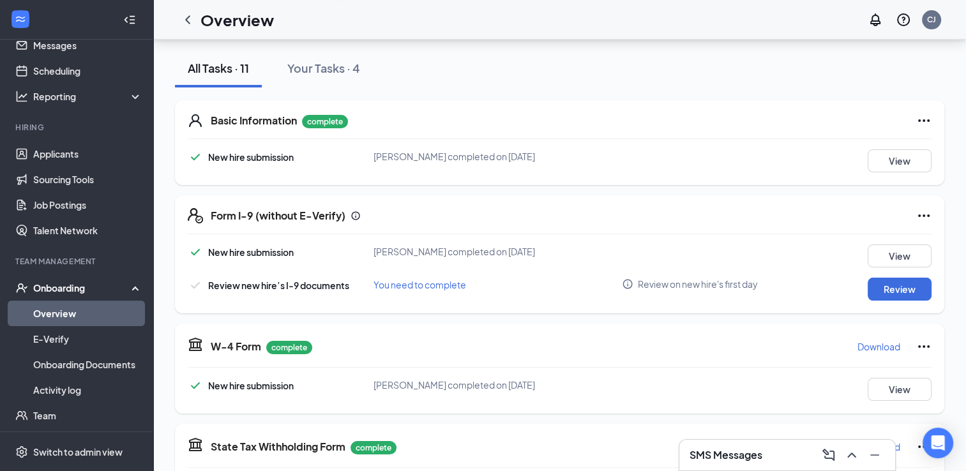
scroll to position [140, 0]
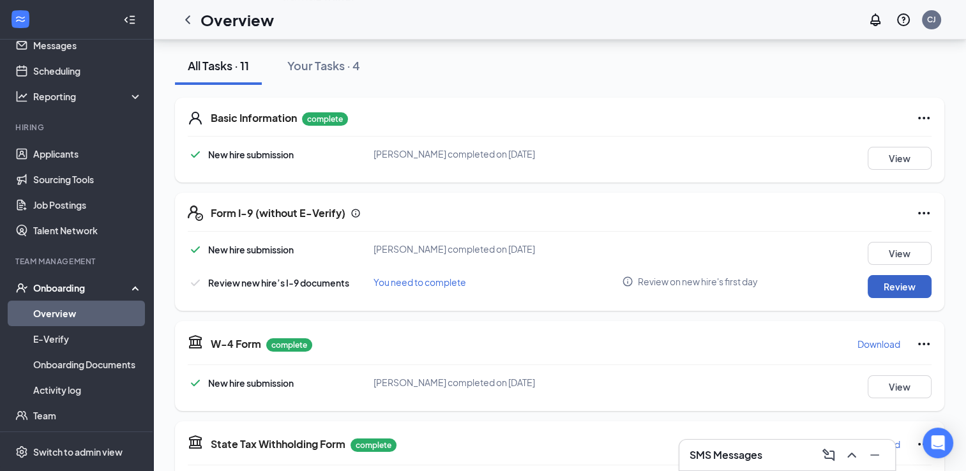
click at [883, 285] on button "Review" at bounding box center [899, 286] width 64 height 23
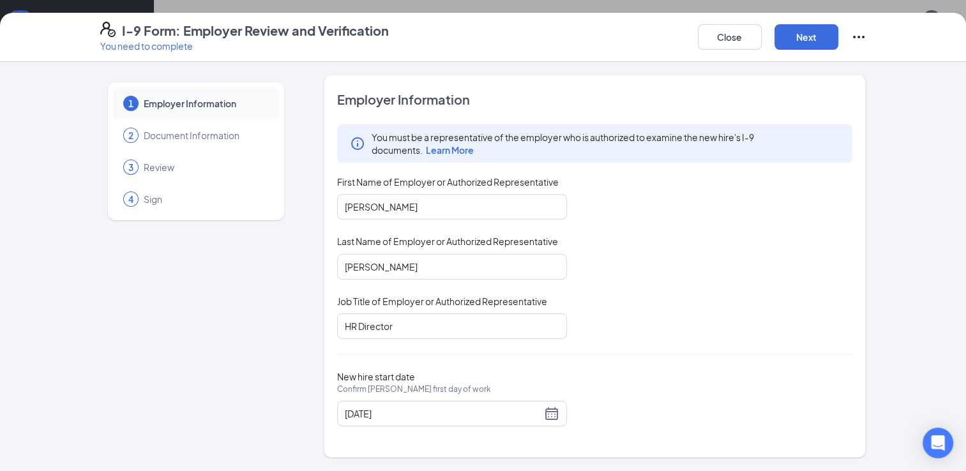
scroll to position [271, 0]
click at [805, 36] on button "Next" at bounding box center [806, 37] width 64 height 26
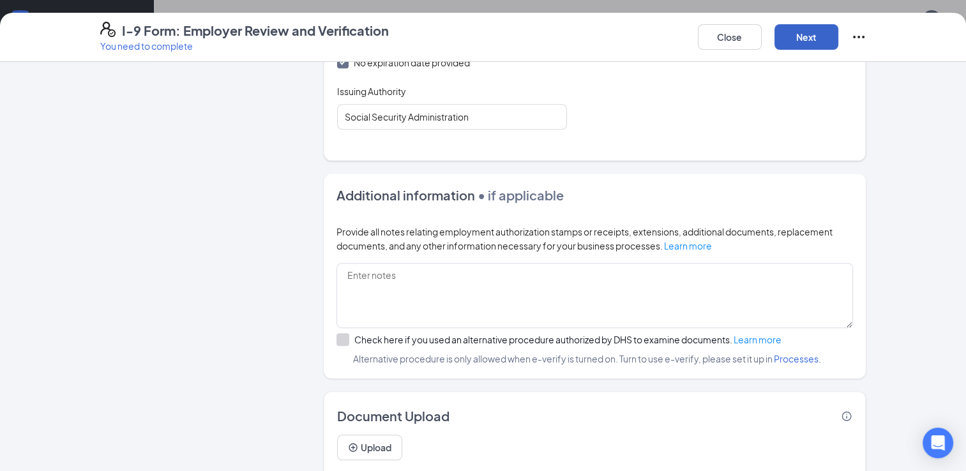
scroll to position [735, 0]
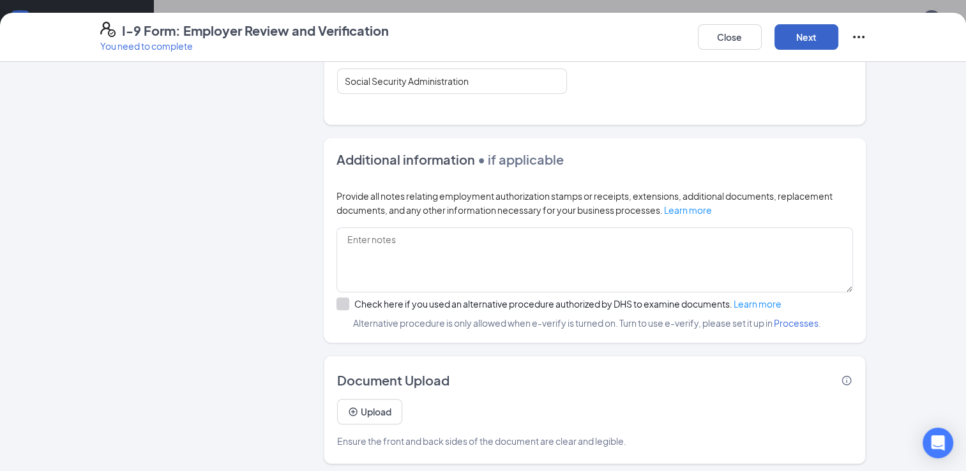
click at [796, 38] on button "Next" at bounding box center [806, 37] width 64 height 26
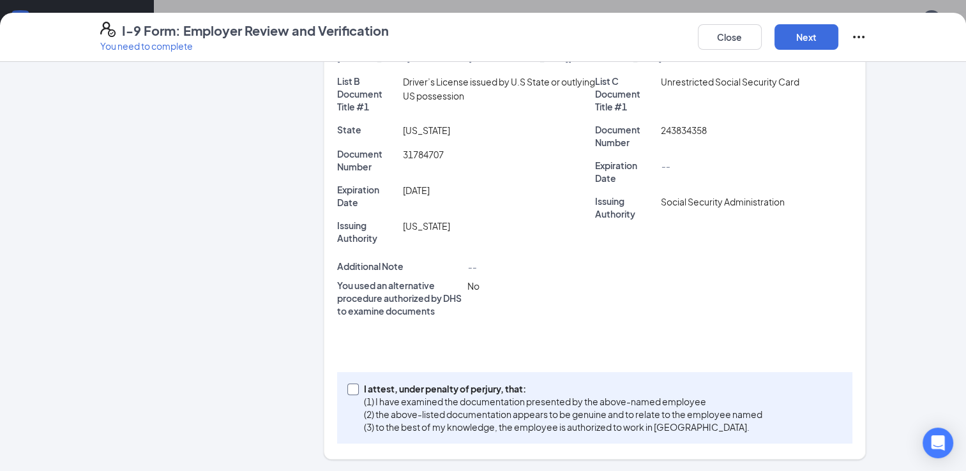
click at [352, 385] on span at bounding box center [352, 389] width 11 height 11
click at [352, 385] on input "I attest, under penalty of [PERSON_NAME], that: (1) I have examined the documen…" at bounding box center [351, 388] width 9 height 9
checkbox input "true"
click at [790, 31] on button "Next" at bounding box center [806, 37] width 64 height 26
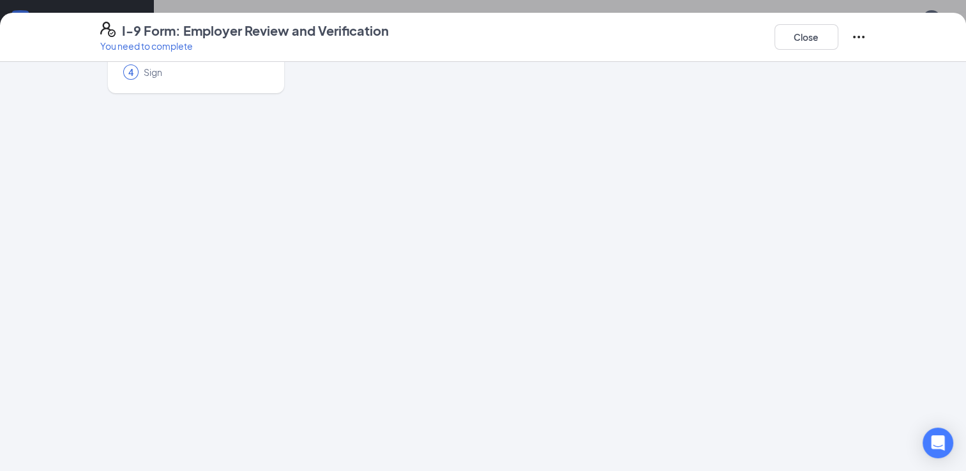
scroll to position [0, 0]
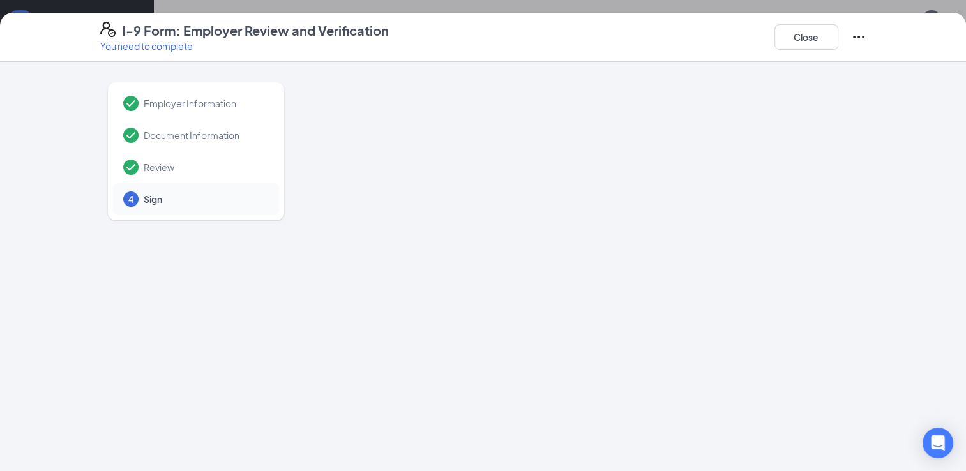
click at [133, 45] on p "You need to complete" at bounding box center [244, 46] width 288 height 13
click at [113, 45] on p "You need to complete" at bounding box center [244, 46] width 288 height 13
click at [799, 41] on button "Close" at bounding box center [806, 37] width 64 height 26
click at [804, 33] on button "Close" at bounding box center [806, 37] width 64 height 26
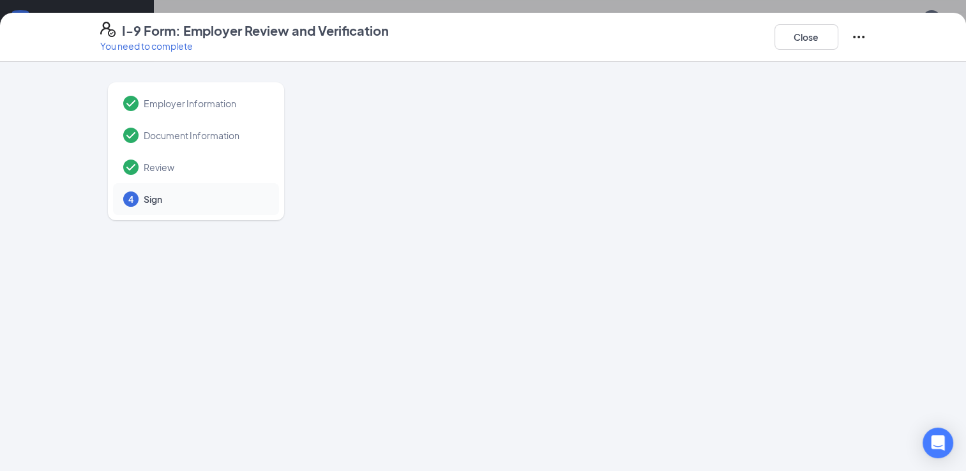
click at [952, 4] on div "I-9 Form: Employer Review and Verification You need to complete Close Employer …" at bounding box center [483, 235] width 966 height 471
click at [796, 41] on button "Close" at bounding box center [806, 37] width 64 height 26
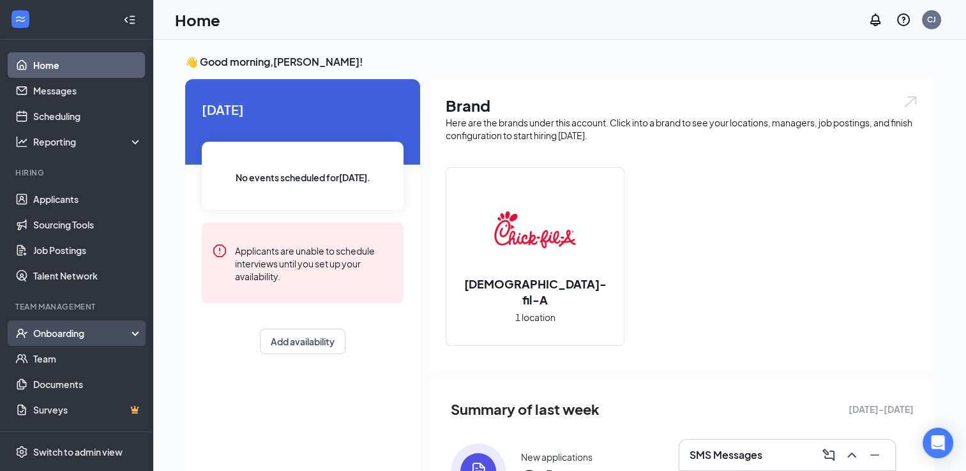
click at [140, 332] on div "Onboarding" at bounding box center [76, 333] width 153 height 26
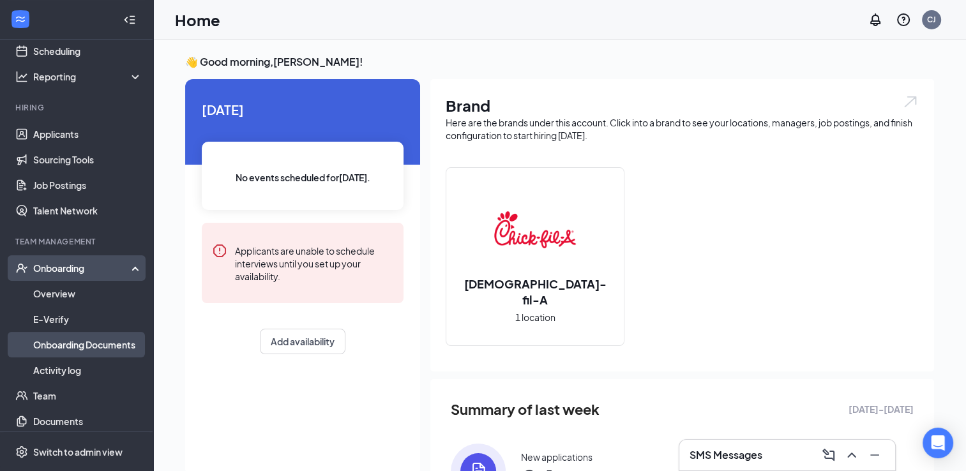
scroll to position [98, 0]
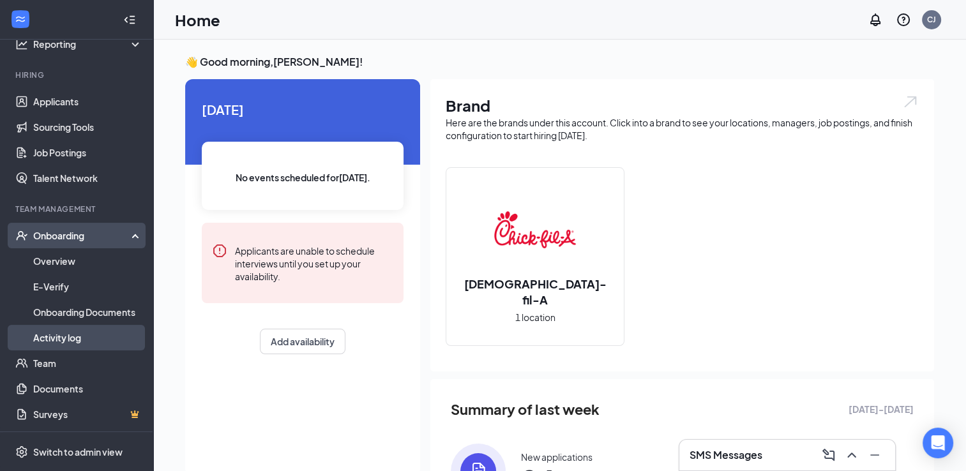
click at [73, 339] on link "Activity log" at bounding box center [87, 338] width 109 height 26
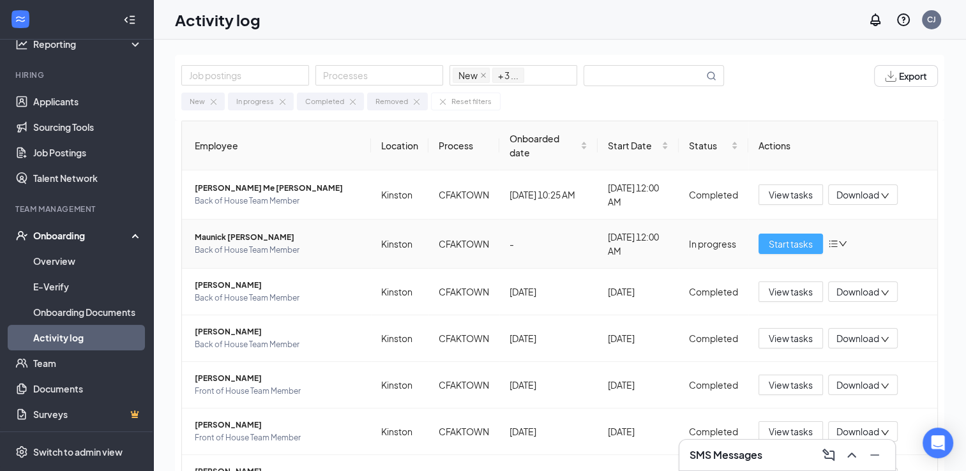
click at [759, 246] on button "Start tasks" at bounding box center [790, 244] width 64 height 20
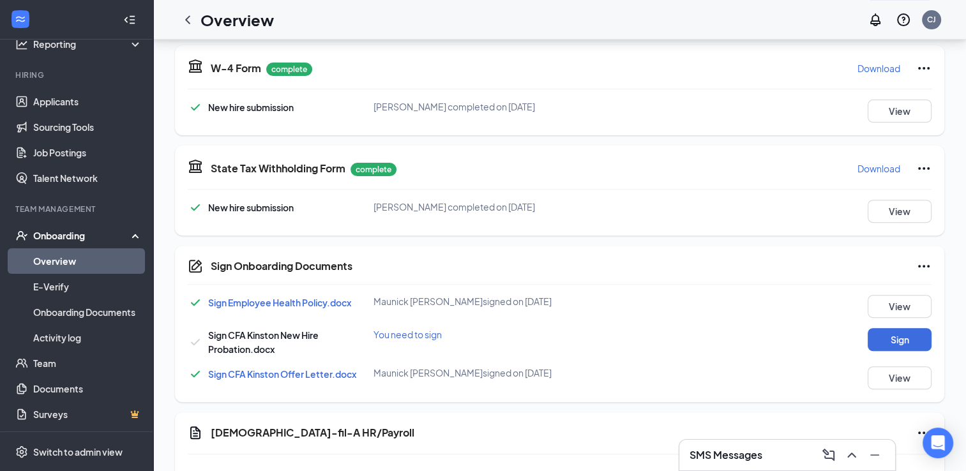
scroll to position [421, 0]
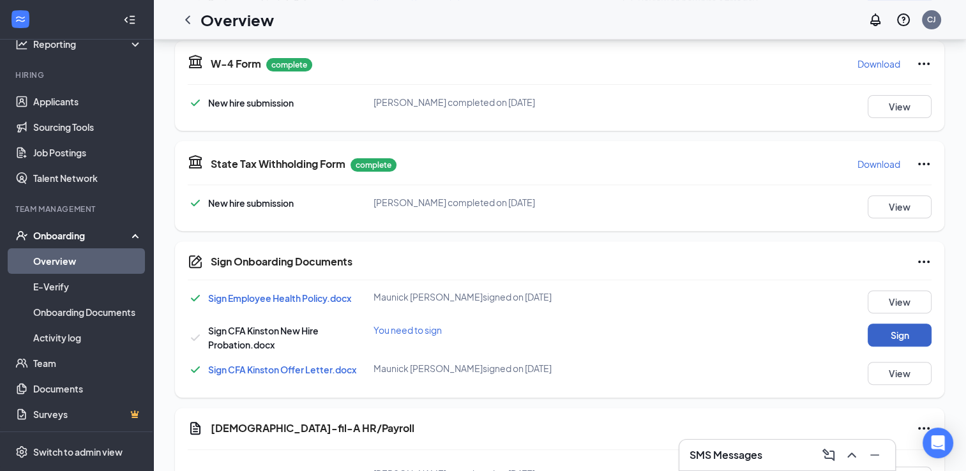
click at [888, 329] on button "Sign" at bounding box center [899, 335] width 64 height 23
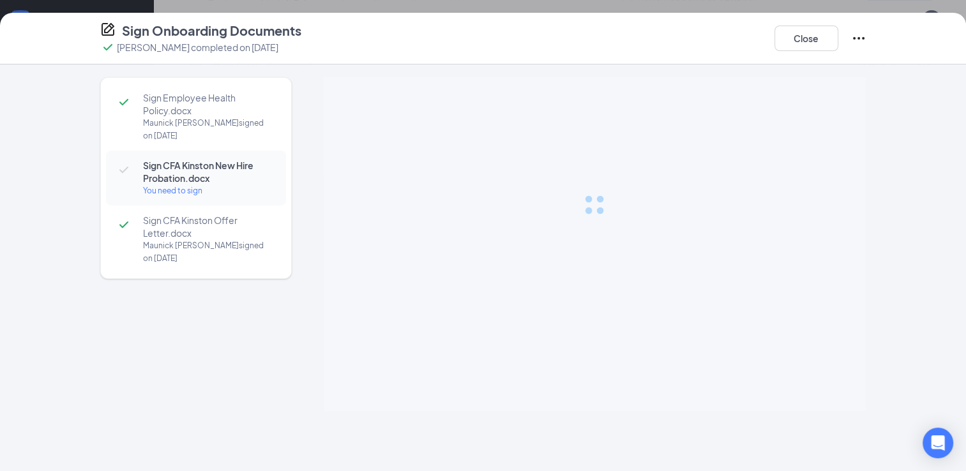
click at [888, 329] on div "Sign Employee Health Policy.docx Maunick D Cooper signed on Sep 16 Sign CFA Kin…" at bounding box center [483, 244] width 817 height 334
click at [796, 44] on button "Close" at bounding box center [806, 39] width 64 height 26
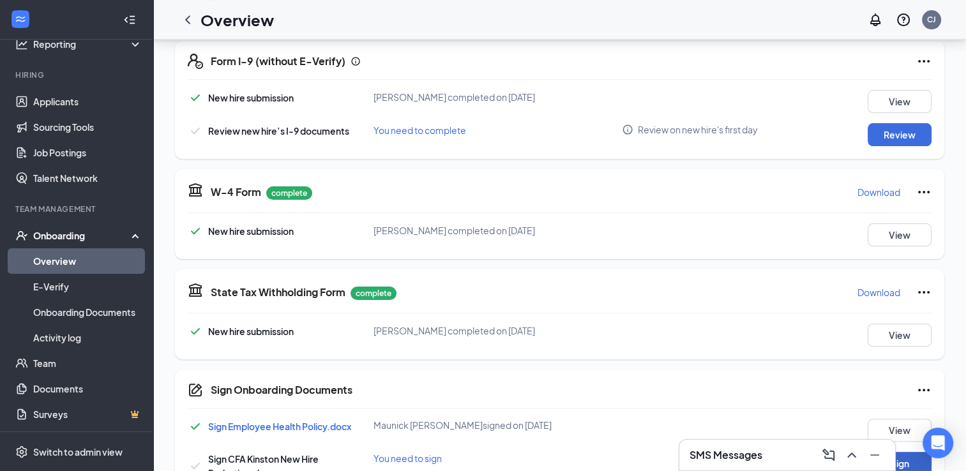
scroll to position [286, 0]
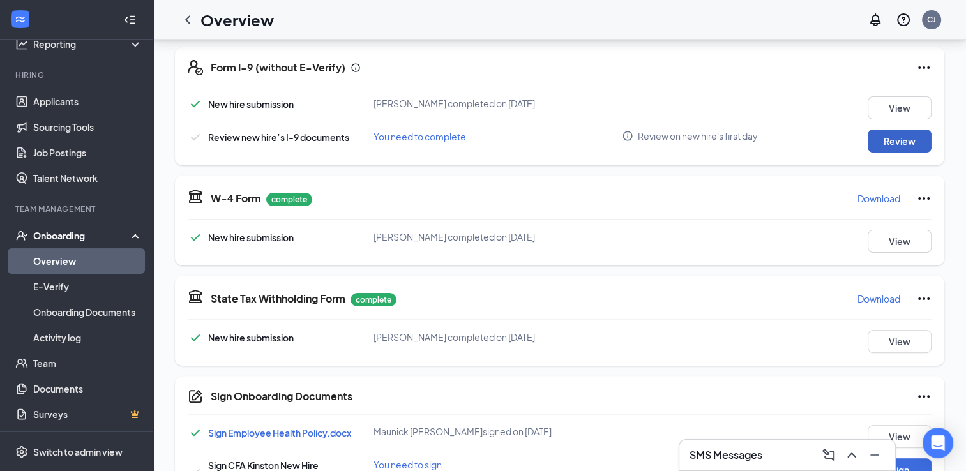
click at [888, 138] on button "Review" at bounding box center [899, 141] width 64 height 23
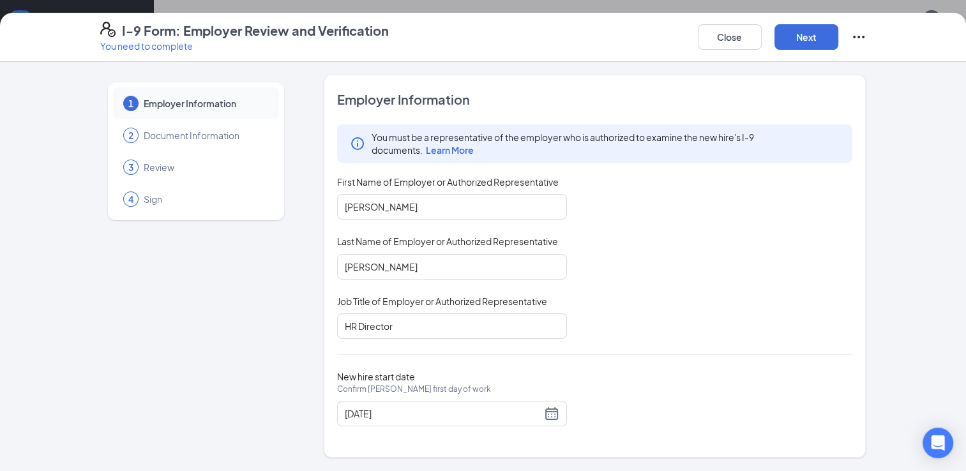
scroll to position [452, 0]
click at [802, 35] on button "Next" at bounding box center [806, 37] width 64 height 26
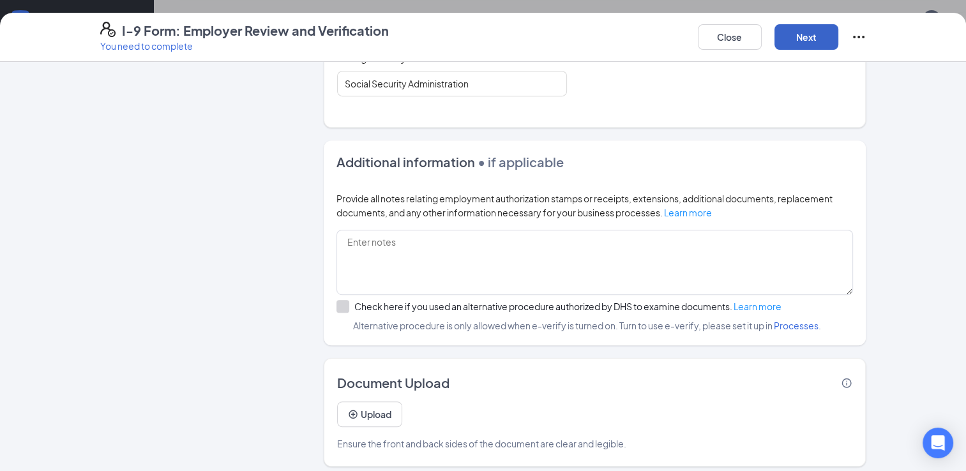
scroll to position [735, 0]
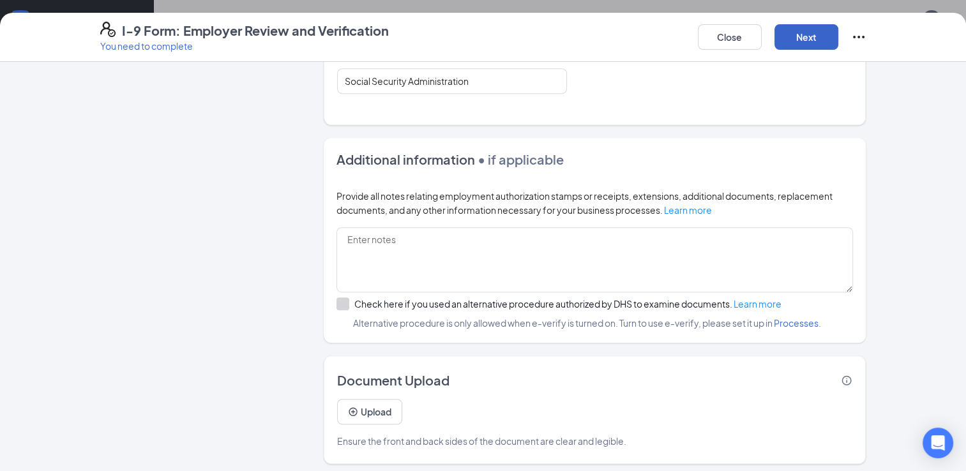
click at [802, 36] on button "Next" at bounding box center [806, 37] width 64 height 26
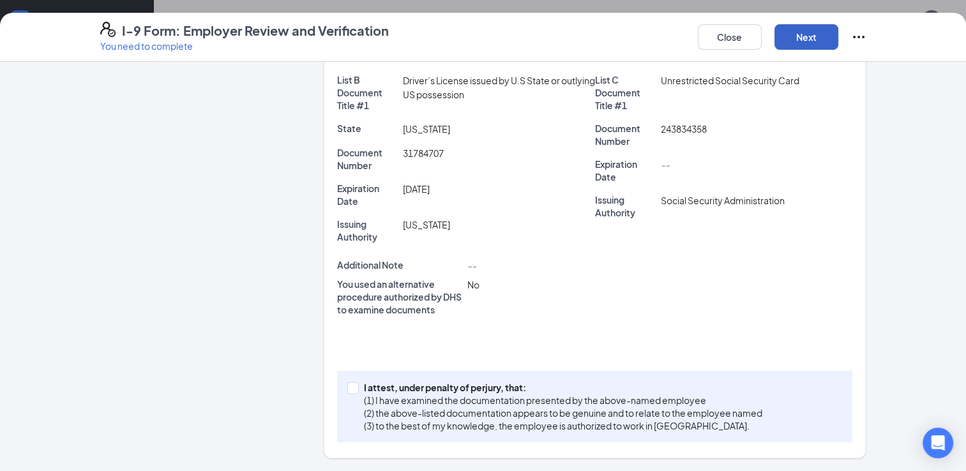
scroll to position [274, 0]
click at [349, 385] on input "I attest, under penalty of [PERSON_NAME], that: (1) I have examined the documen…" at bounding box center [351, 388] width 9 height 9
checkbox input "true"
click at [805, 33] on button "Next" at bounding box center [806, 37] width 64 height 26
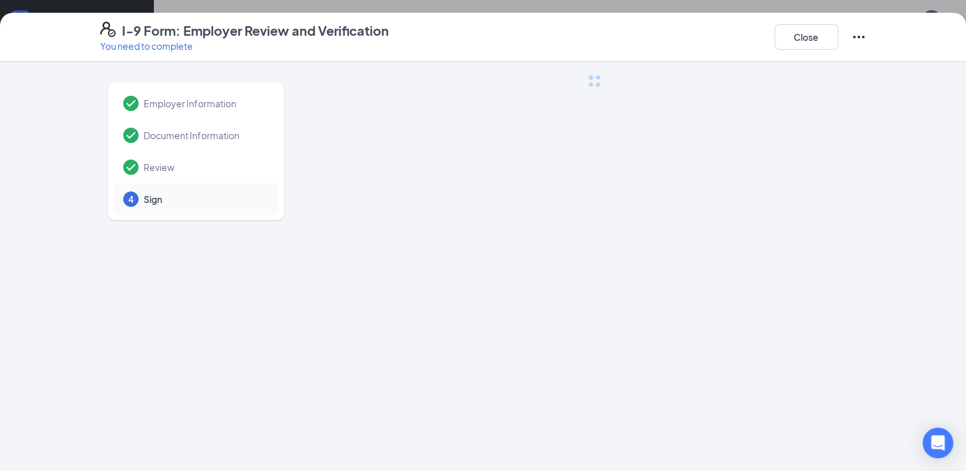
scroll to position [0, 0]
click at [804, 35] on button "Close" at bounding box center [806, 37] width 64 height 26
click at [857, 38] on icon "Ellipses" at bounding box center [858, 36] width 15 height 15
click at [881, 64] on span "Mark as complete" at bounding box center [905, 63] width 75 height 13
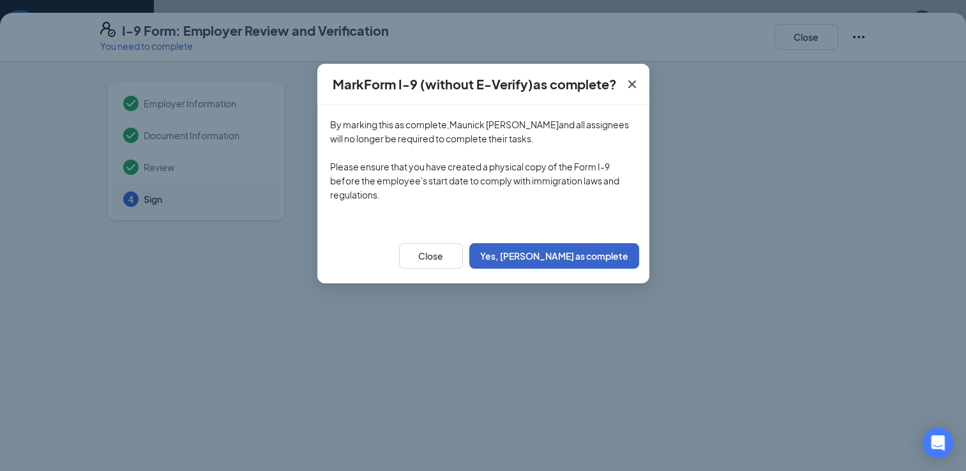
click at [565, 251] on button "Yes, mark as complete" at bounding box center [554, 256] width 170 height 26
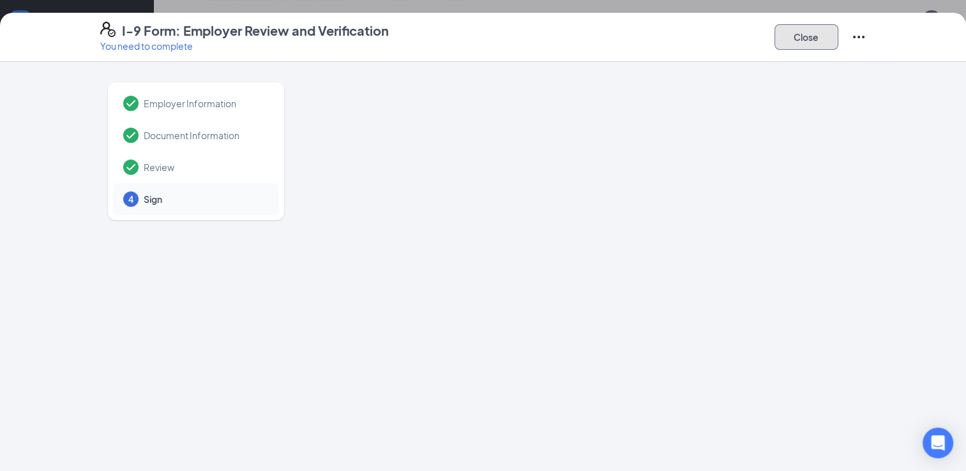
click at [795, 40] on button "Close" at bounding box center [806, 37] width 64 height 26
click at [856, 38] on icon "Ellipses" at bounding box center [858, 36] width 15 height 15
click at [766, 108] on div at bounding box center [595, 330] width 542 height 511
click at [804, 40] on button "Close" at bounding box center [806, 37] width 64 height 26
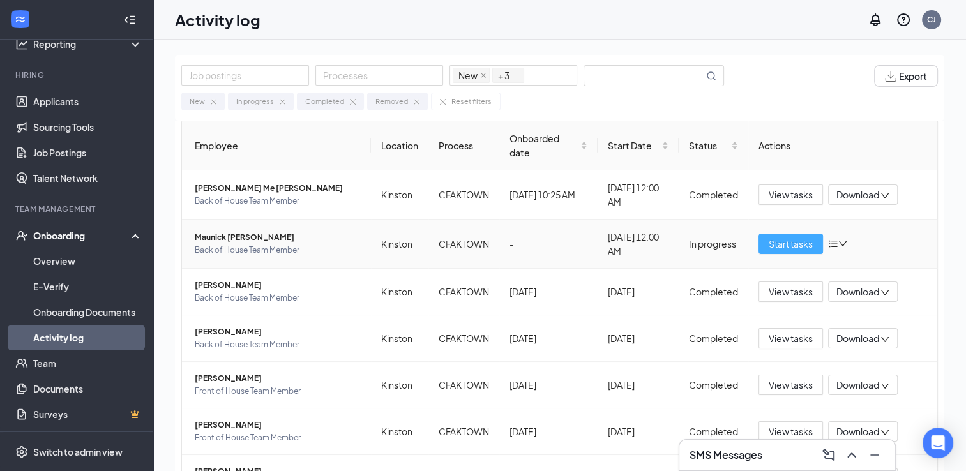
click at [795, 239] on span "Start tasks" at bounding box center [790, 244] width 44 height 14
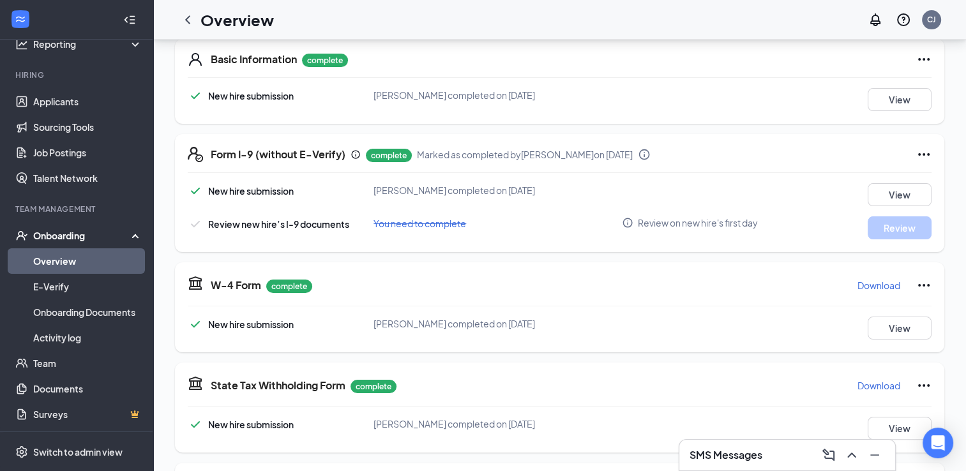
scroll to position [199, 0]
click at [922, 152] on icon "Ellipses" at bounding box center [923, 154] width 15 height 15
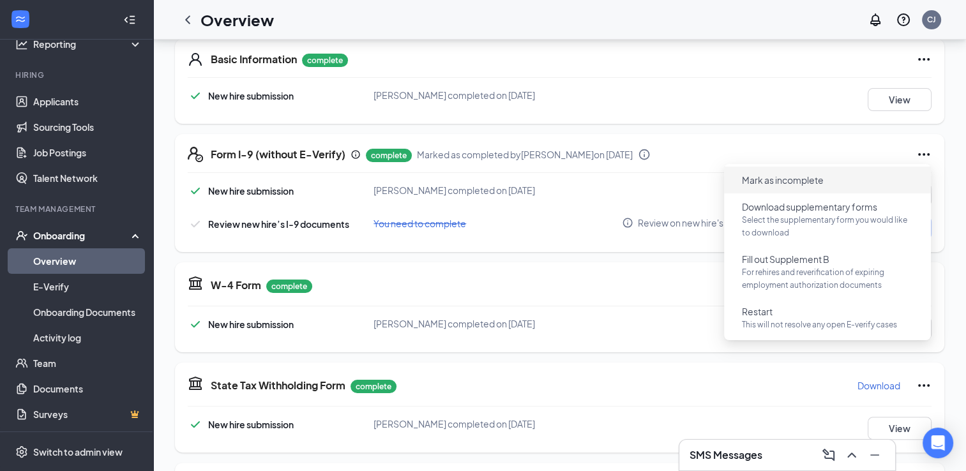
click at [807, 179] on span "Mark as incomplete" at bounding box center [783, 180] width 82 height 13
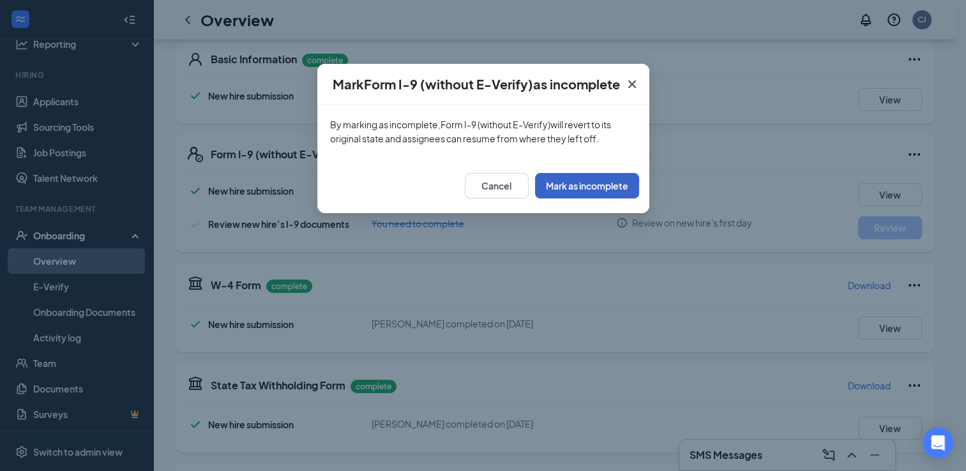
click at [615, 183] on button "Mark as incomplete" at bounding box center [587, 186] width 104 height 26
click at [615, 183] on button "button" at bounding box center [607, 186] width 64 height 26
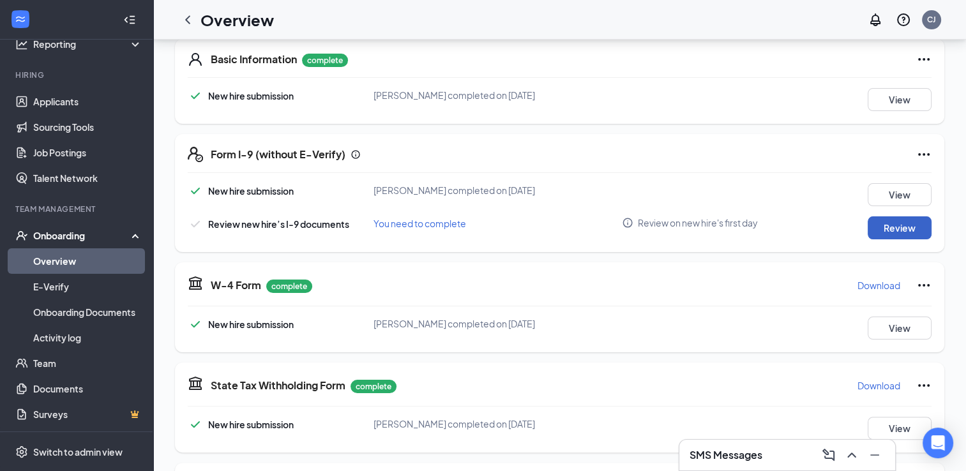
click at [883, 228] on button "Review" at bounding box center [899, 227] width 64 height 23
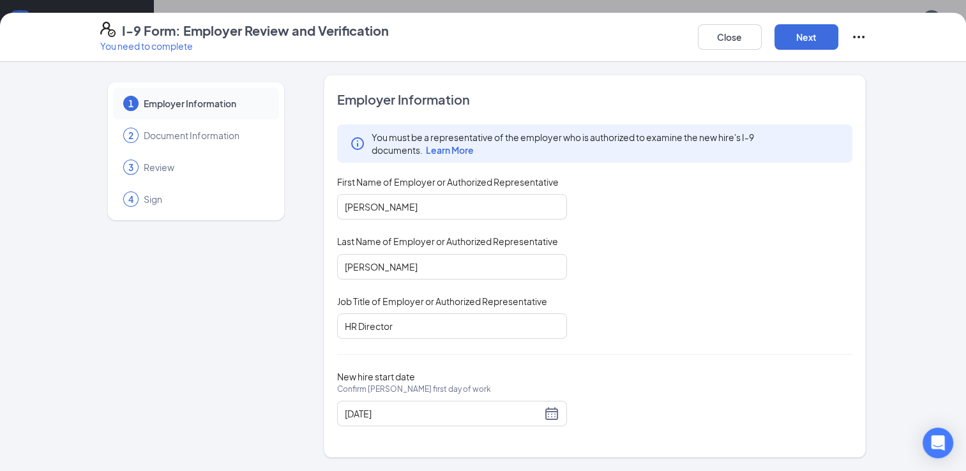
scroll to position [280, 0]
click at [791, 45] on button "Next" at bounding box center [806, 37] width 64 height 26
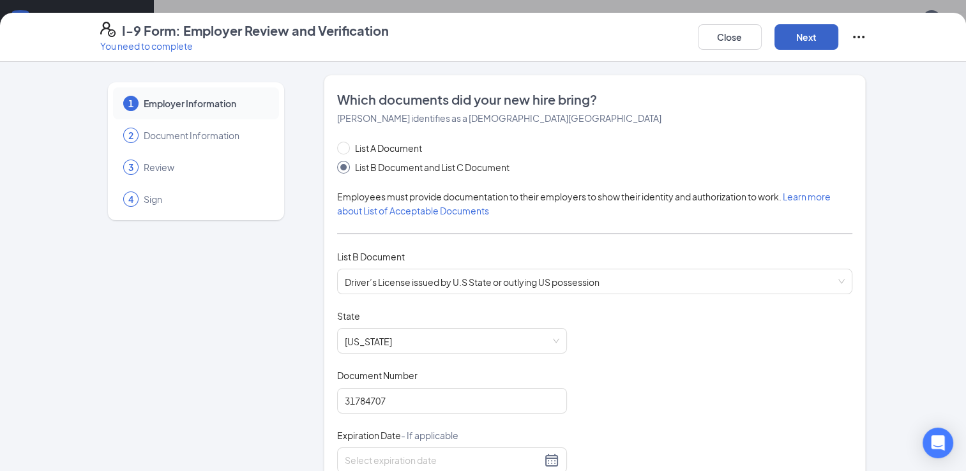
type input "[DATE]"
checkbox input "true"
click at [654, 323] on div "Document Title Driver’s License issued by U.S State or outlying US possession S…" at bounding box center [595, 431] width 516 height 243
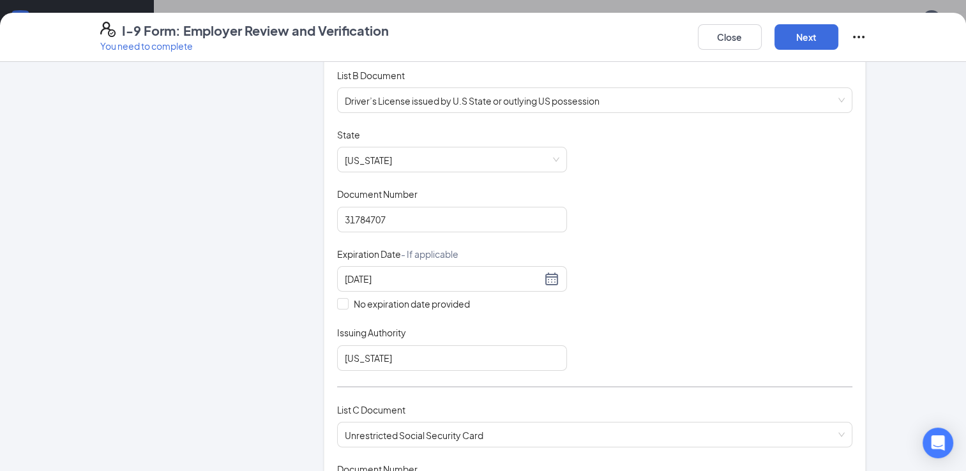
scroll to position [228, 0]
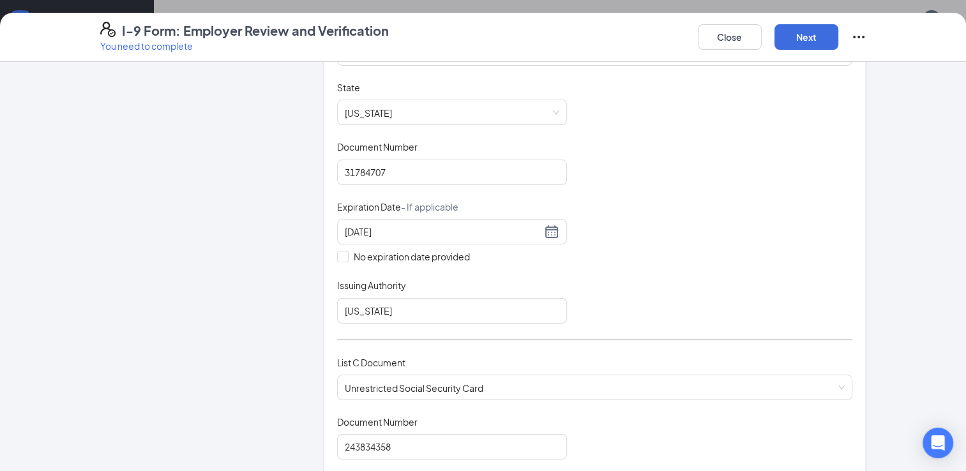
click at [654, 323] on div "List A Document List B Document and List C Document Employees must provide docu…" at bounding box center [595, 257] width 516 height 688
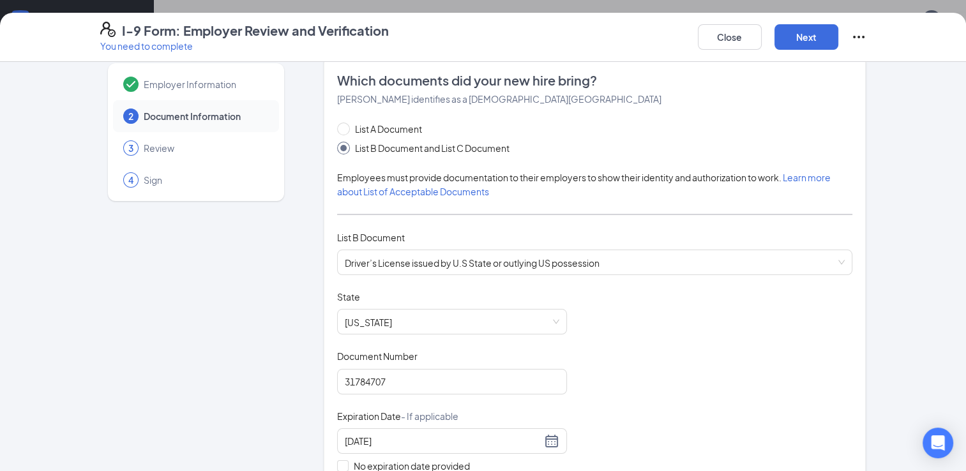
scroll to position [0, 0]
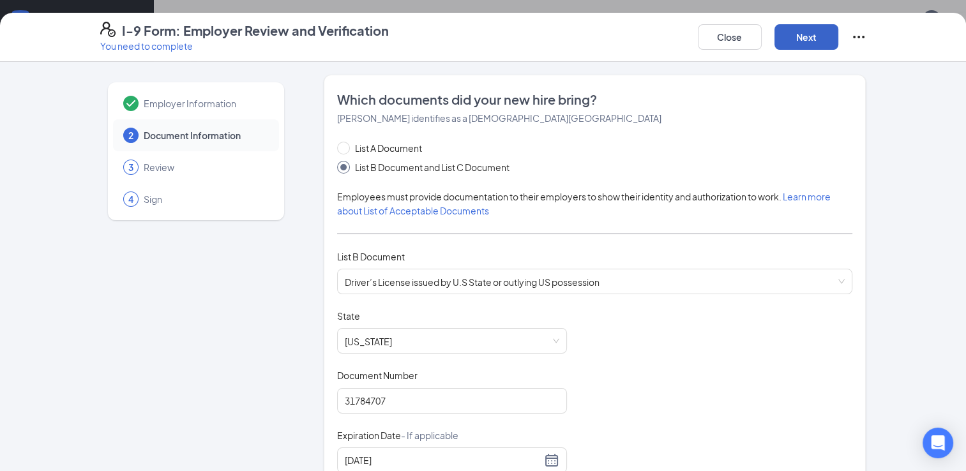
click at [792, 34] on button "Next" at bounding box center [806, 37] width 64 height 26
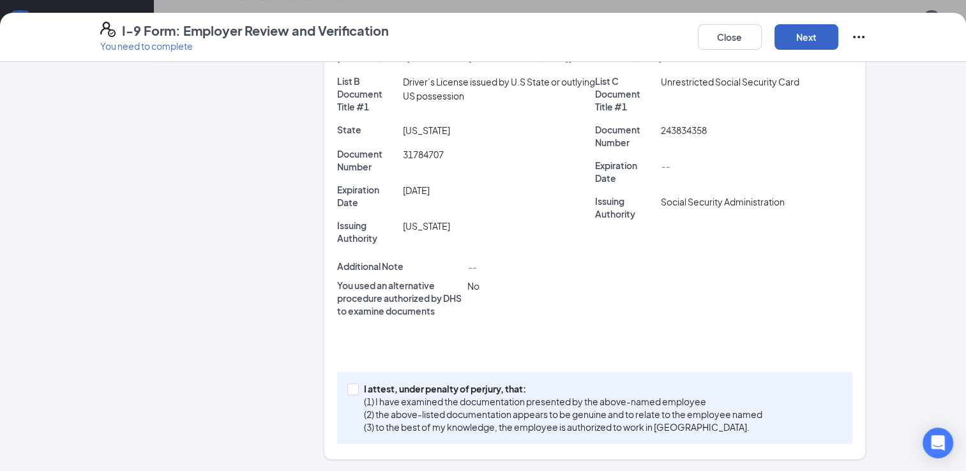
scroll to position [368, 0]
click at [350, 387] on input "I attest, under penalty of [PERSON_NAME], that: (1) I have examined the documen…" at bounding box center [351, 388] width 9 height 9
checkbox input "true"
click at [807, 38] on button "Next" at bounding box center [806, 37] width 64 height 26
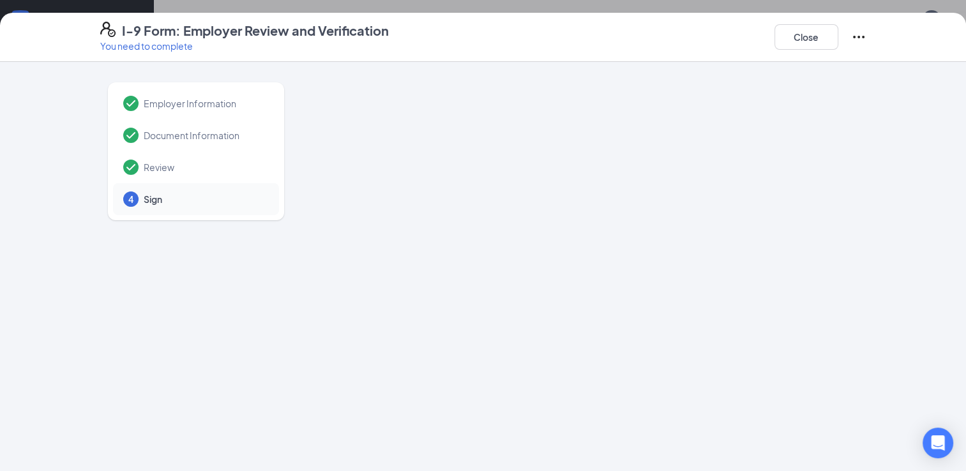
drag, startPoint x: 859, startPoint y: 32, endPoint x: 733, endPoint y: 81, distance: 135.6
click at [733, 81] on div at bounding box center [595, 330] width 542 height 511
click at [858, 34] on icon "Ellipses" at bounding box center [858, 36] width 15 height 15
click at [872, 62] on span "Mark as complete" at bounding box center [905, 63] width 75 height 13
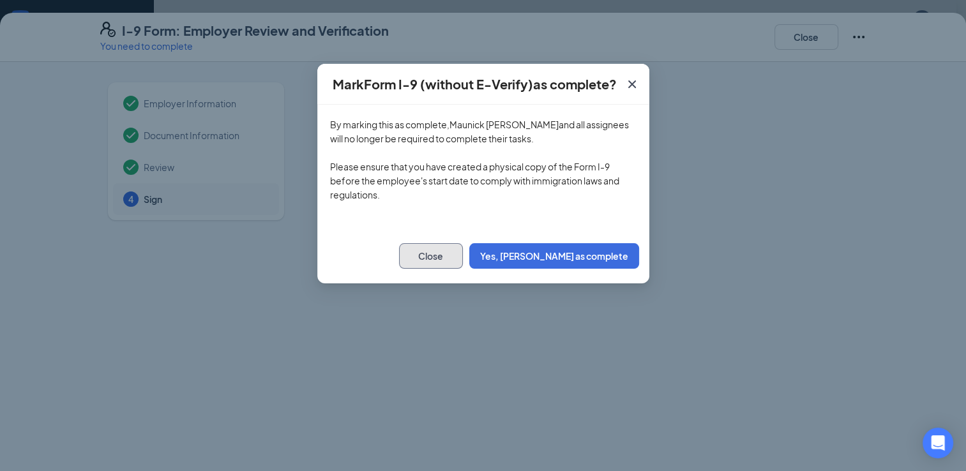
click at [463, 255] on button "Close" at bounding box center [431, 256] width 64 height 26
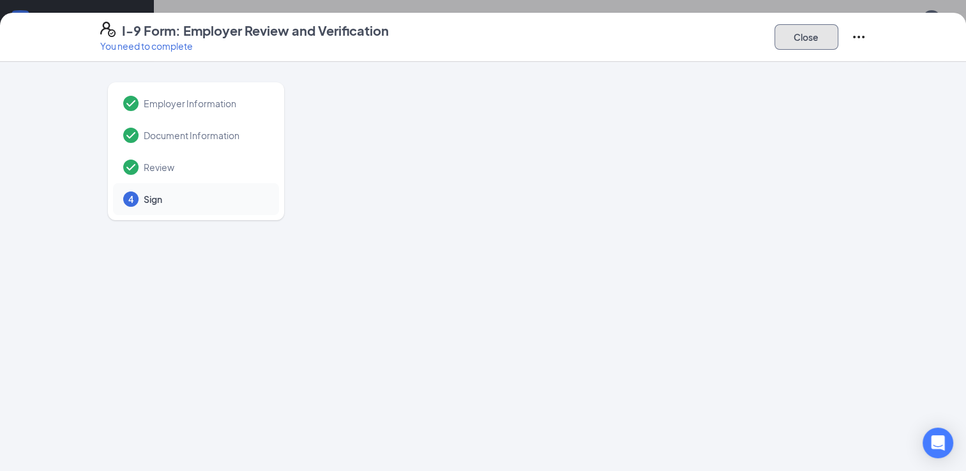
click at [789, 33] on button "Close" at bounding box center [806, 37] width 64 height 26
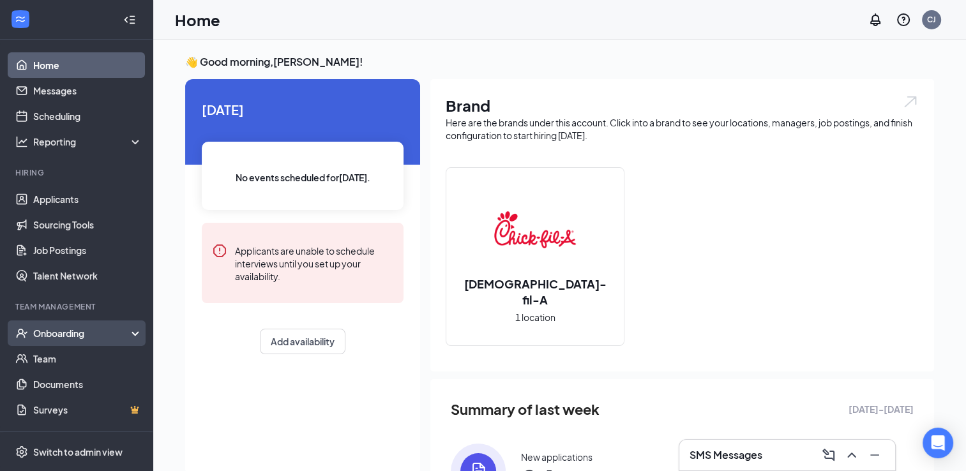
click at [126, 330] on div "Onboarding" at bounding box center [82, 333] width 98 height 13
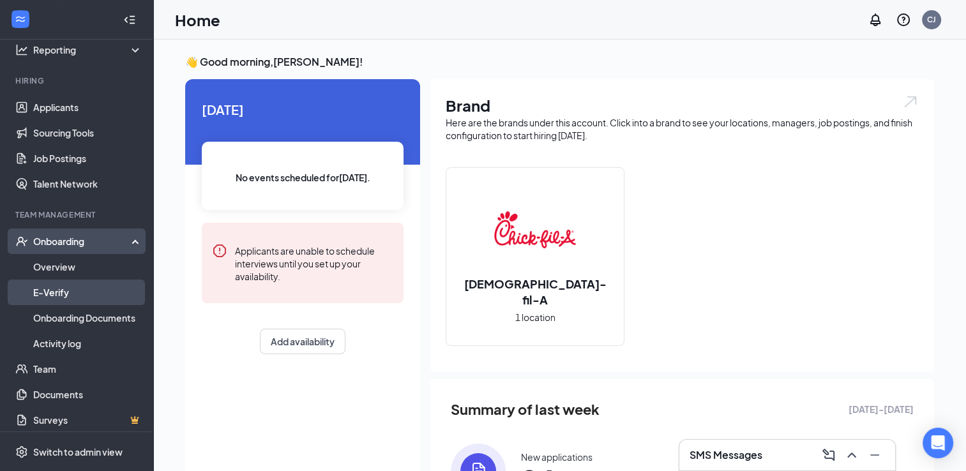
scroll to position [98, 0]
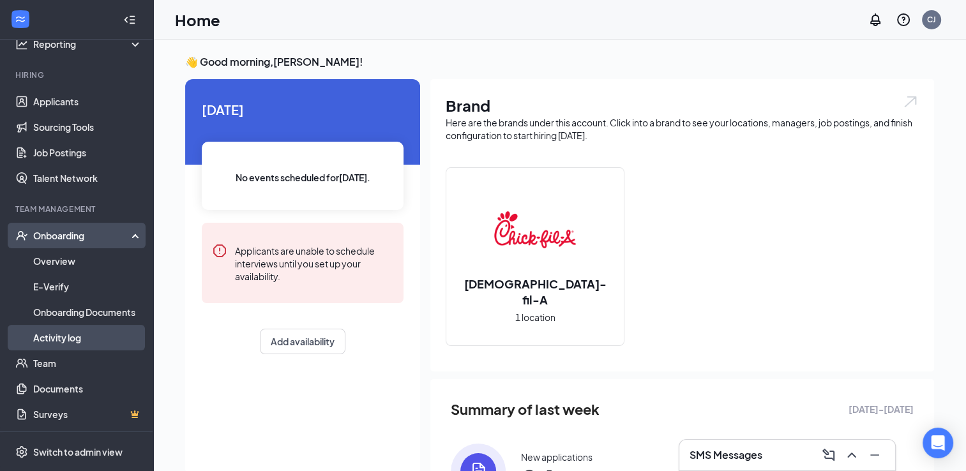
click at [76, 336] on link "Activity log" at bounding box center [87, 338] width 109 height 26
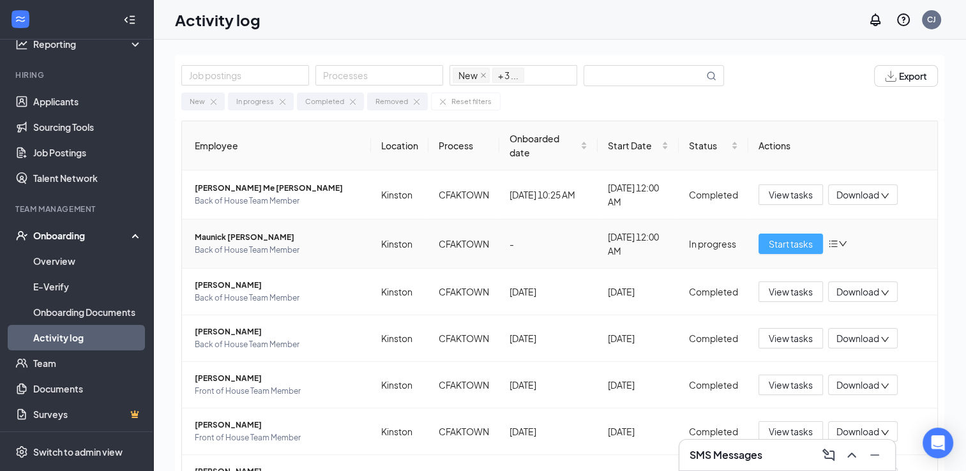
click at [781, 244] on span "Start tasks" at bounding box center [790, 244] width 44 height 14
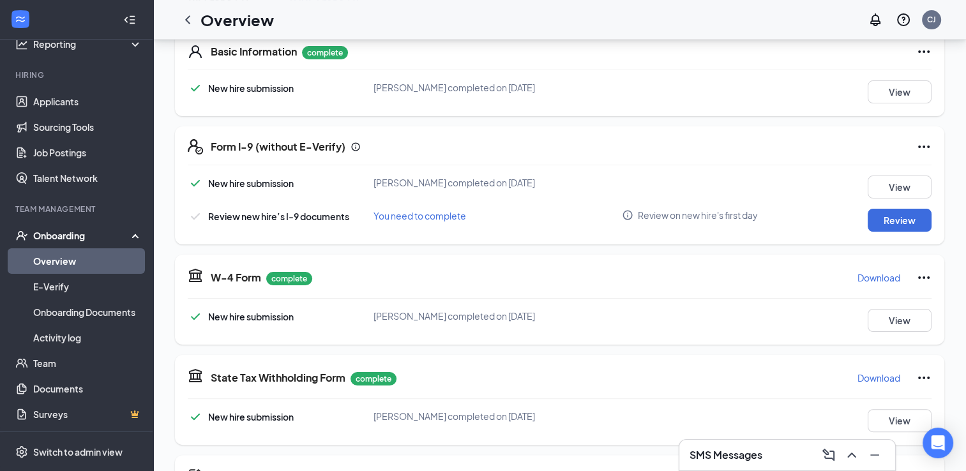
scroll to position [208, 0]
click at [925, 142] on icon "Ellipses" at bounding box center [923, 145] width 15 height 15
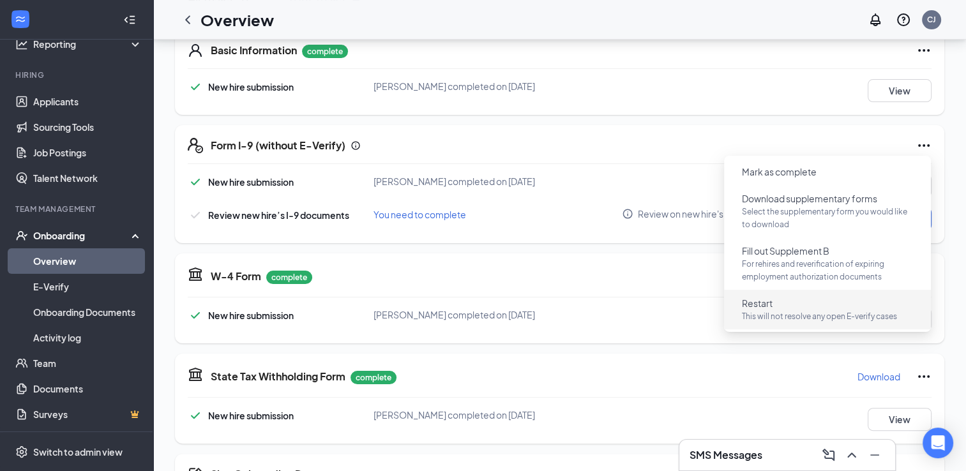
click at [759, 303] on span "Restart" at bounding box center [757, 303] width 31 height 13
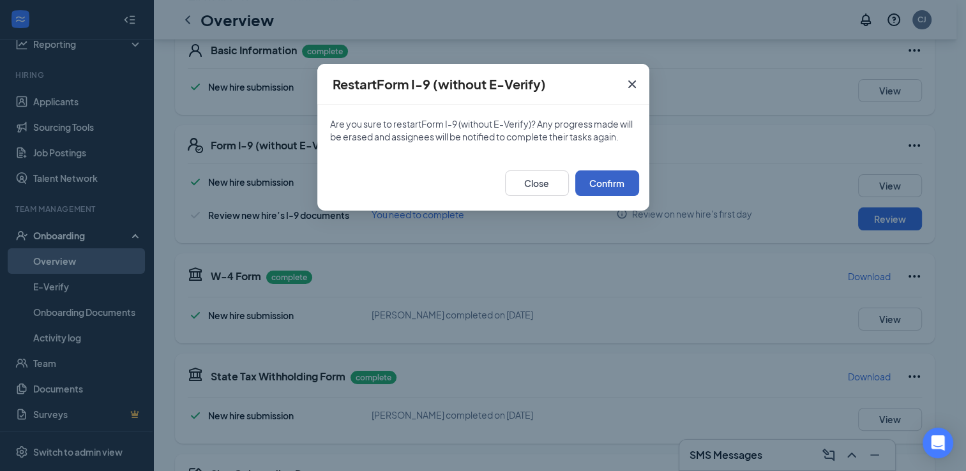
click at [616, 180] on button "Confirm" at bounding box center [607, 183] width 64 height 26
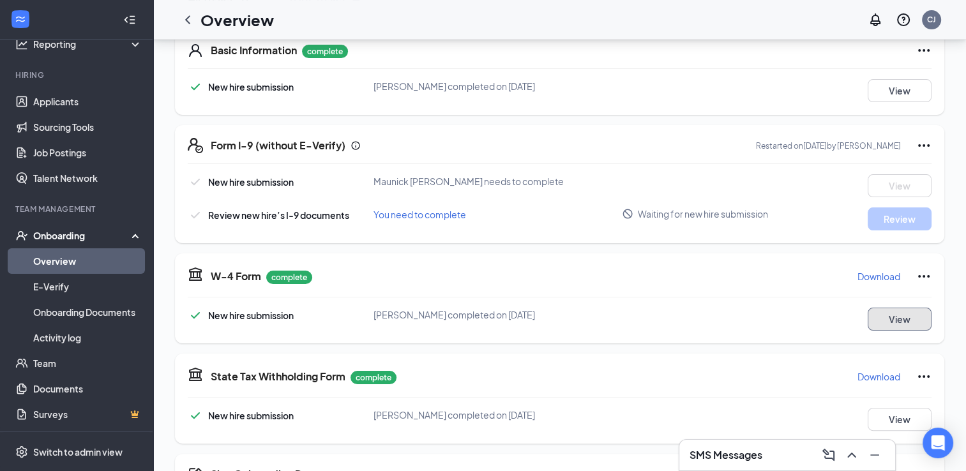
click at [886, 317] on button "View" at bounding box center [899, 319] width 64 height 23
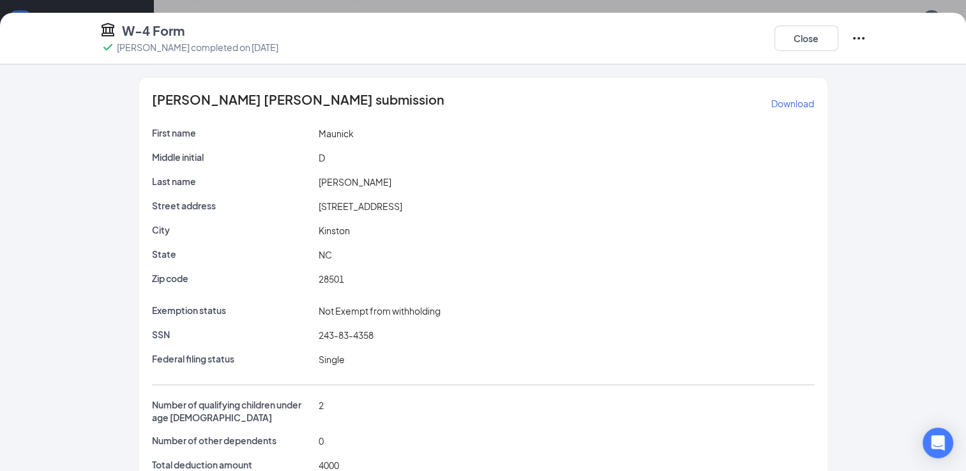
click at [616, 363] on div "Single" at bounding box center [566, 359] width 501 height 14
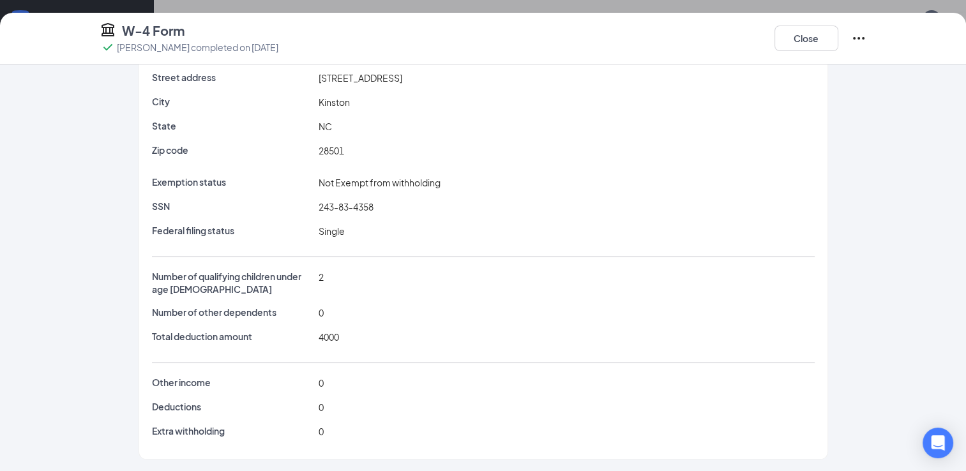
scroll to position [0, 0]
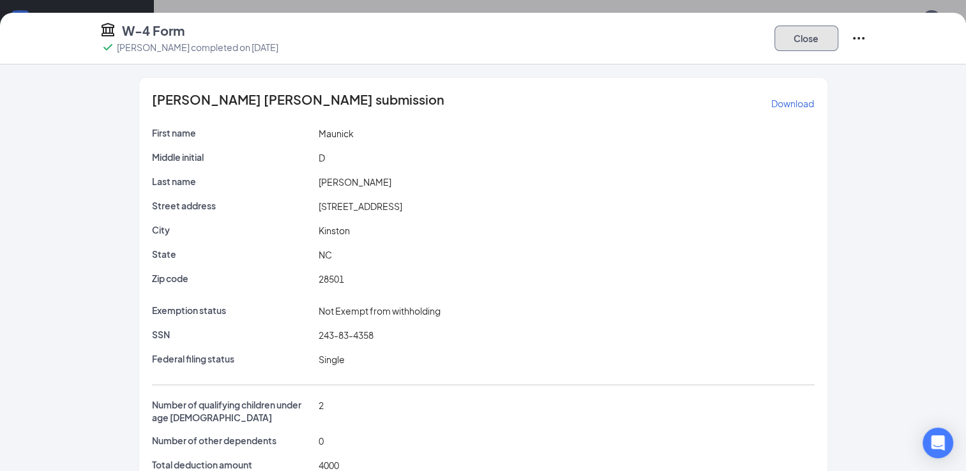
click at [801, 34] on button "Close" at bounding box center [806, 39] width 64 height 26
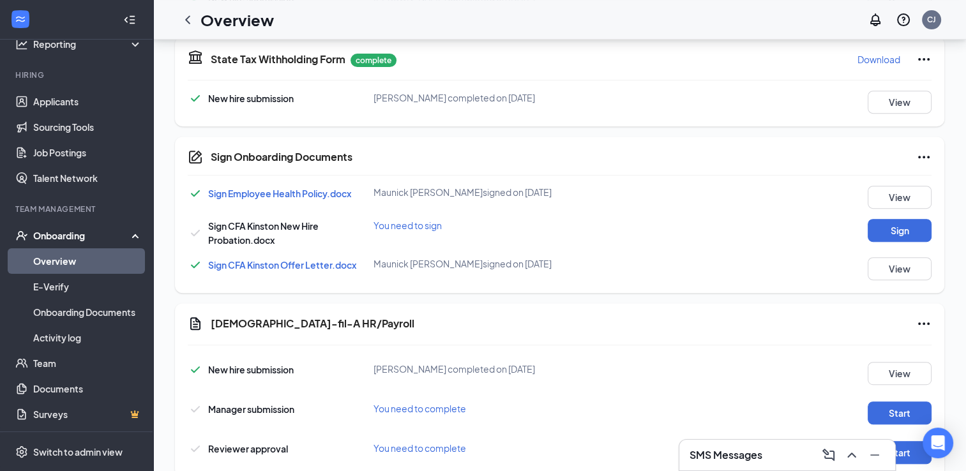
scroll to position [525, 0]
click at [876, 228] on button "Sign" at bounding box center [899, 230] width 64 height 23
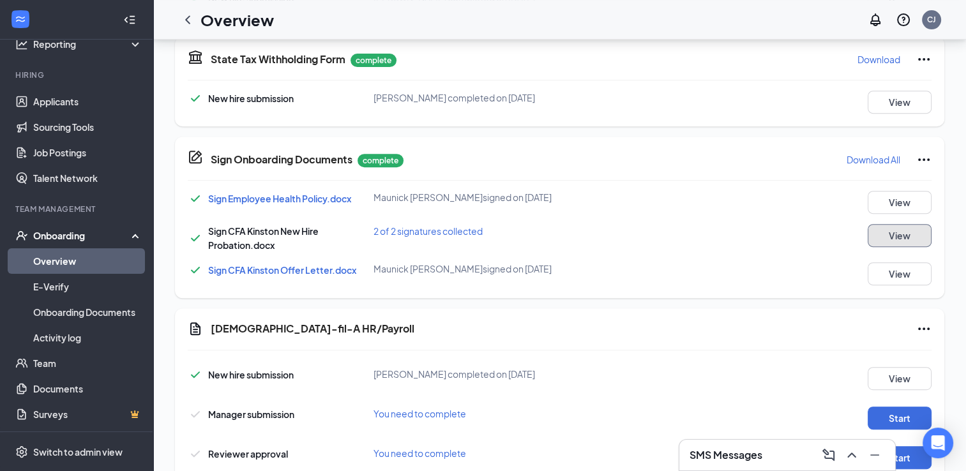
scroll to position [561, 0]
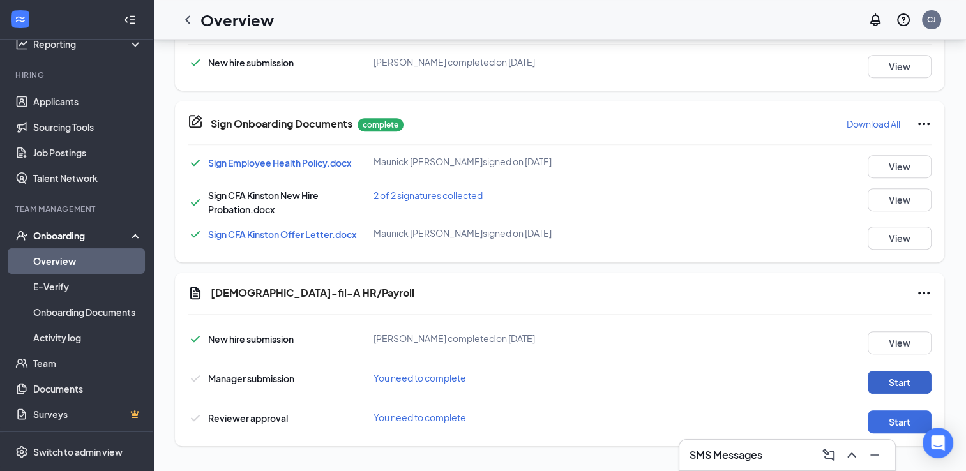
click at [881, 385] on button "Start" at bounding box center [899, 382] width 64 height 23
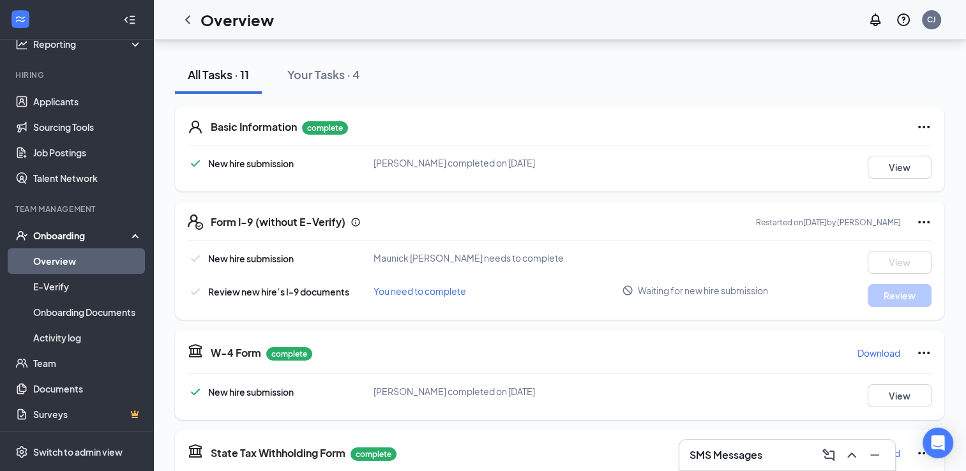
scroll to position [131, 0]
click at [62, 338] on link "Activity log" at bounding box center [87, 338] width 109 height 26
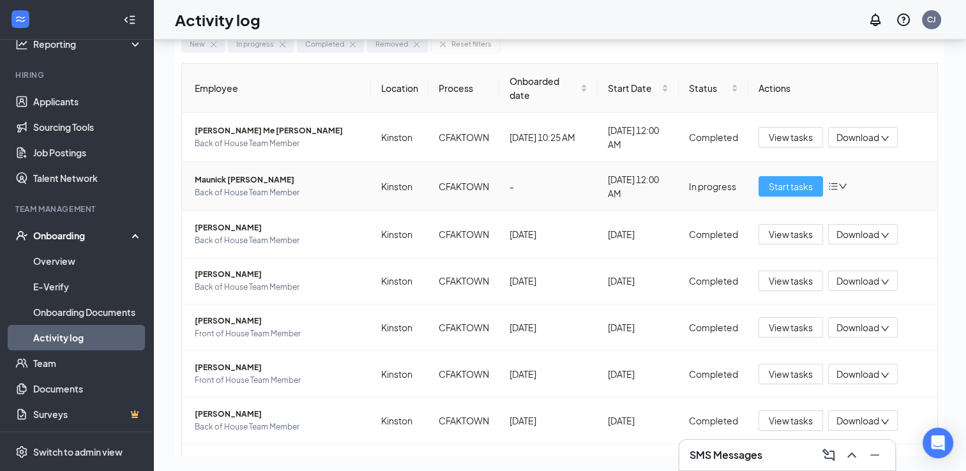
click at [781, 176] on button "Start tasks" at bounding box center [790, 186] width 64 height 20
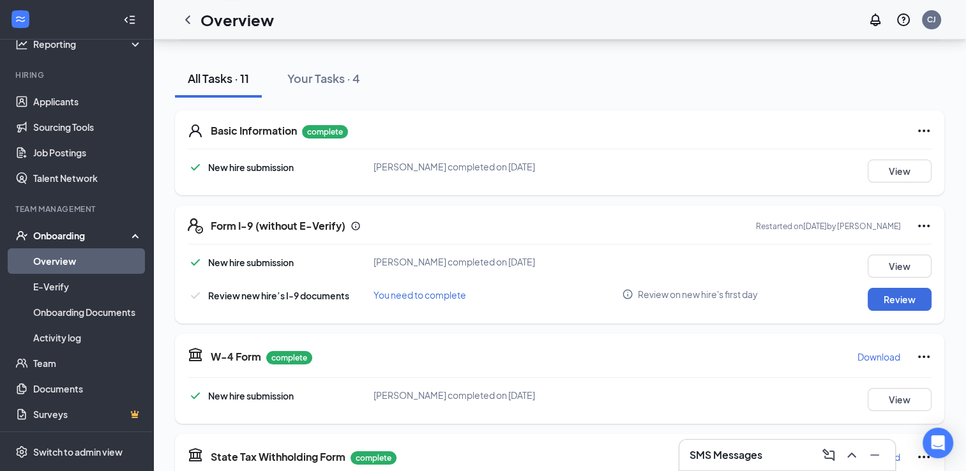
scroll to position [129, 0]
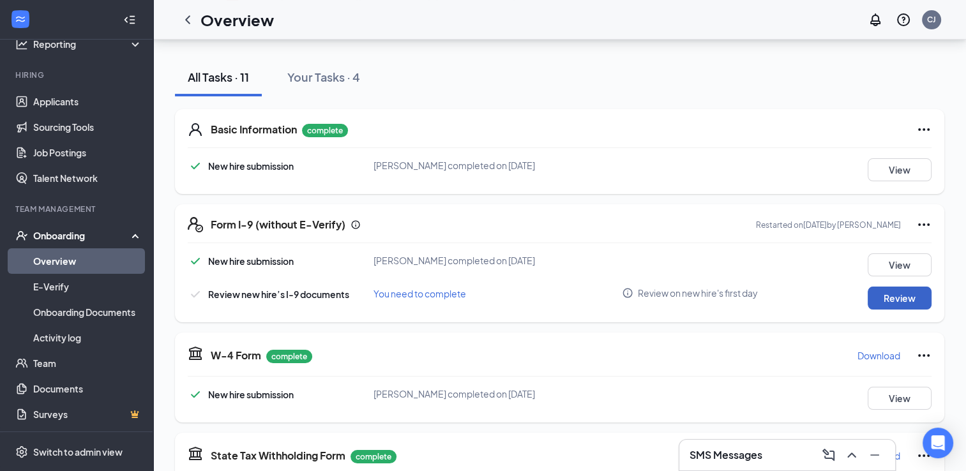
click at [919, 294] on button "Review" at bounding box center [899, 298] width 64 height 23
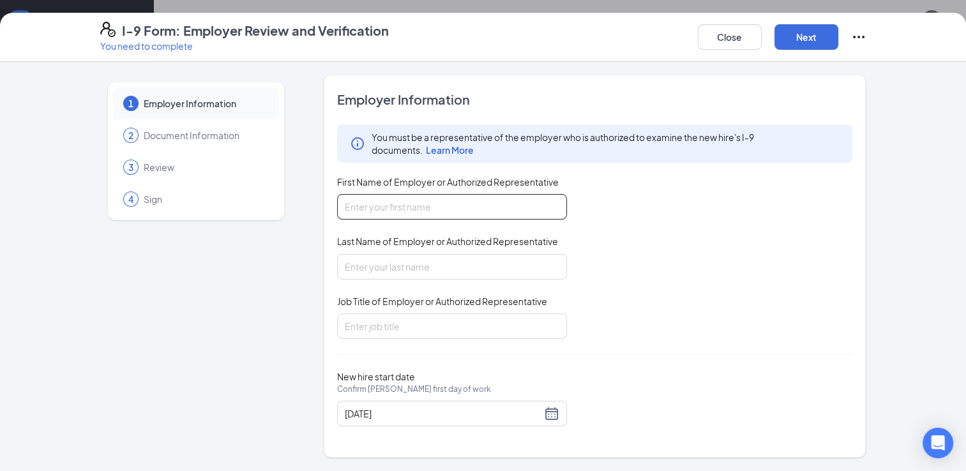
click at [391, 201] on input "First Name of Employer or Authorized Representative" at bounding box center [452, 207] width 230 height 26
type input "[PERSON_NAME]"
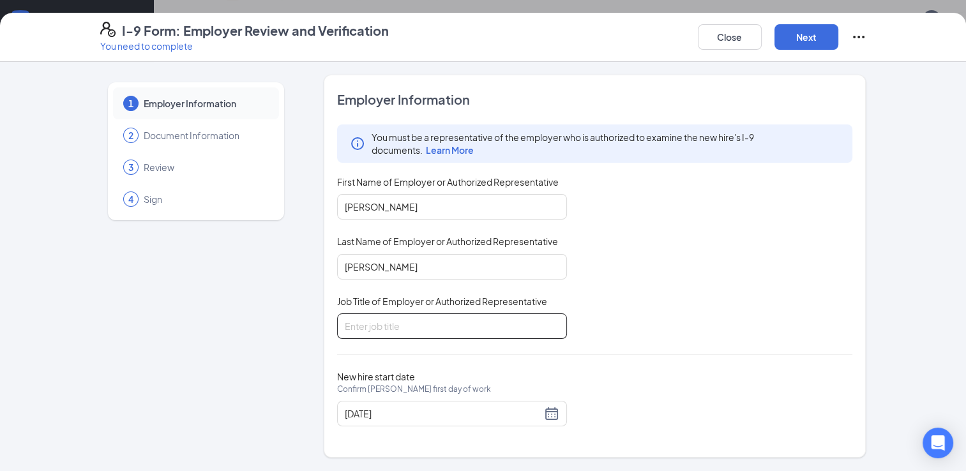
click at [372, 324] on input "Job Title of Employer or Authorized Representative" at bounding box center [452, 326] width 230 height 26
type input "HR Director"
click at [789, 42] on button "Next" at bounding box center [806, 37] width 64 height 26
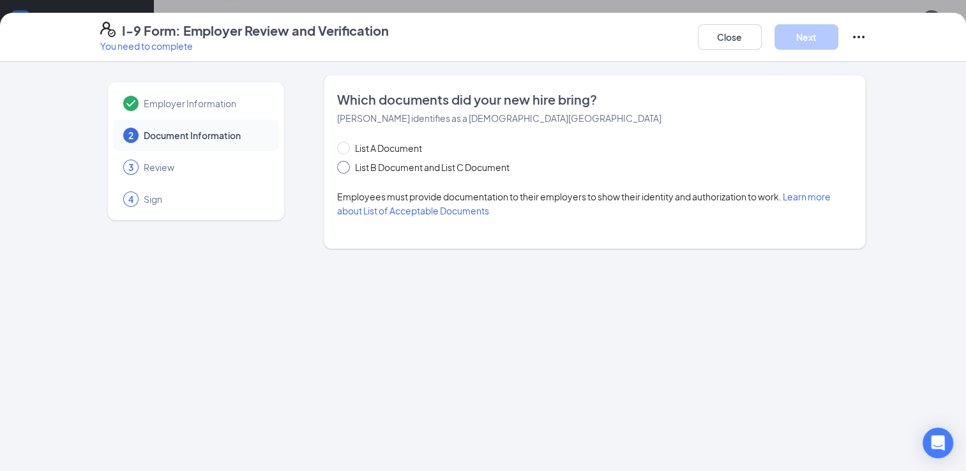
click at [343, 167] on input "List B Document and List C Document" at bounding box center [341, 165] width 9 height 9
radio input "true"
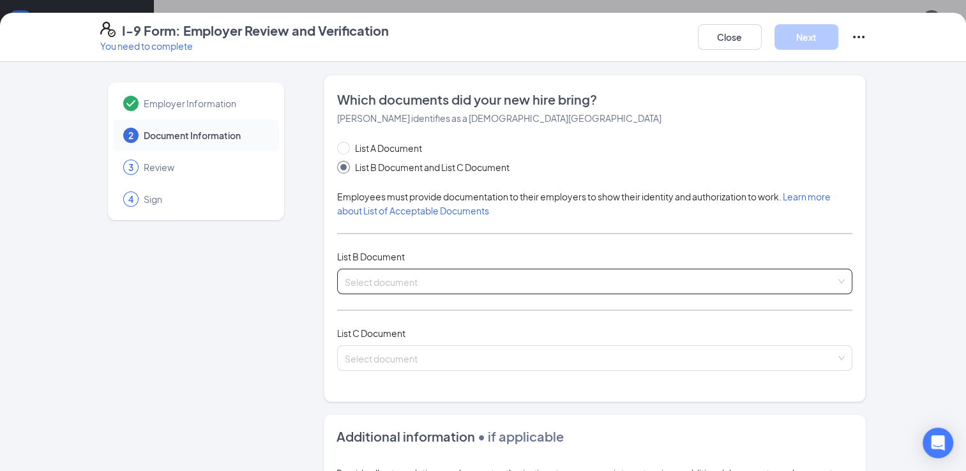
click at [373, 280] on input "search" at bounding box center [590, 278] width 491 height 19
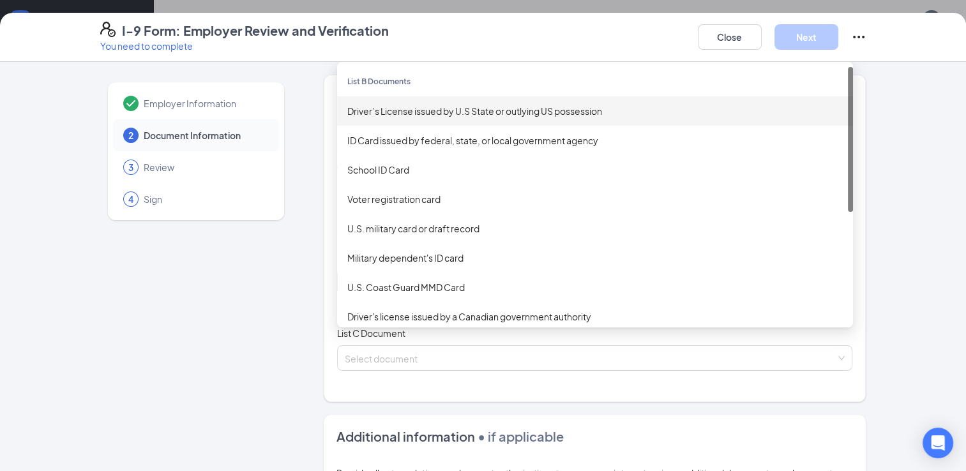
click at [398, 105] on div "Driver’s License issued by U.S State or outlying US possession" at bounding box center [594, 111] width 495 height 14
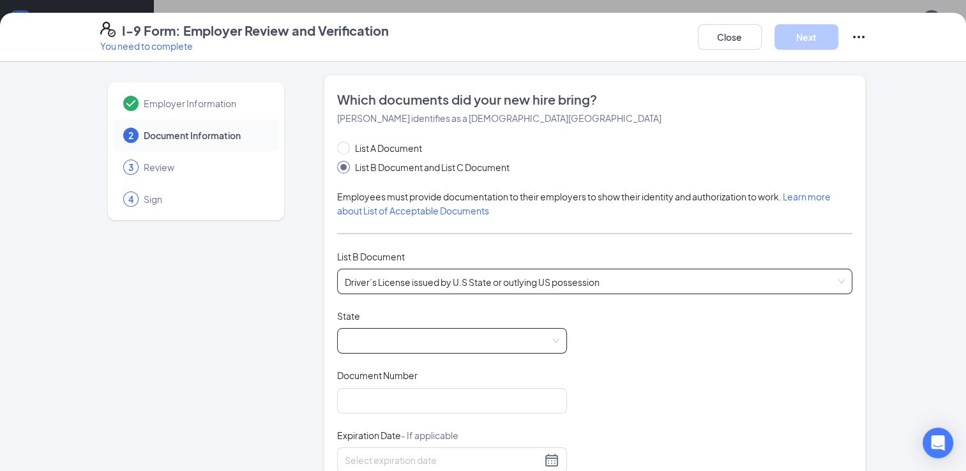
click at [379, 337] on span at bounding box center [452, 341] width 214 height 24
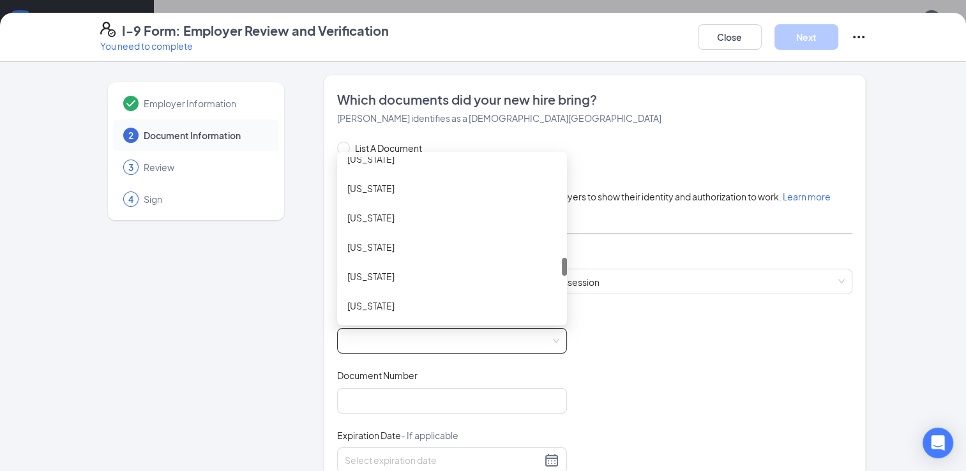
scroll to position [924, 0]
click at [382, 270] on div "[US_STATE]" at bounding box center [451, 276] width 209 height 14
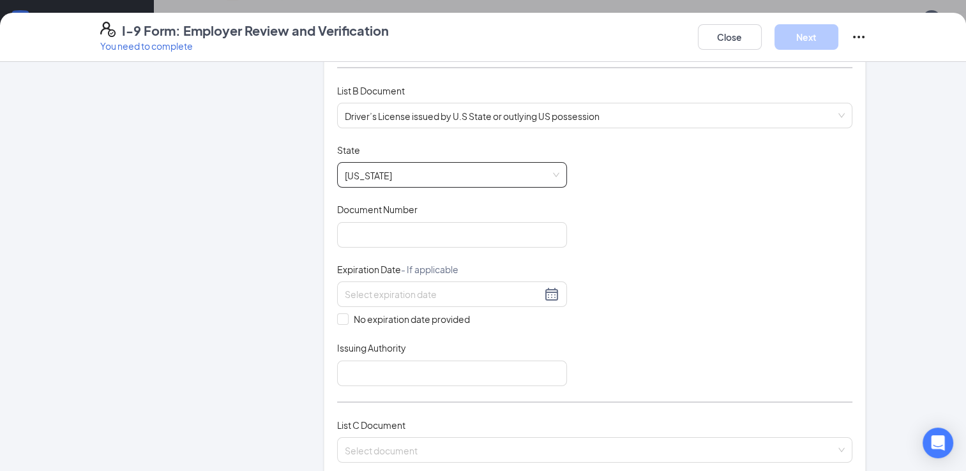
scroll to position [168, 0]
click at [503, 240] on input "Document Number" at bounding box center [452, 233] width 230 height 26
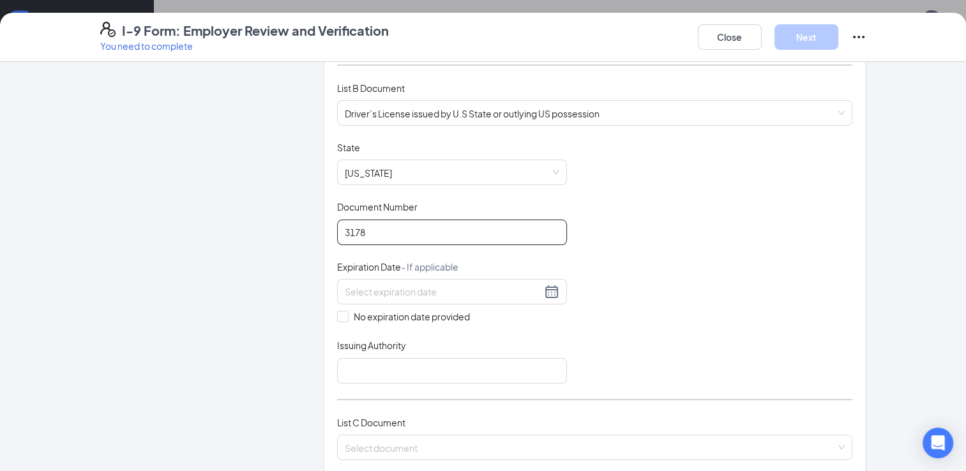
type input "31784707"
click at [548, 286] on div at bounding box center [452, 291] width 214 height 15
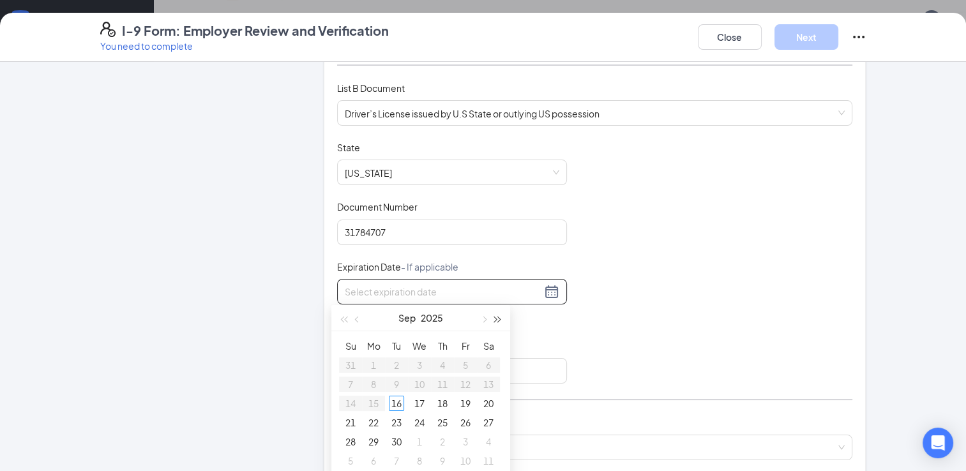
click at [499, 318] on span "button" at bounding box center [498, 319] width 6 height 6
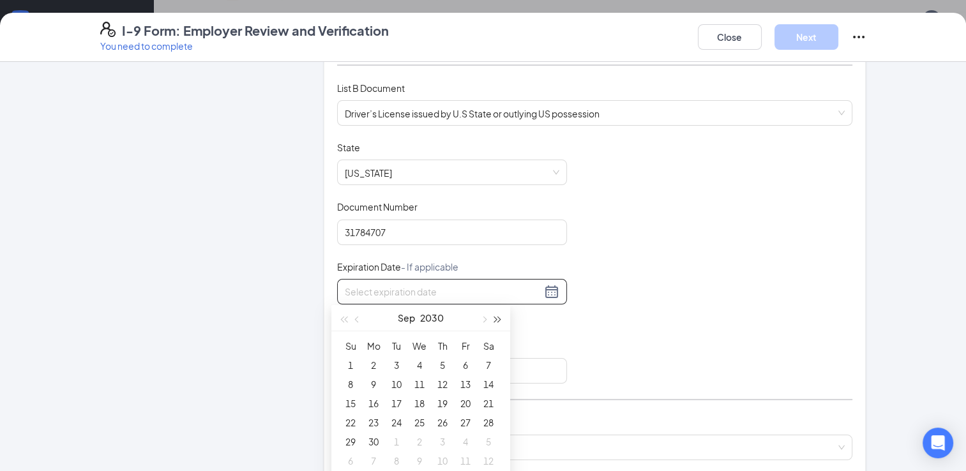
click at [499, 318] on span "button" at bounding box center [498, 319] width 6 height 6
click at [356, 318] on span "button" at bounding box center [358, 319] width 6 height 6
type input "[DATE]"
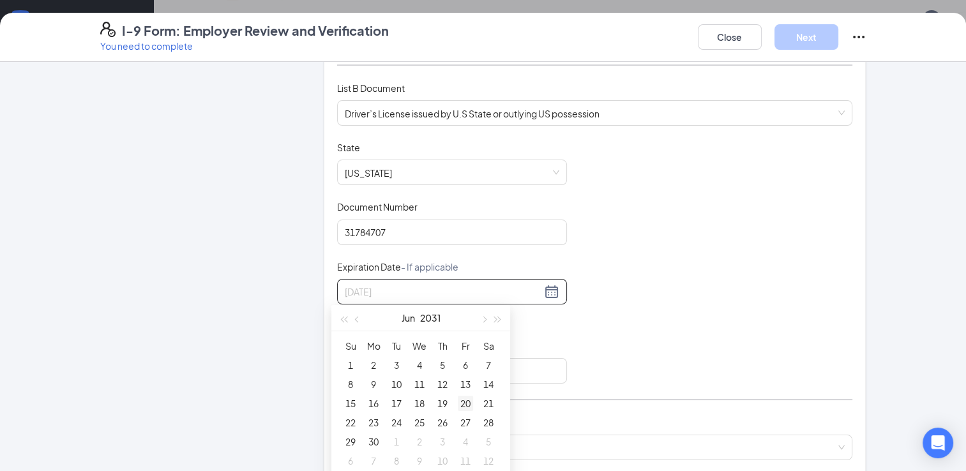
click at [467, 401] on div "20" at bounding box center [465, 403] width 15 height 15
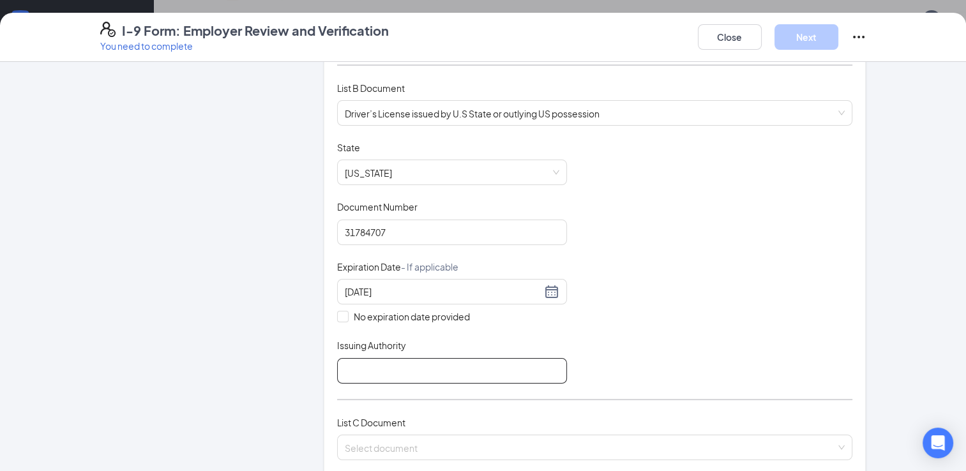
click at [499, 375] on input "Issuing Authority" at bounding box center [452, 371] width 230 height 26
type input "[US_STATE]"
click at [585, 363] on div "Document Title Driver’s License issued by U.S State or outlying US possession S…" at bounding box center [595, 262] width 516 height 243
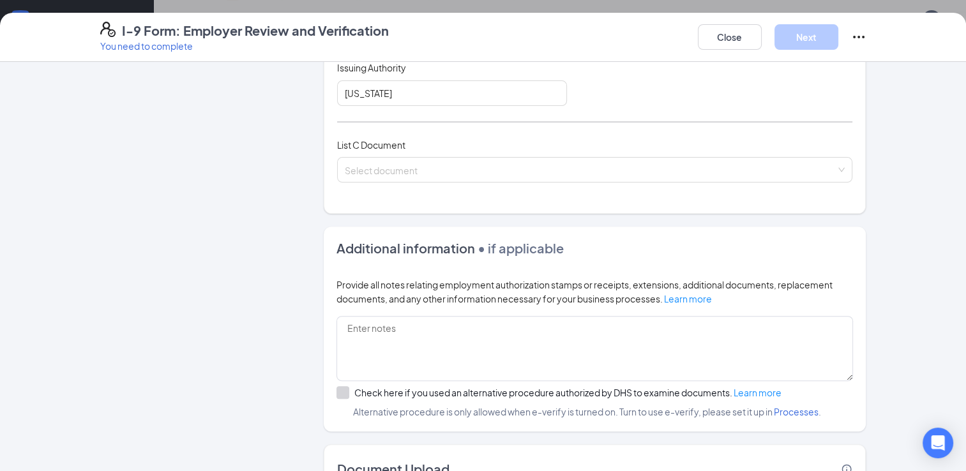
scroll to position [447, 0]
click at [424, 160] on input "search" at bounding box center [590, 166] width 491 height 19
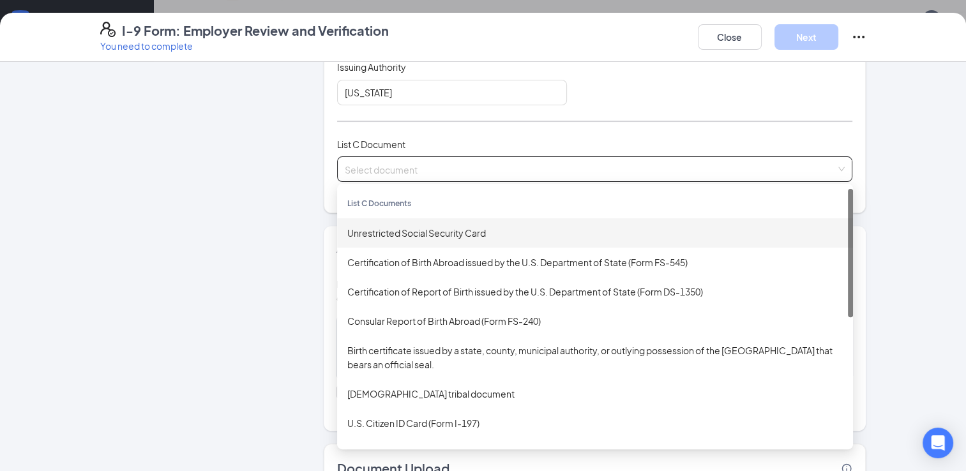
click at [366, 230] on div "Unrestricted Social Security Card" at bounding box center [594, 233] width 495 height 14
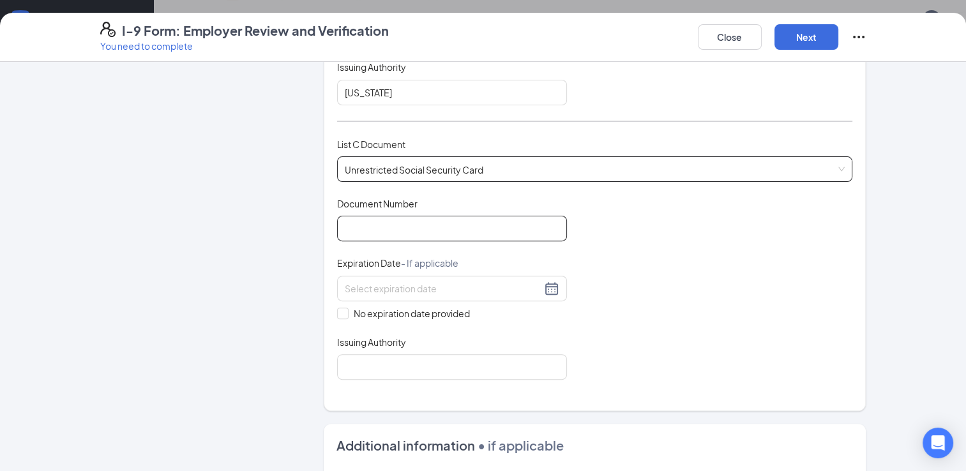
click at [366, 230] on input "Document Number" at bounding box center [452, 229] width 230 height 26
type input "243834358"
click at [337, 308] on input "No expiration date provided" at bounding box center [341, 312] width 9 height 9
checkbox input "true"
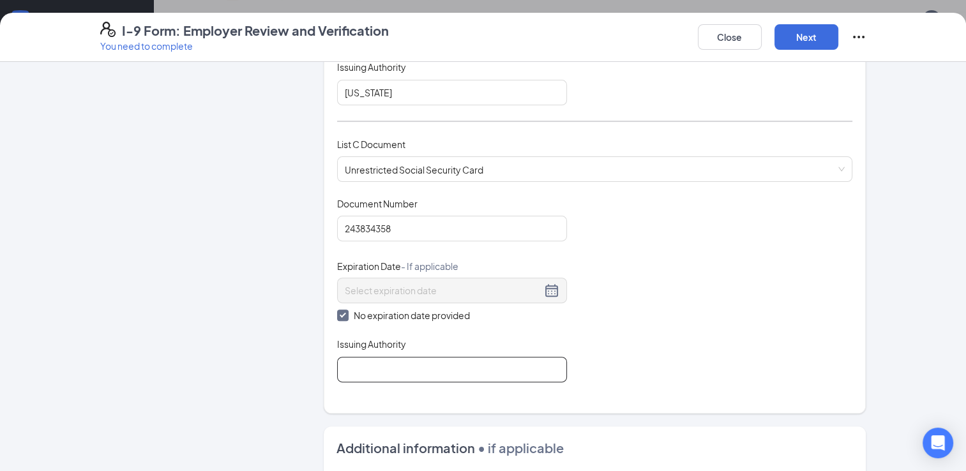
click at [350, 366] on input "Issuing Authority" at bounding box center [452, 370] width 230 height 26
type input "Social Security Administration"
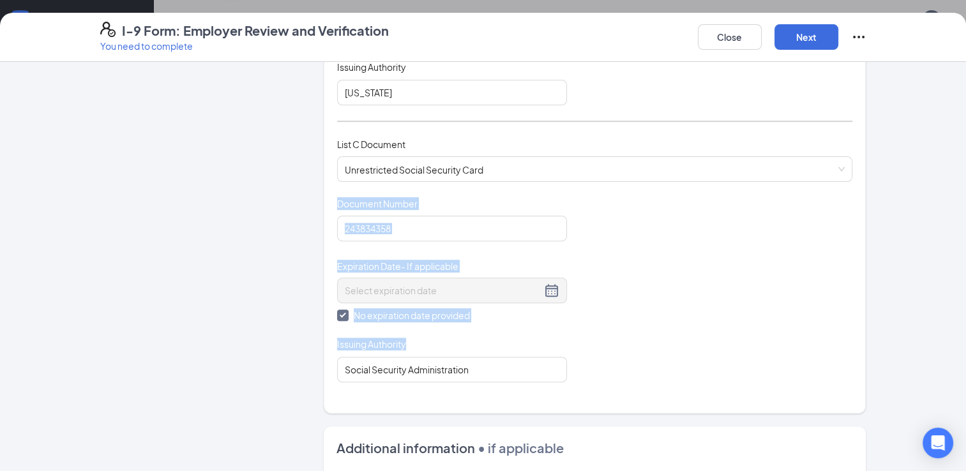
drag, startPoint x: 573, startPoint y: 359, endPoint x: 641, endPoint y: 106, distance: 262.2
click at [641, 106] on div "List A Document List B Document and List C Document Employees must provide docu…" at bounding box center [595, 38] width 516 height 688
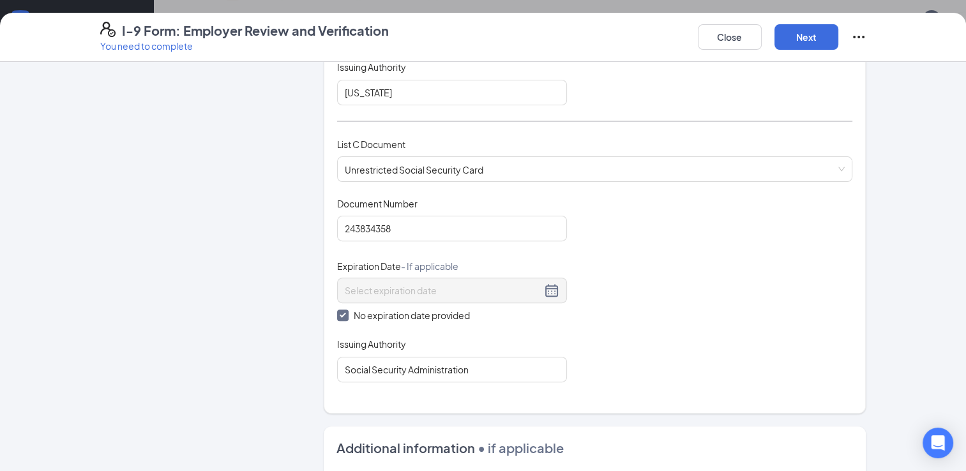
drag, startPoint x: 601, startPoint y: 285, endPoint x: 257, endPoint y: 317, distance: 345.5
click at [257, 317] on div "Employer Information 2 Document Information 3 Review 4 Sign" at bounding box center [195, 190] width 191 height 1125
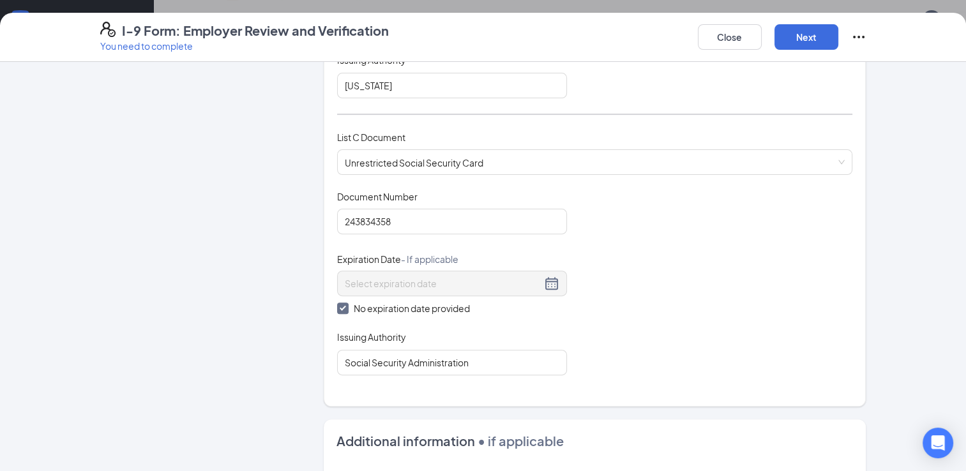
scroll to position [416, 0]
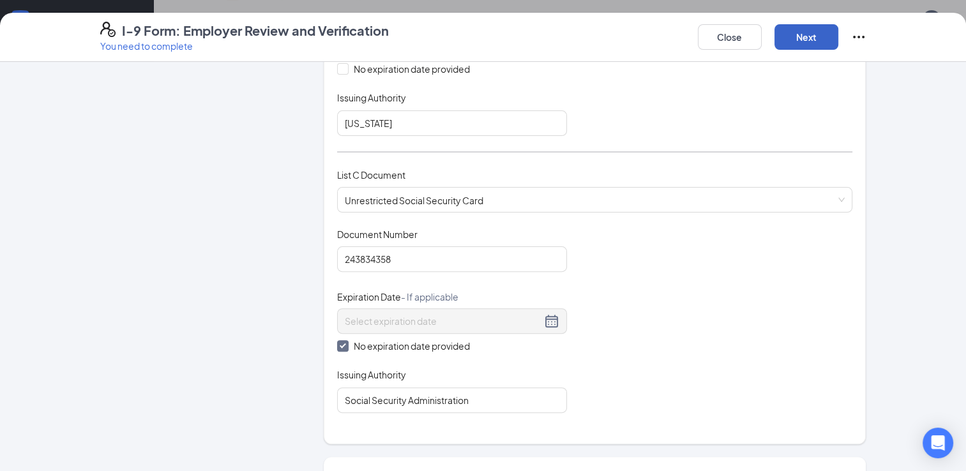
click at [792, 38] on button "Next" at bounding box center [806, 37] width 64 height 26
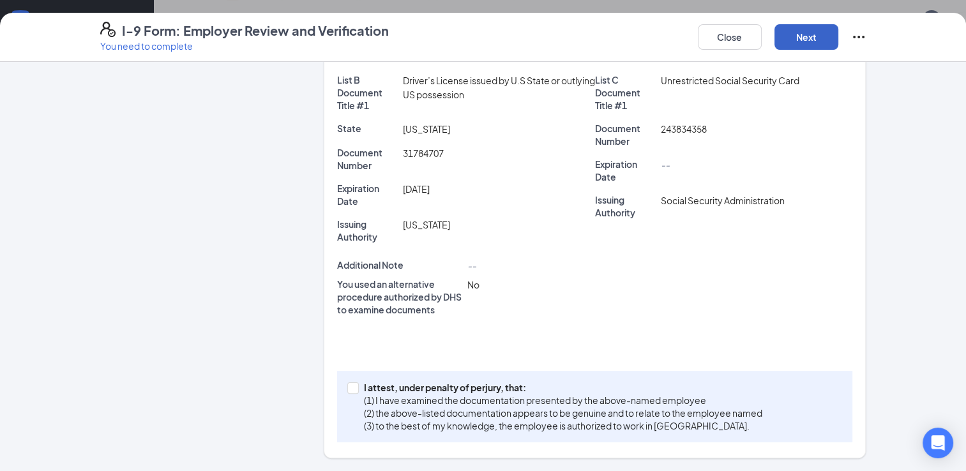
scroll to position [274, 0]
click at [347, 387] on input "I attest, under penalty of [PERSON_NAME], that: (1) I have examined the documen…" at bounding box center [351, 388] width 9 height 9
checkbox input "true"
click at [781, 45] on button "Next" at bounding box center [806, 37] width 64 height 26
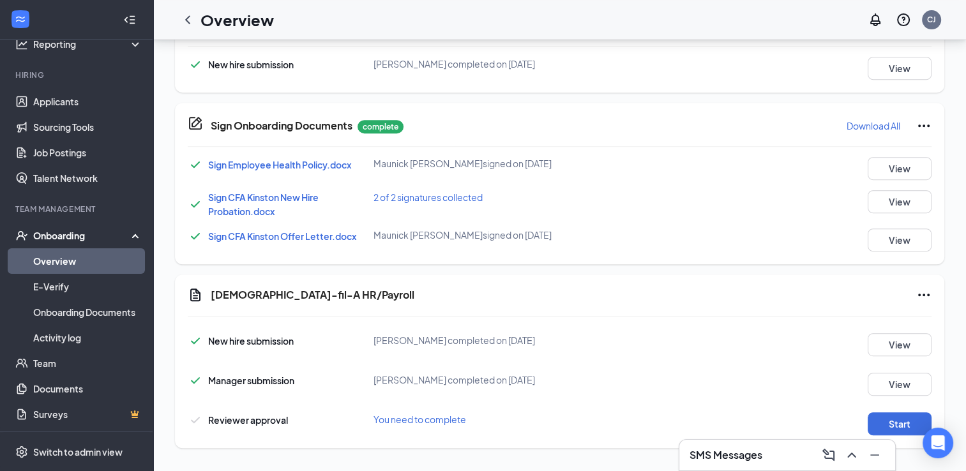
scroll to position [561, 0]
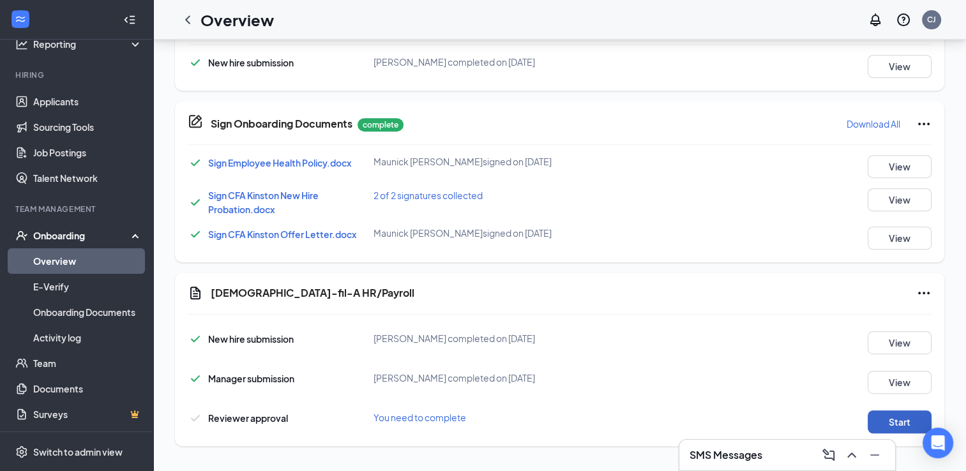
click at [871, 419] on button "Start" at bounding box center [899, 421] width 64 height 23
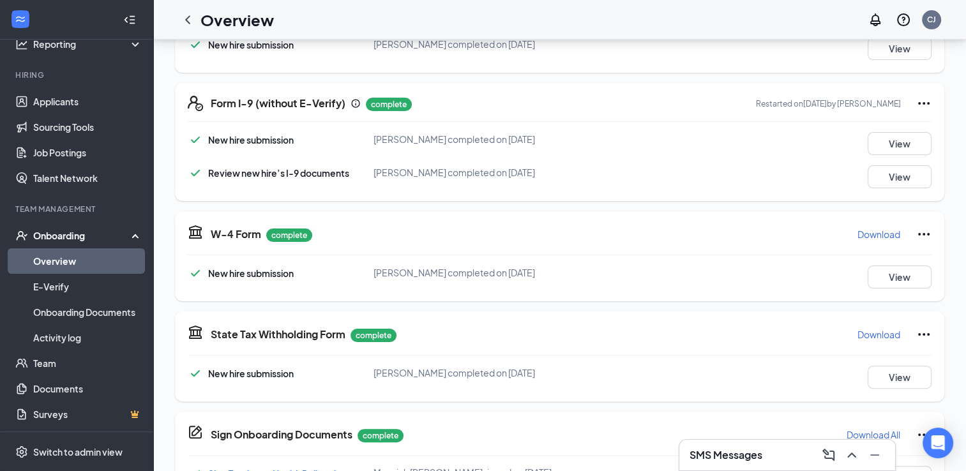
scroll to position [251, 0]
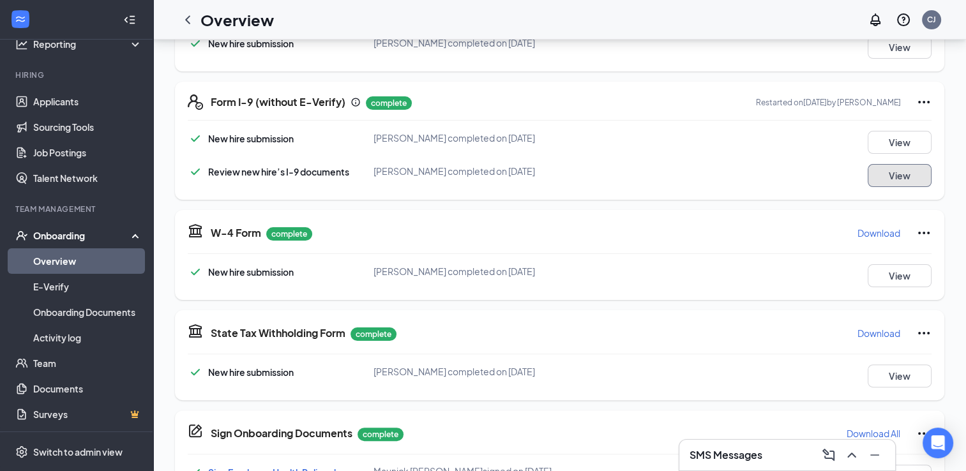
click at [896, 172] on button "View" at bounding box center [899, 175] width 64 height 23
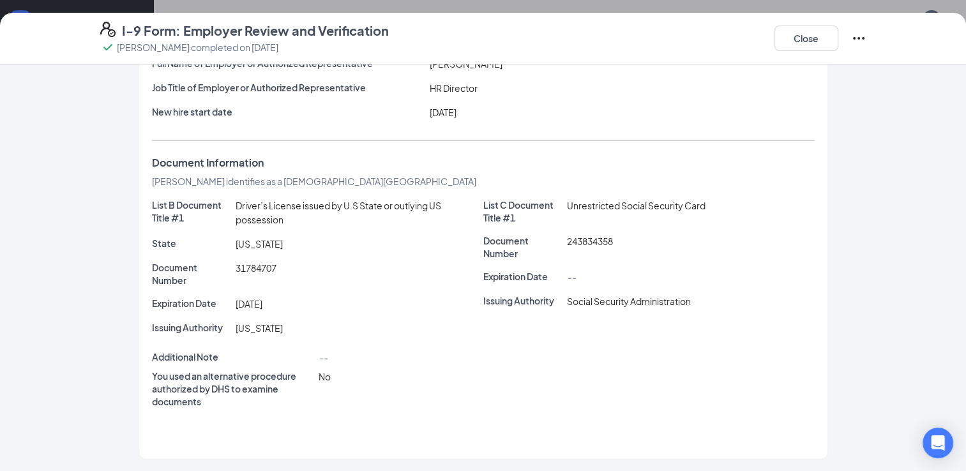
scroll to position [310, 0]
click at [799, 38] on button "Close" at bounding box center [806, 39] width 64 height 26
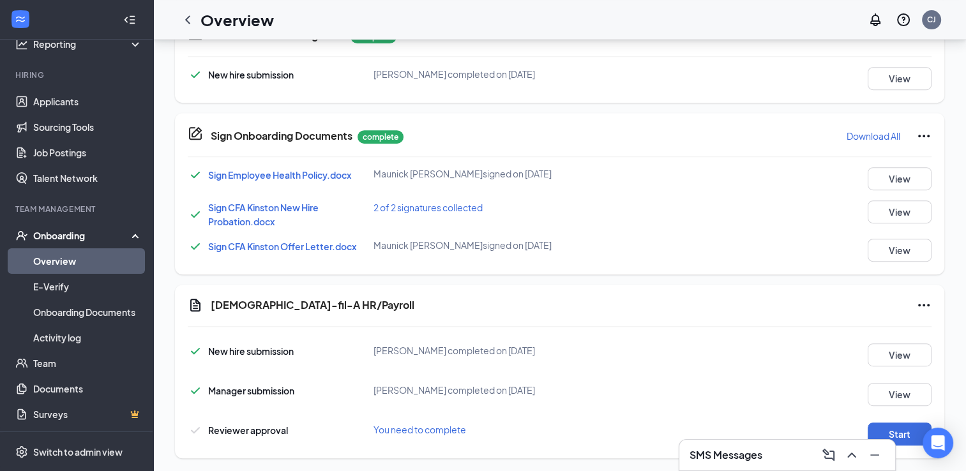
scroll to position [561, 0]
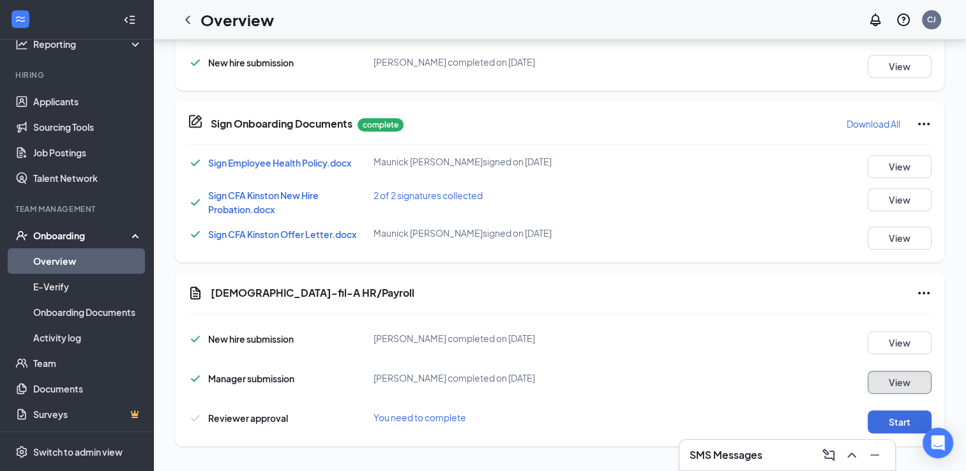
click at [886, 378] on button "View" at bounding box center [899, 382] width 64 height 23
click at [900, 343] on button "View" at bounding box center [899, 342] width 64 height 23
click at [869, 415] on button "Start" at bounding box center [899, 421] width 64 height 23
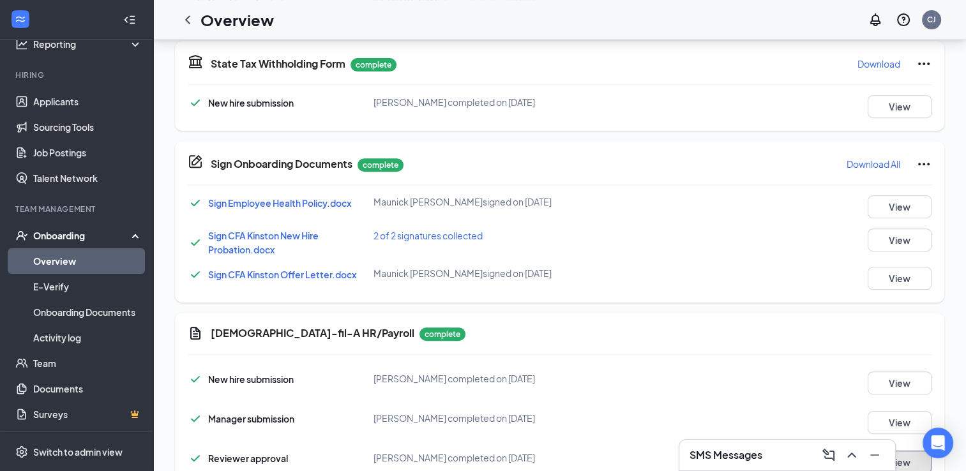
scroll to position [566, 0]
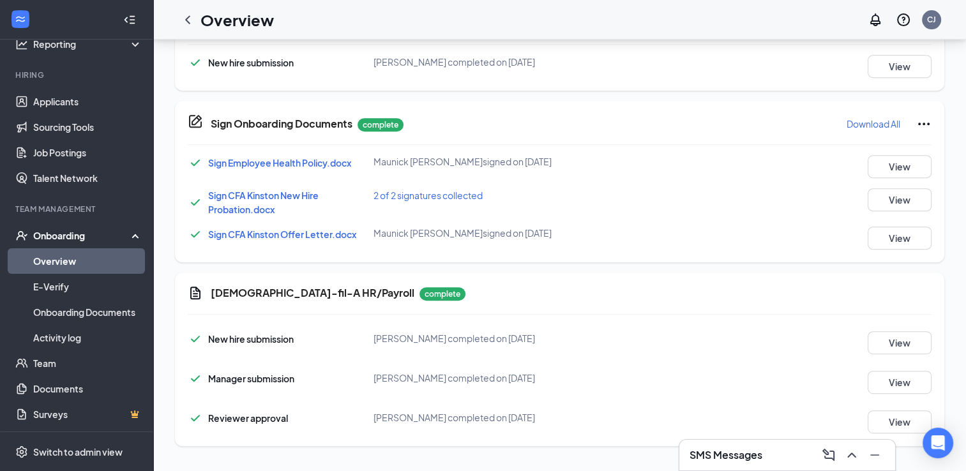
click at [654, 282] on div "Chick-fil-A HR/Payroll complete New hire submission Maunick D Cooper completed …" at bounding box center [559, 360] width 769 height 174
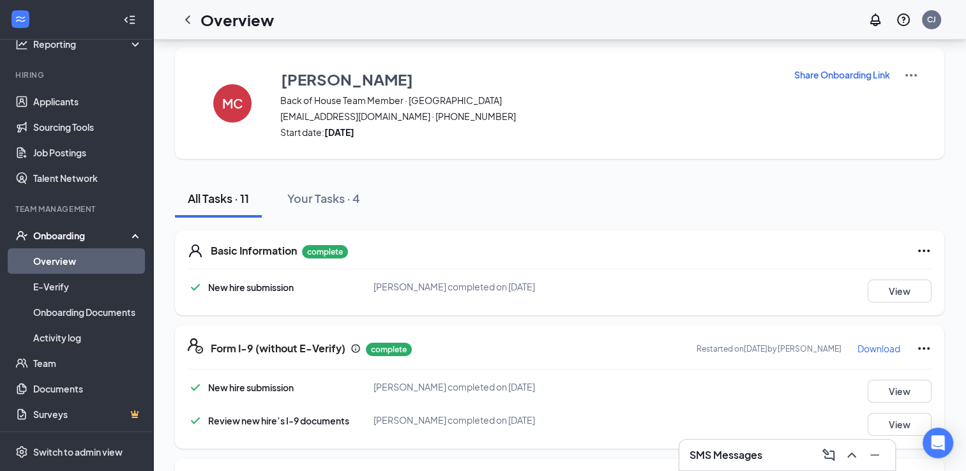
scroll to position [0, 0]
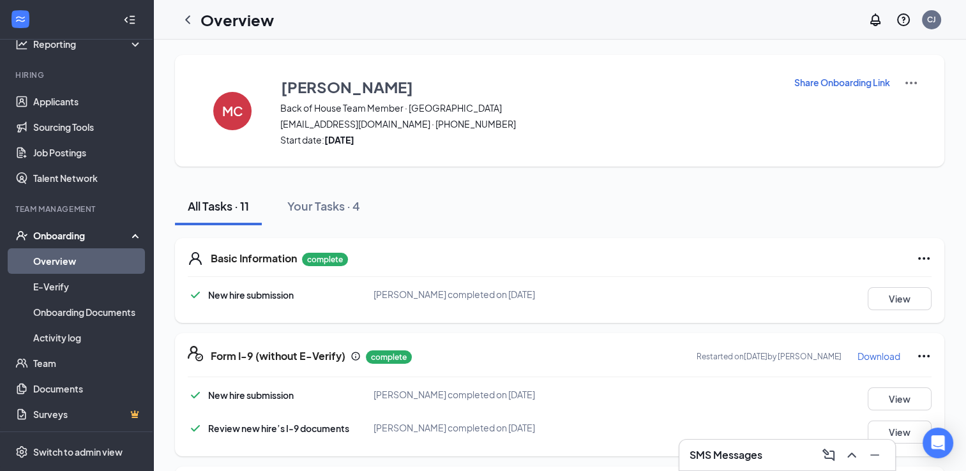
click at [87, 257] on link "Overview" at bounding box center [87, 261] width 109 height 26
